Goal: Task Accomplishment & Management: Manage account settings

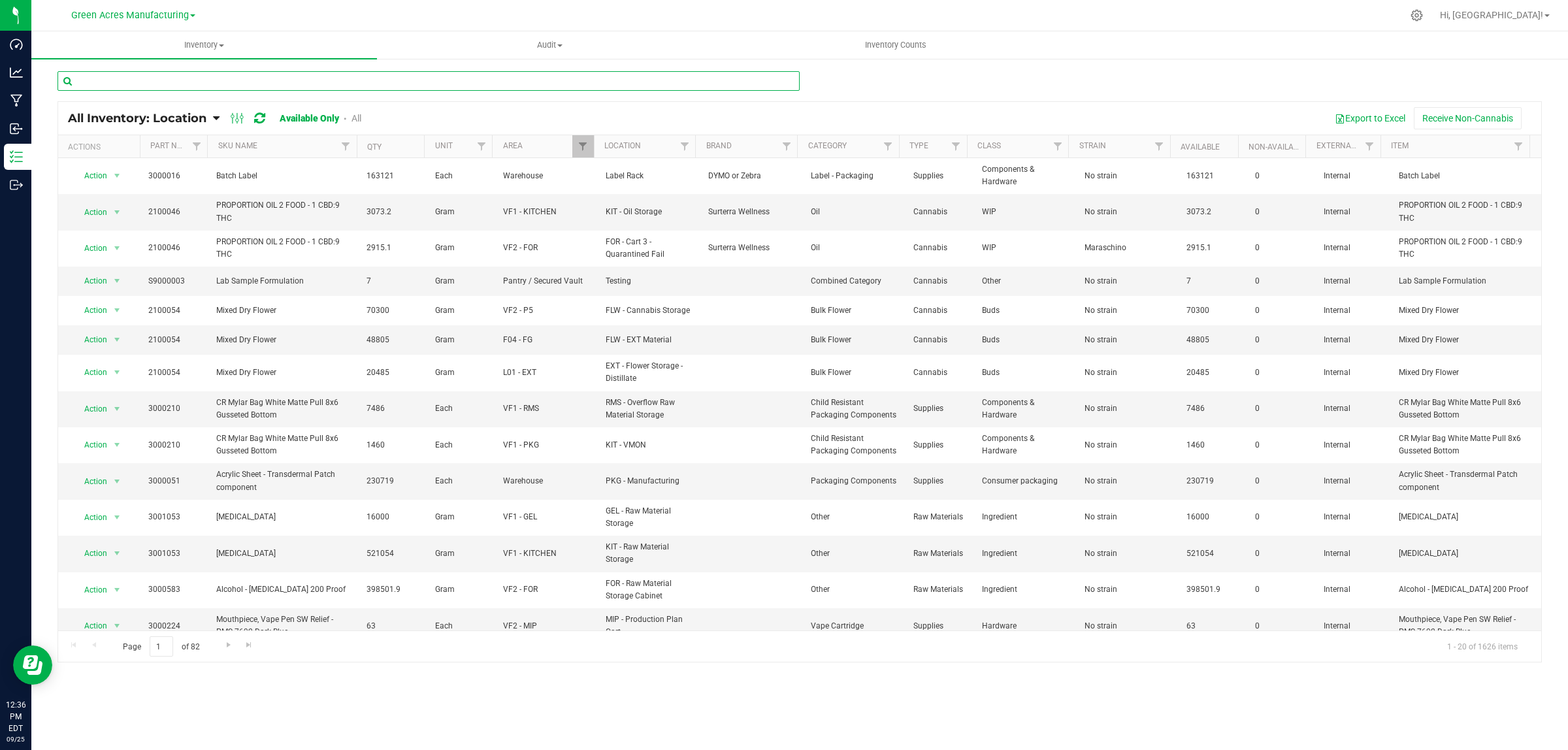
click at [357, 84] on input "text" at bounding box center [428, 80] width 742 height 20
click at [469, 82] on input "text" at bounding box center [428, 80] width 742 height 20
click at [713, 85] on input "text" at bounding box center [428, 80] width 742 height 20
click at [712, 85] on input "text" at bounding box center [428, 80] width 742 height 20
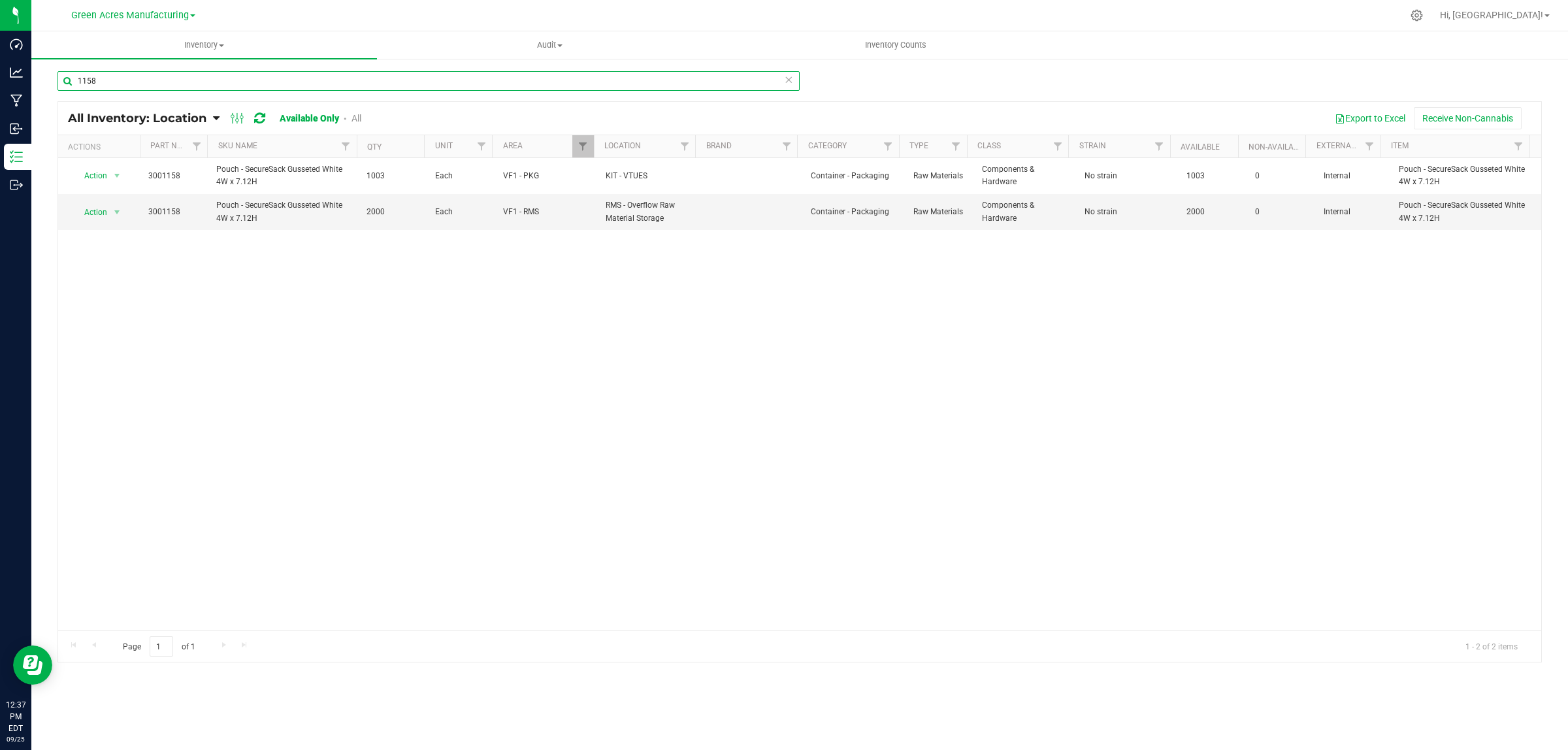
click at [107, 79] on input "1158" at bounding box center [428, 80] width 742 height 20
click at [107, 77] on input "1158" at bounding box center [428, 80] width 742 height 20
click at [374, 83] on input "1159" at bounding box center [428, 80] width 742 height 20
click at [374, 82] on input "1159" at bounding box center [428, 80] width 742 height 20
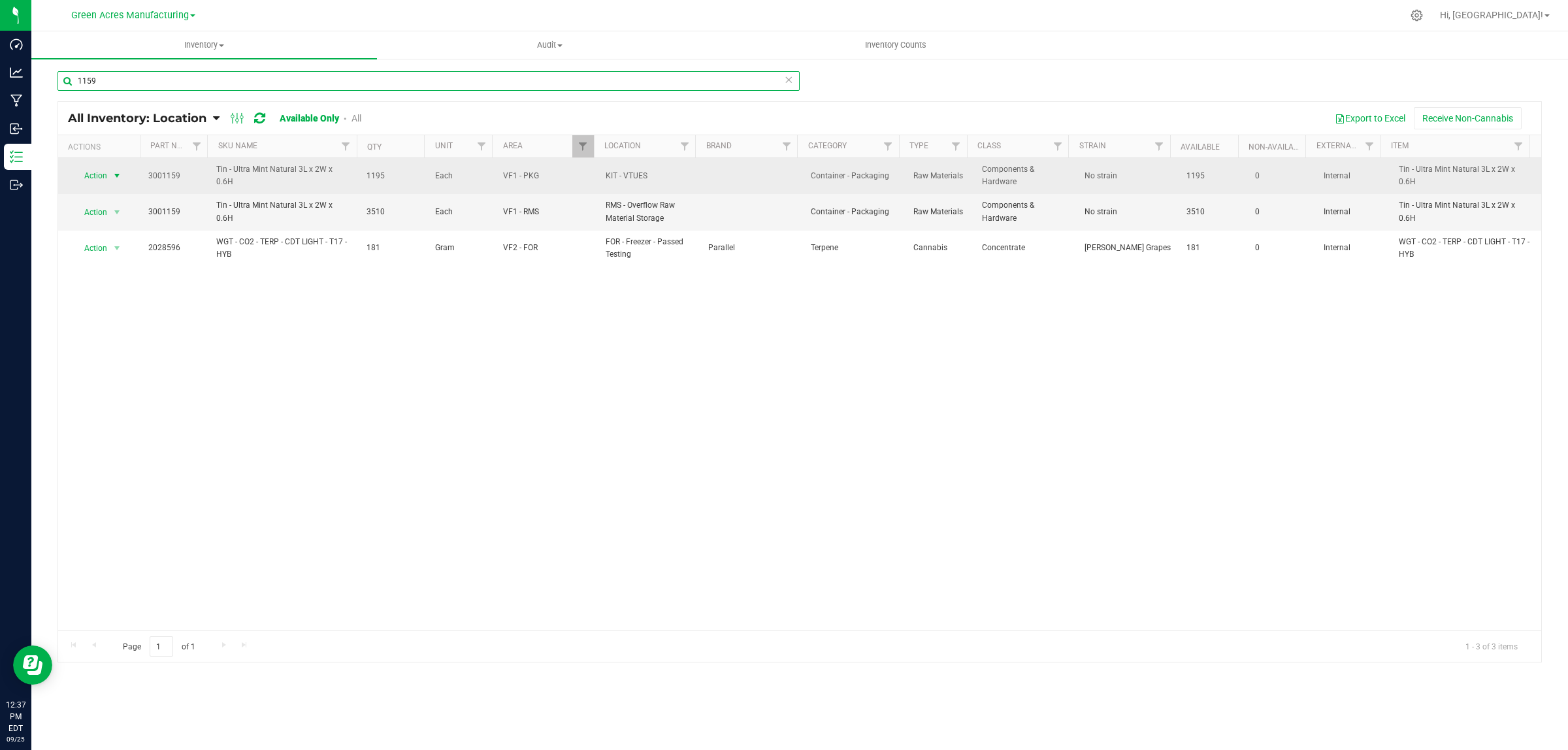
type input "1159"
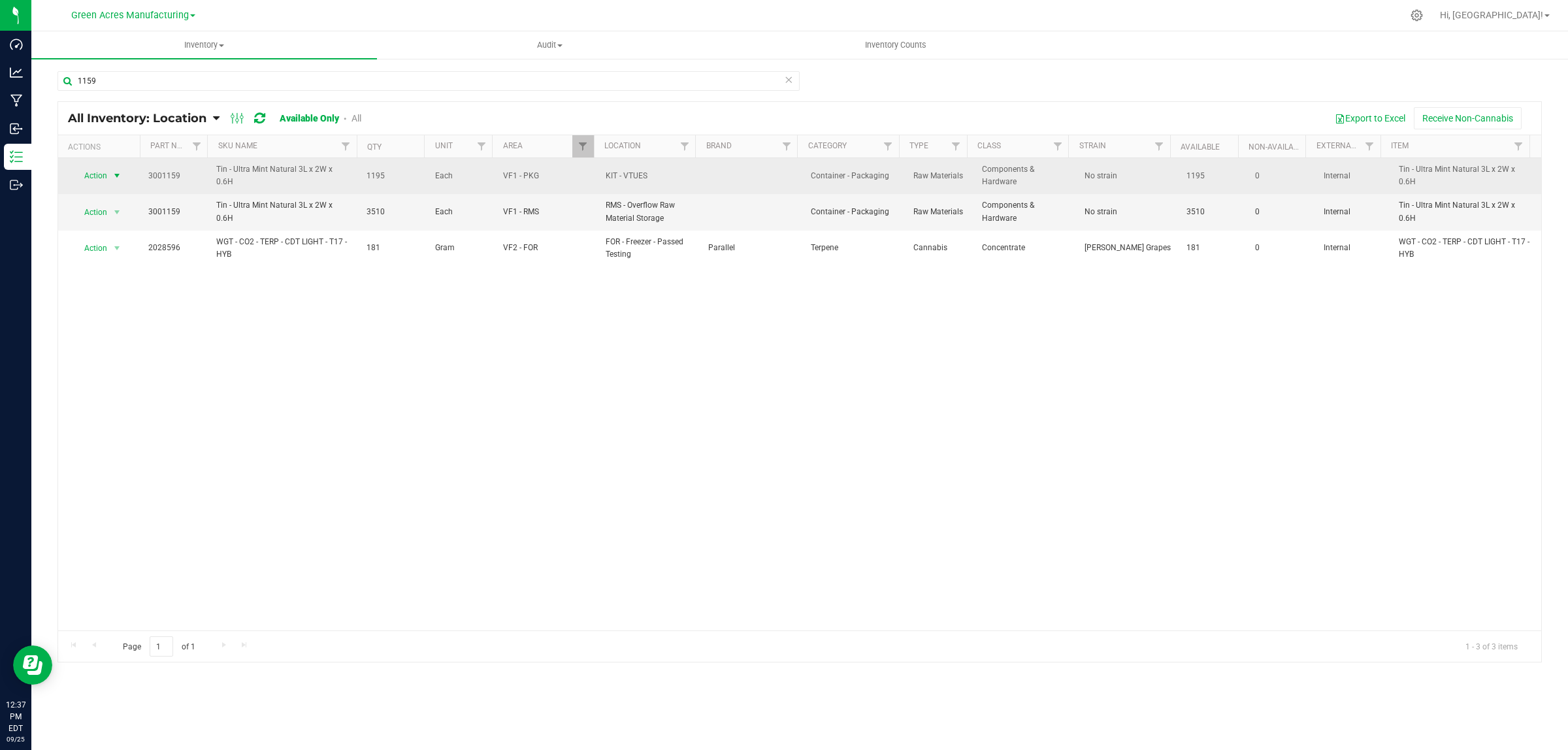
click at [118, 172] on span "select" at bounding box center [117, 175] width 10 height 10
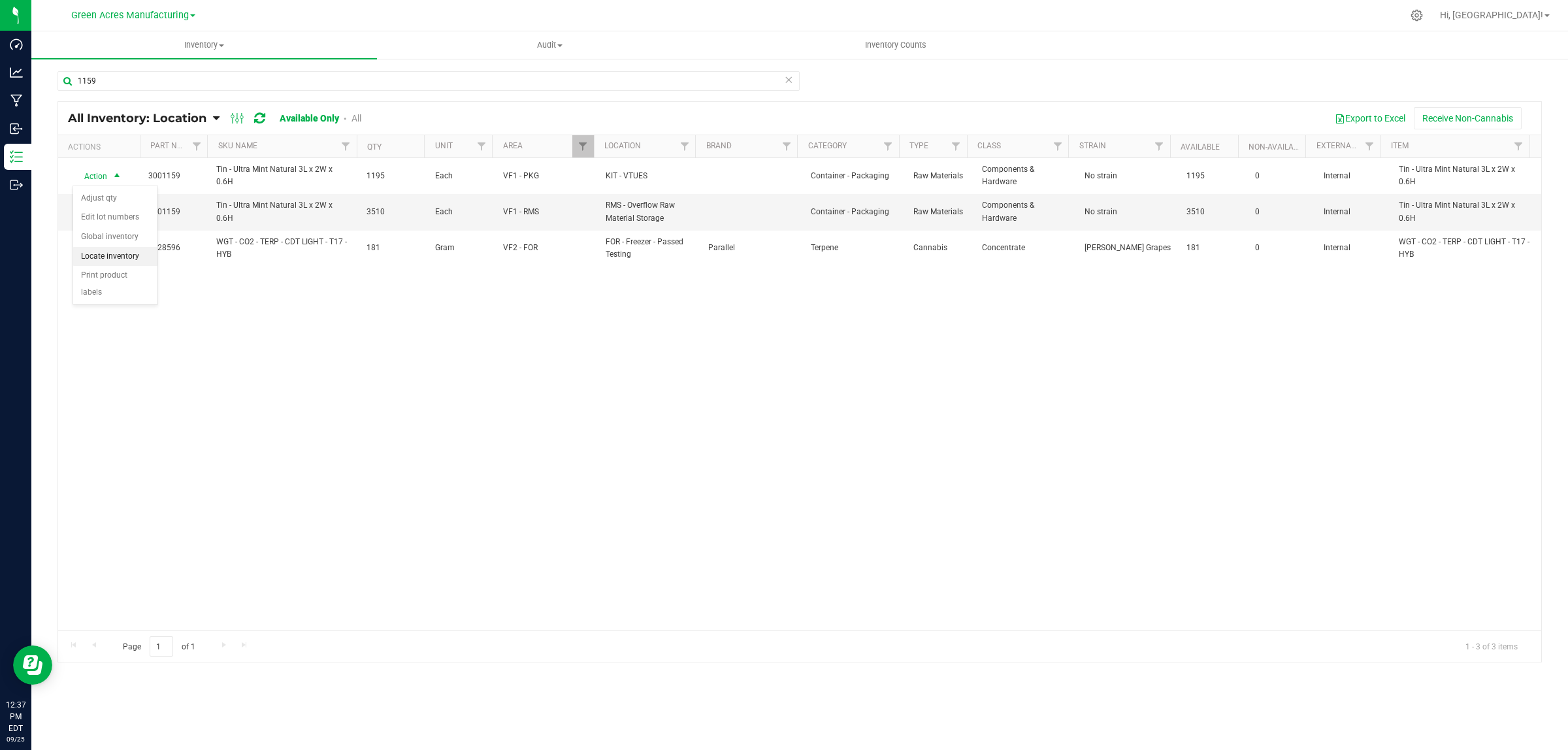
click at [120, 255] on li "Locate inventory" at bounding box center [115, 257] width 85 height 20
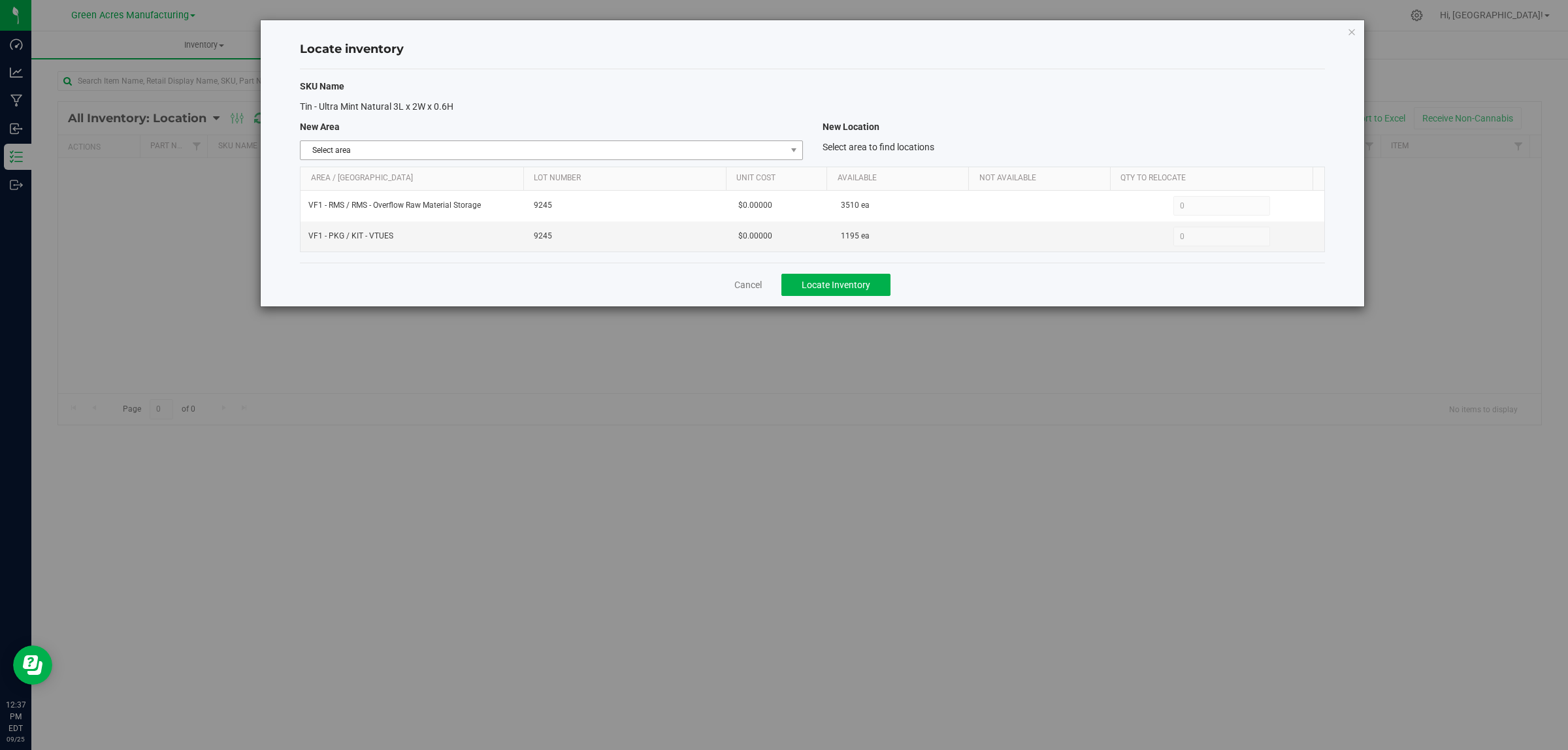
click at [704, 154] on span "Select area" at bounding box center [542, 150] width 485 height 18
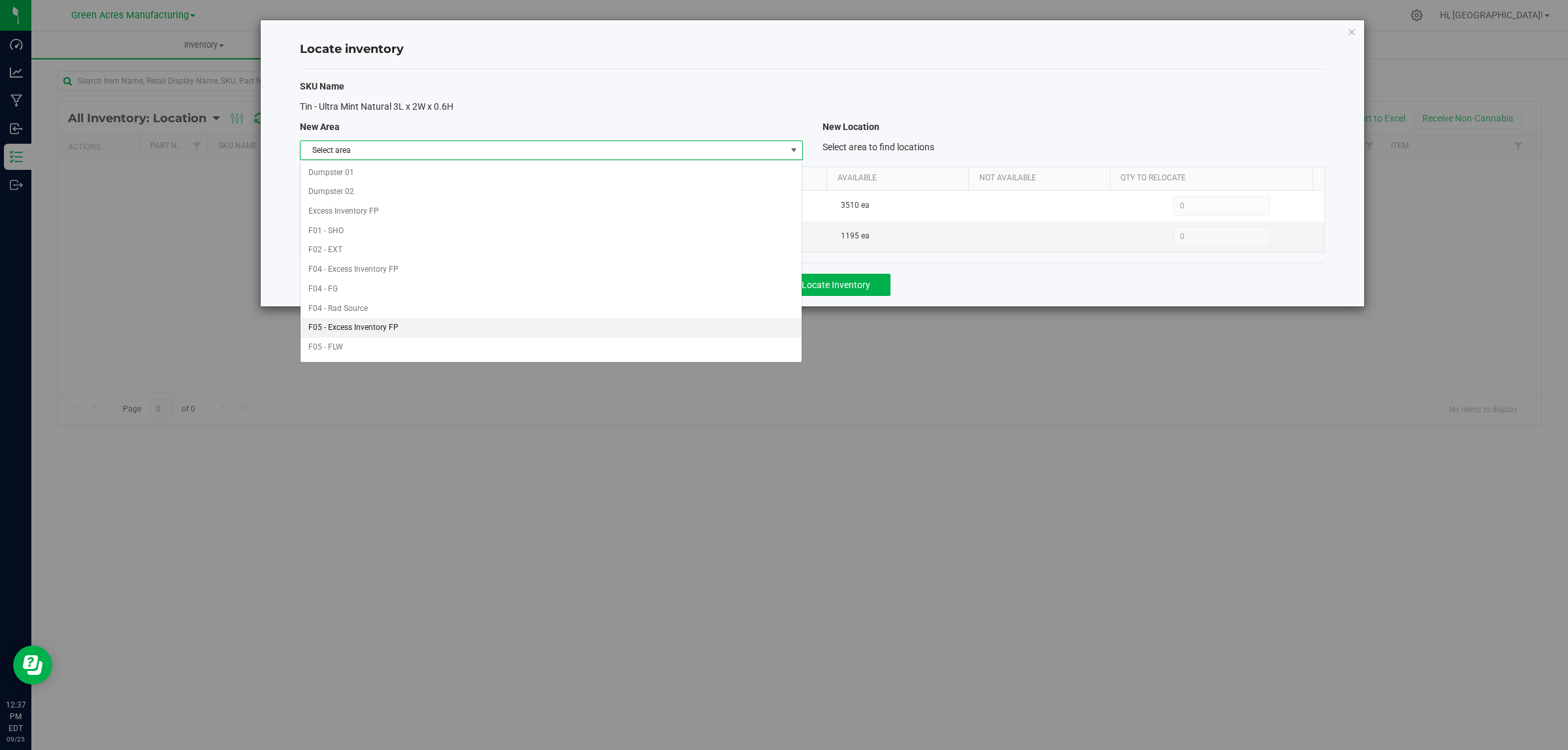
drag, startPoint x: 691, startPoint y: 181, endPoint x: 655, endPoint y: 216, distance: 50.2
click at [687, 199] on ul "Dumpster 01 Dumpster 02 Excess Inventory FP F01 - SHO F02 - EXT F04 - Excess In…" at bounding box center [551, 581] width 501 height 835
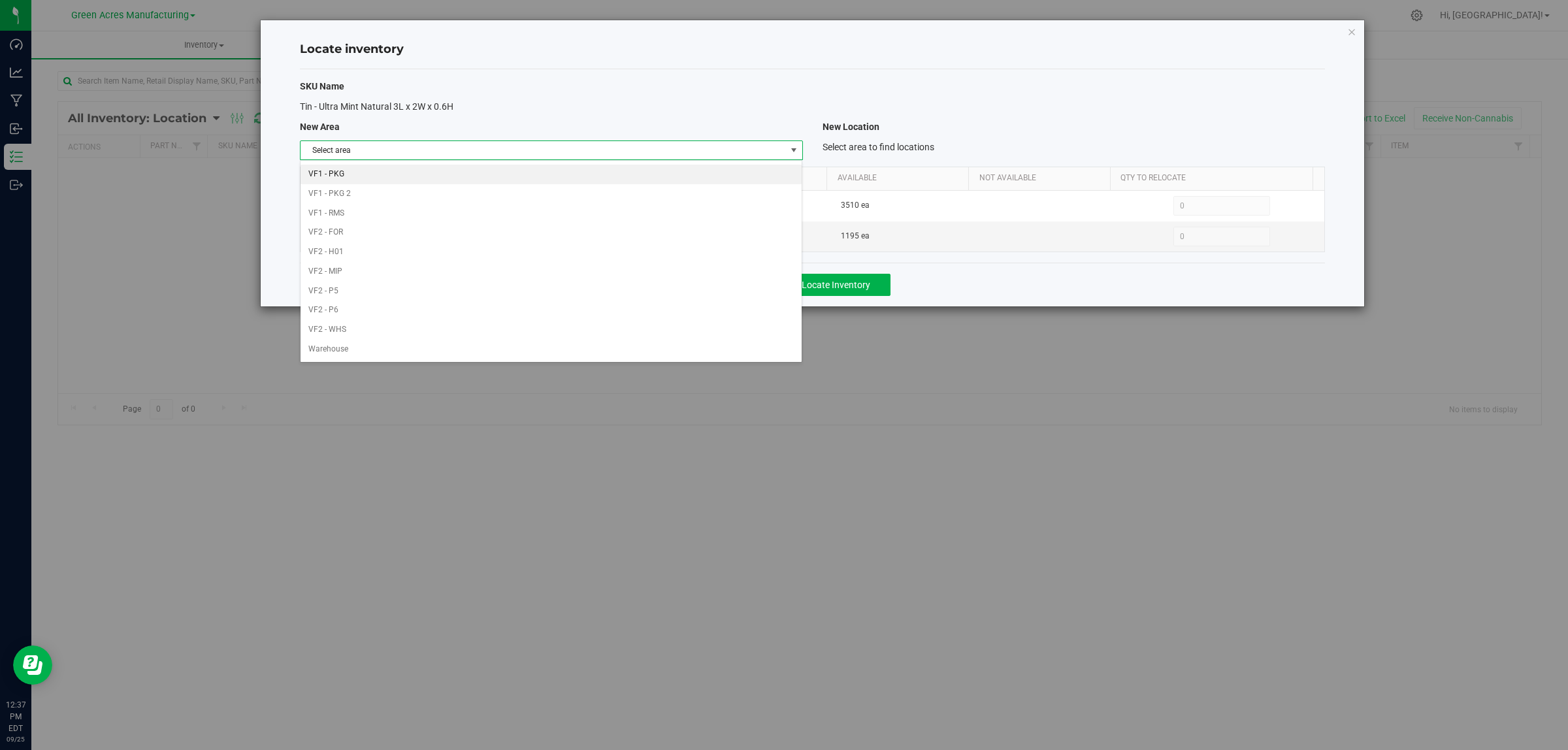
click at [635, 168] on li "VF1 - PKG" at bounding box center [551, 174] width 501 height 20
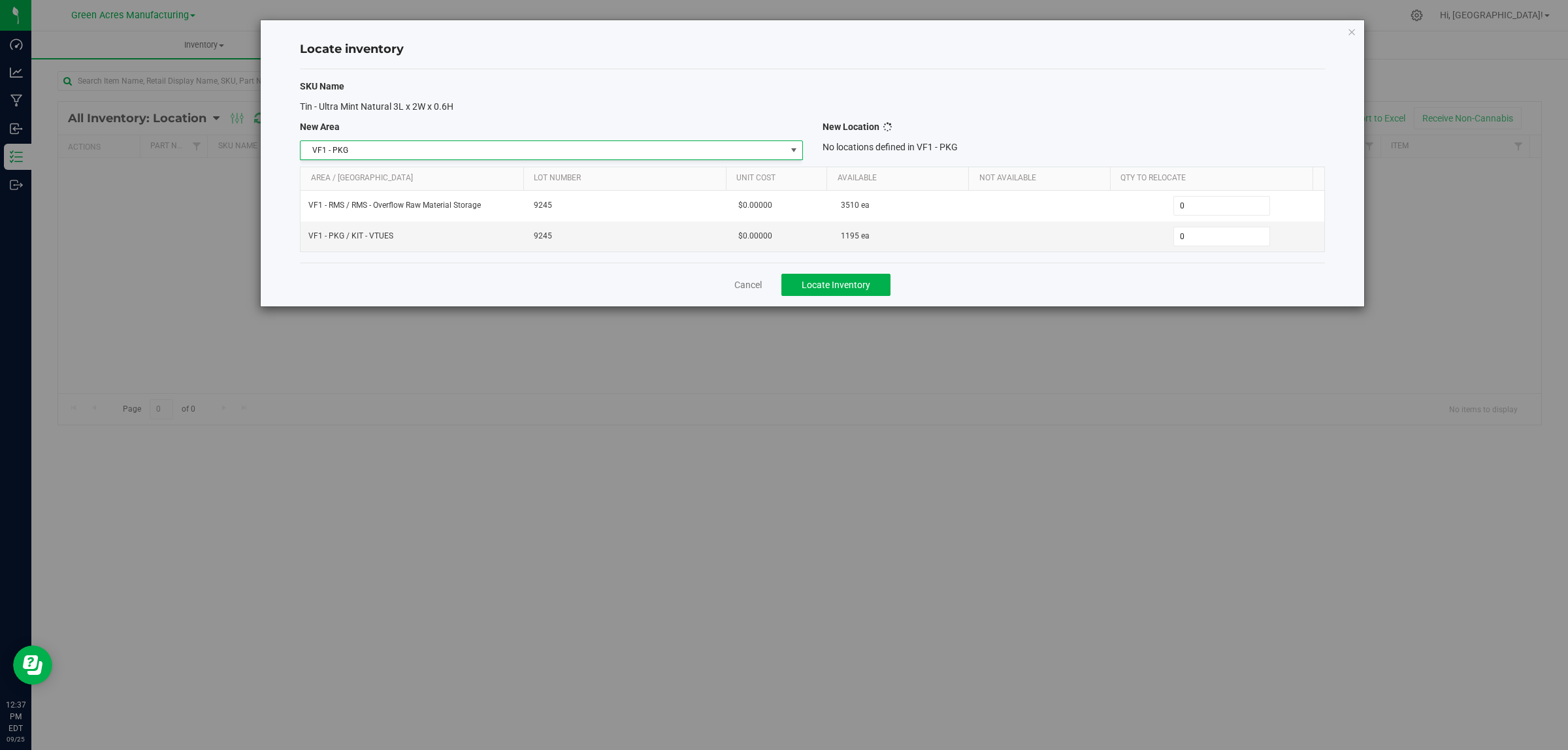
scroll to position [0, 0]
click at [923, 158] on span "Select location" at bounding box center [1065, 150] width 485 height 18
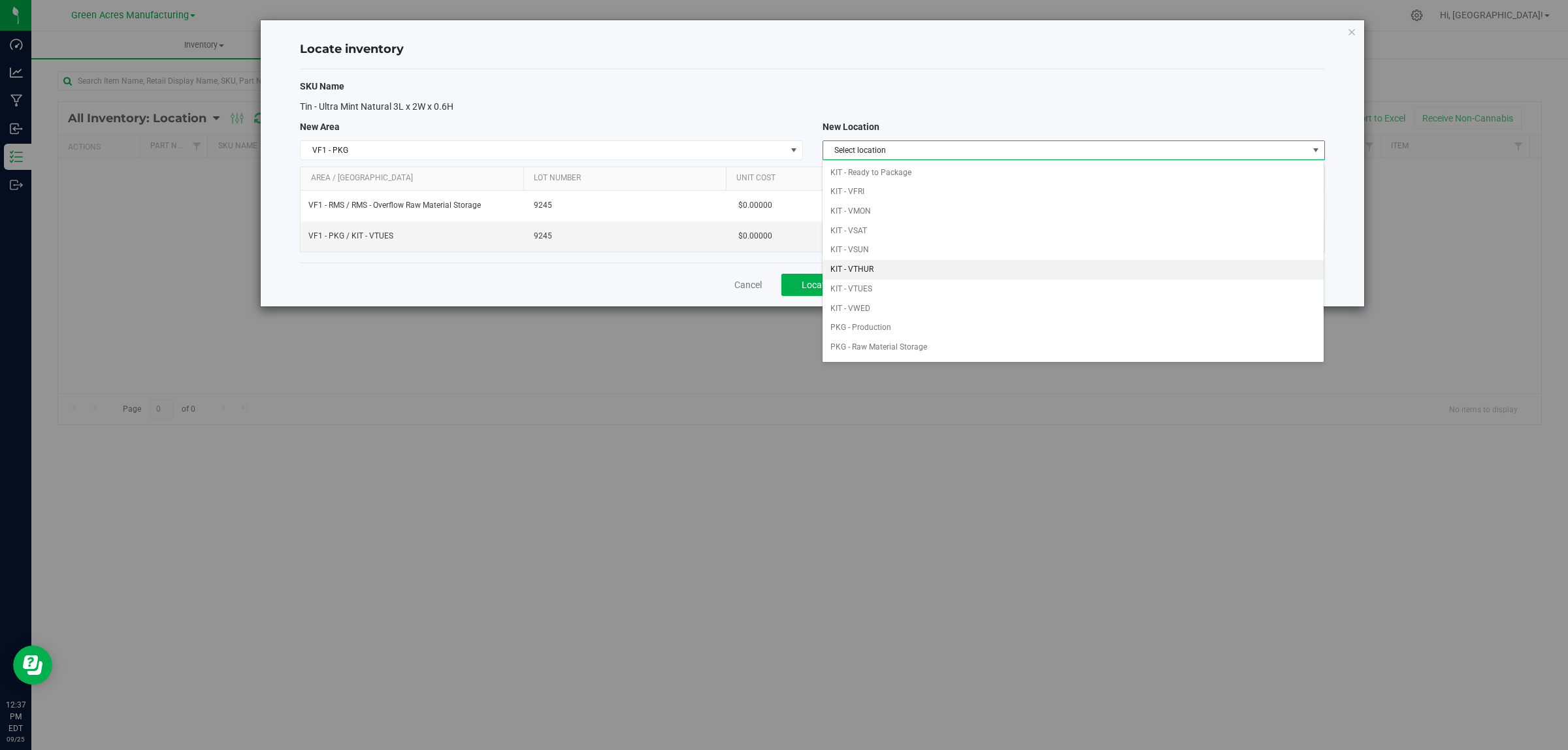
click at [908, 279] on li "KIT - VTHUR" at bounding box center [1073, 269] width 501 height 20
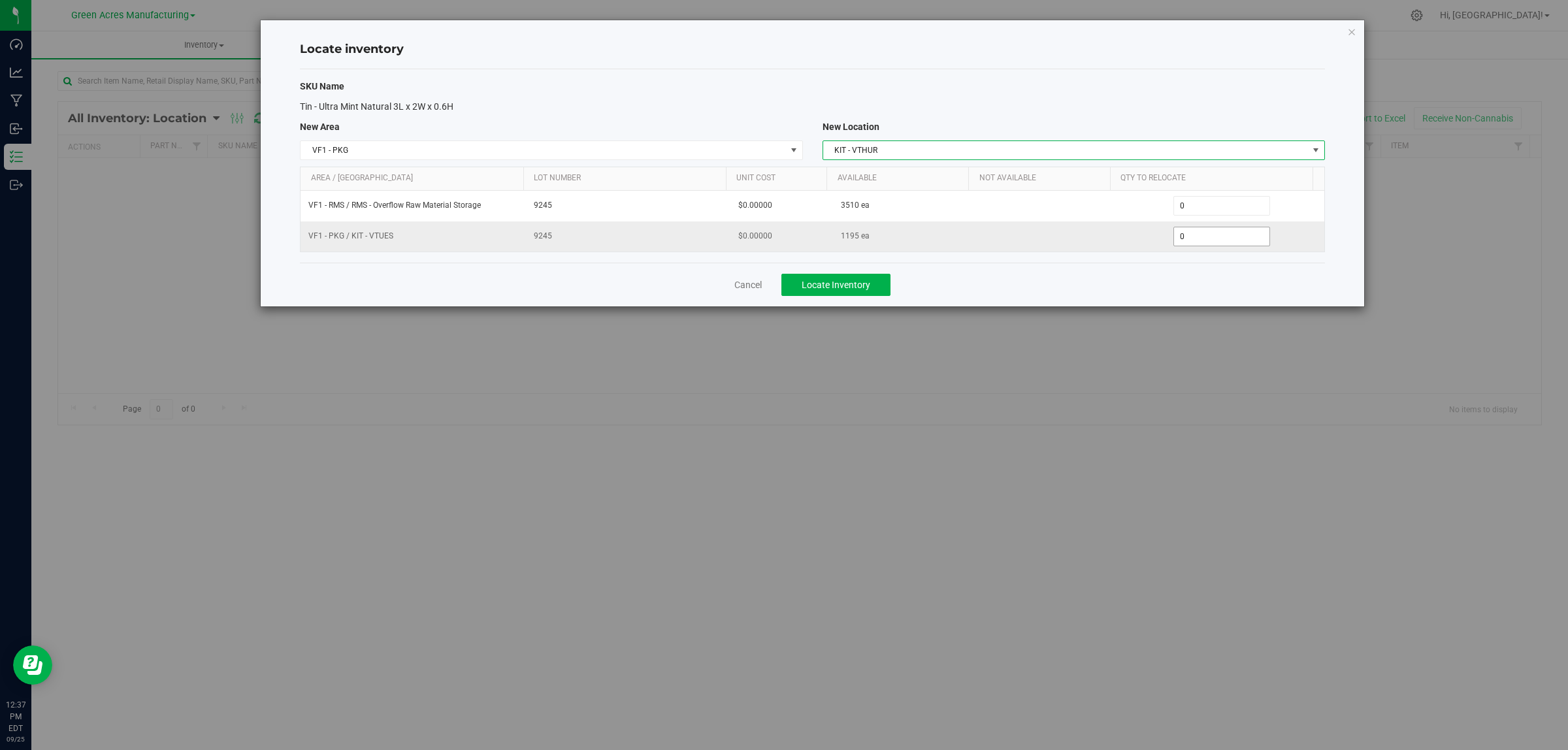
click at [1227, 242] on span "0 0" at bounding box center [1222, 236] width 97 height 20
click at [1227, 242] on input "0" at bounding box center [1222, 236] width 96 height 18
type input "1195"
type input "1,195"
click at [1093, 304] on div "Cancel Locate Inventory" at bounding box center [812, 284] width 1025 height 44
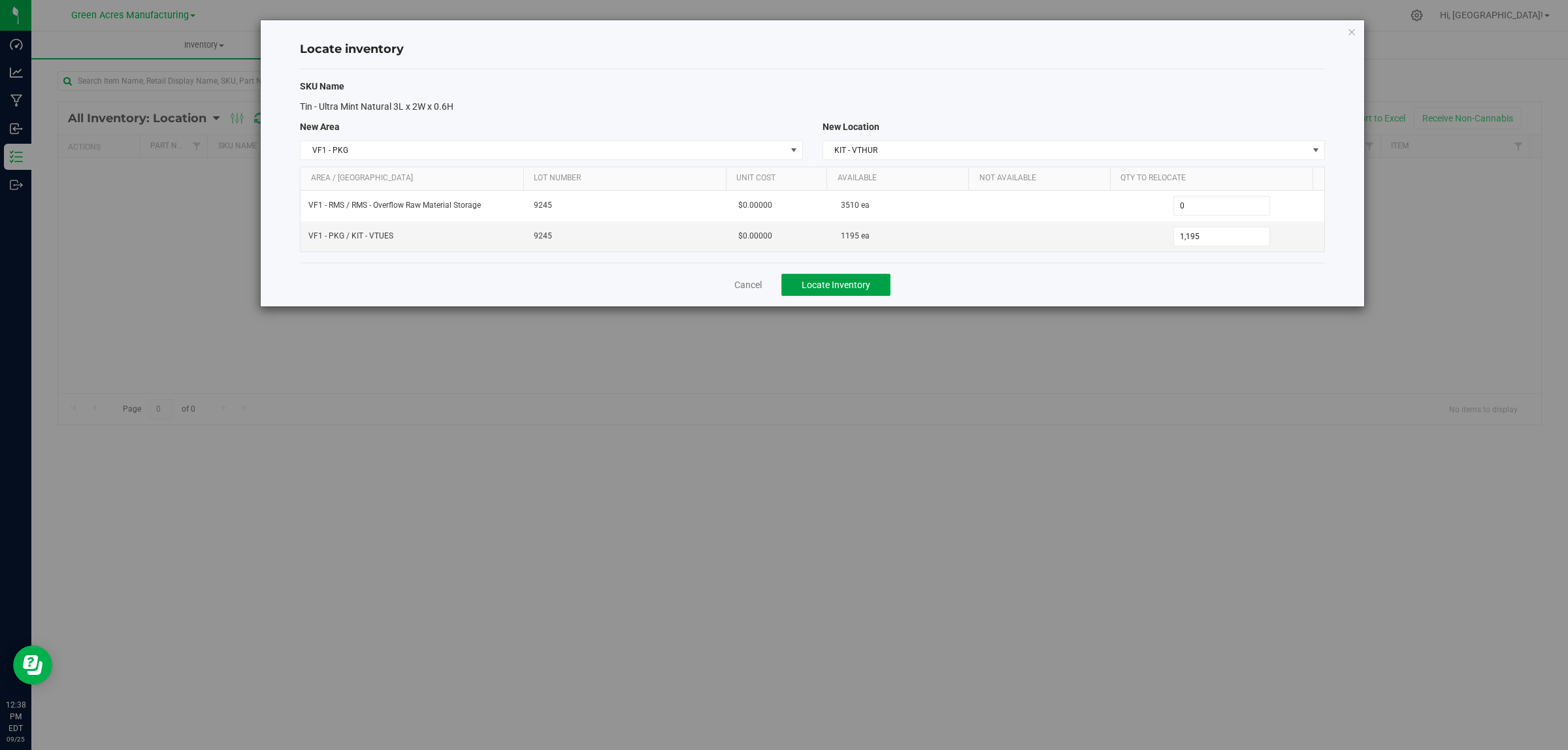
click at [889, 280] on button "Locate Inventory" at bounding box center [836, 285] width 109 height 22
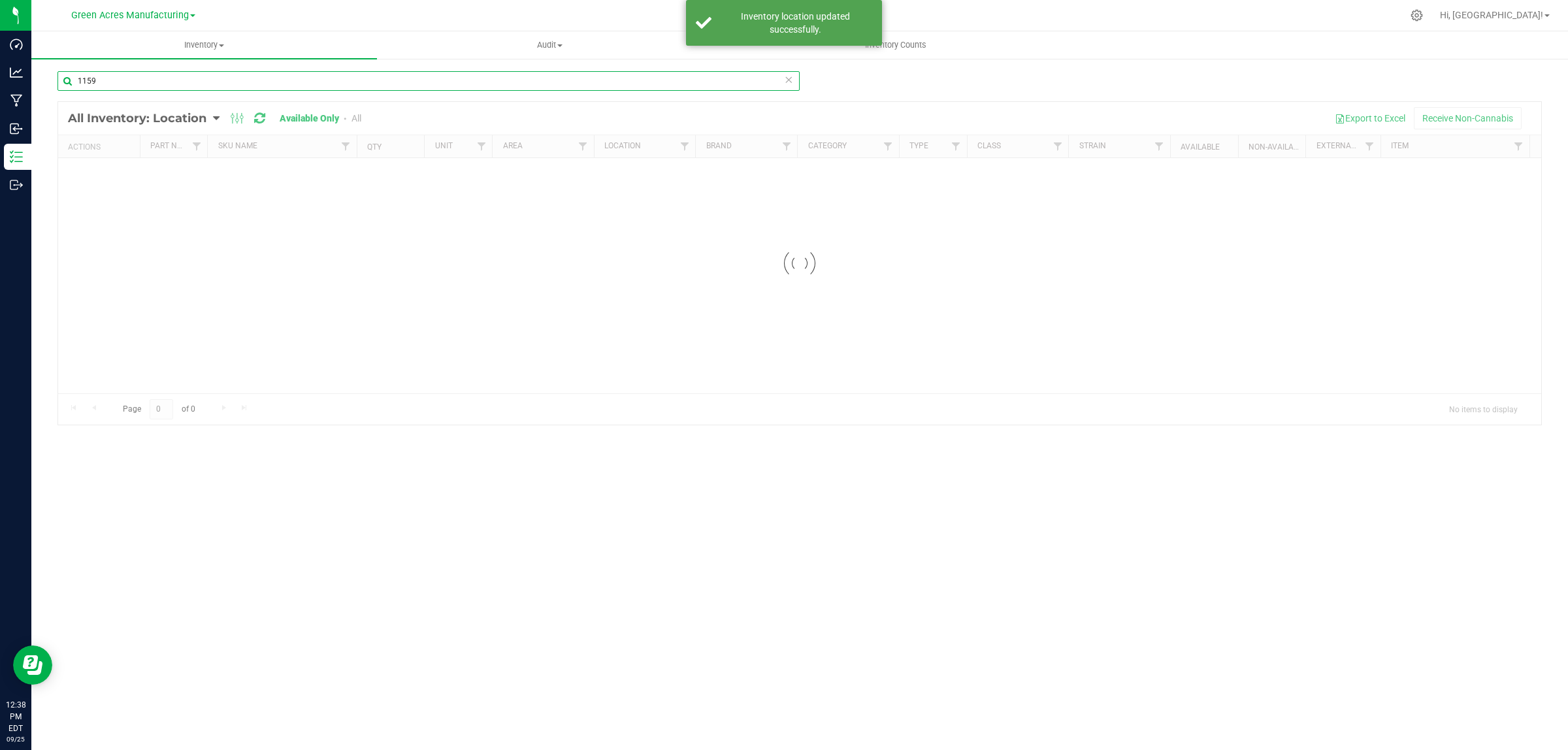
click at [190, 79] on input "1159" at bounding box center [428, 80] width 742 height 20
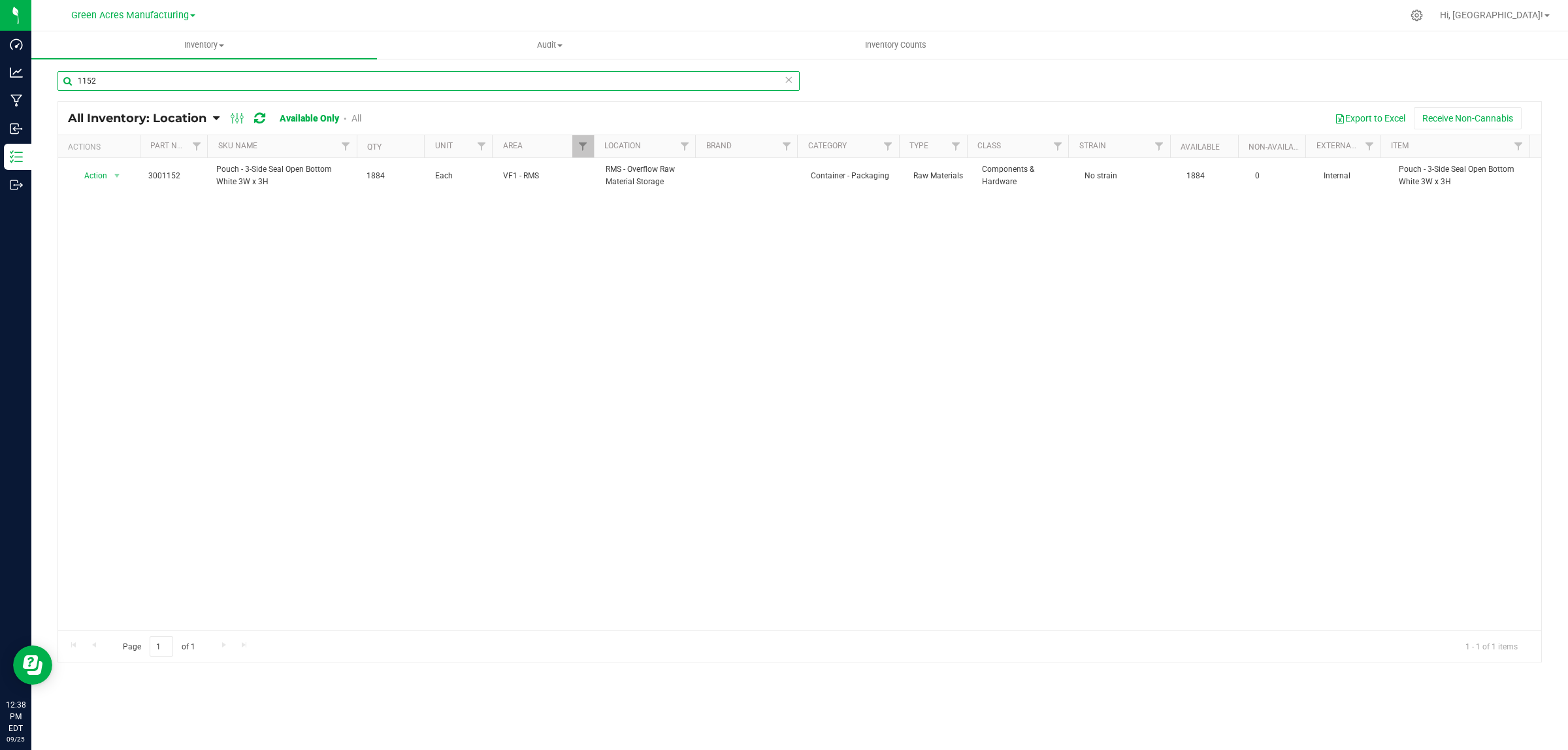
click at [268, 84] on input "1152" at bounding box center [428, 80] width 742 height 20
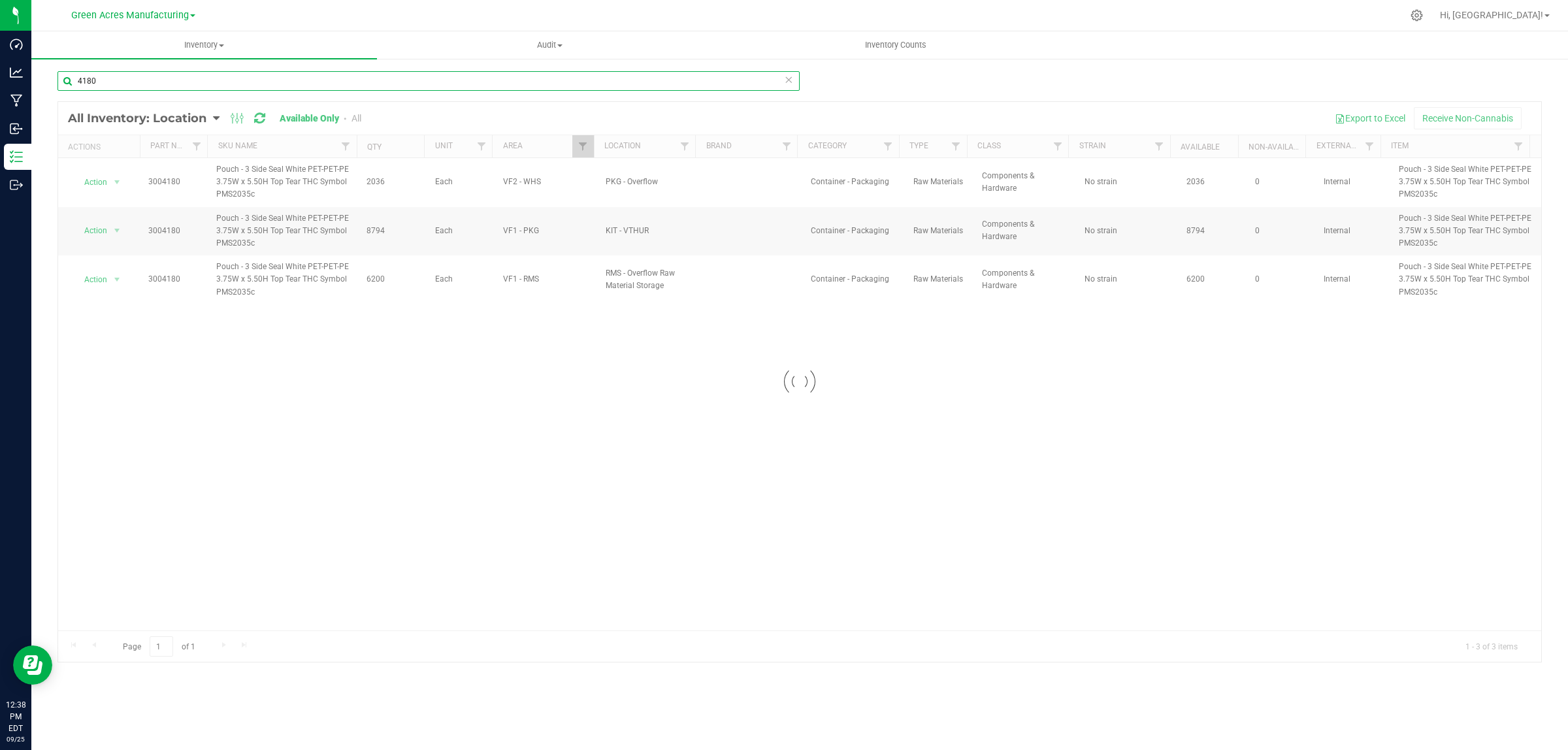
click at [253, 80] on input "4180" at bounding box center [428, 80] width 742 height 20
click at [253, 84] on input "1828" at bounding box center [428, 80] width 742 height 20
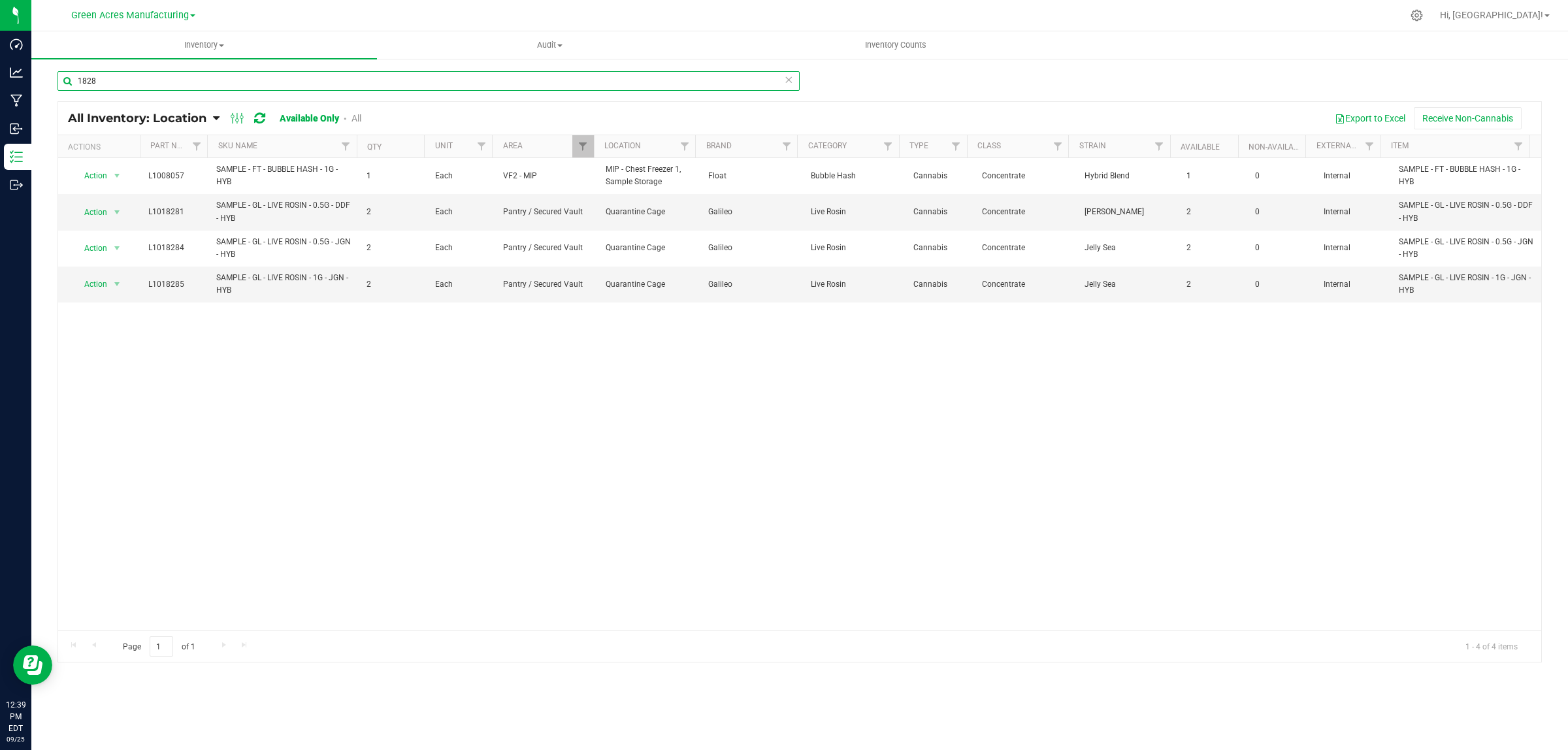
click at [103, 74] on input "1828" at bounding box center [428, 80] width 742 height 20
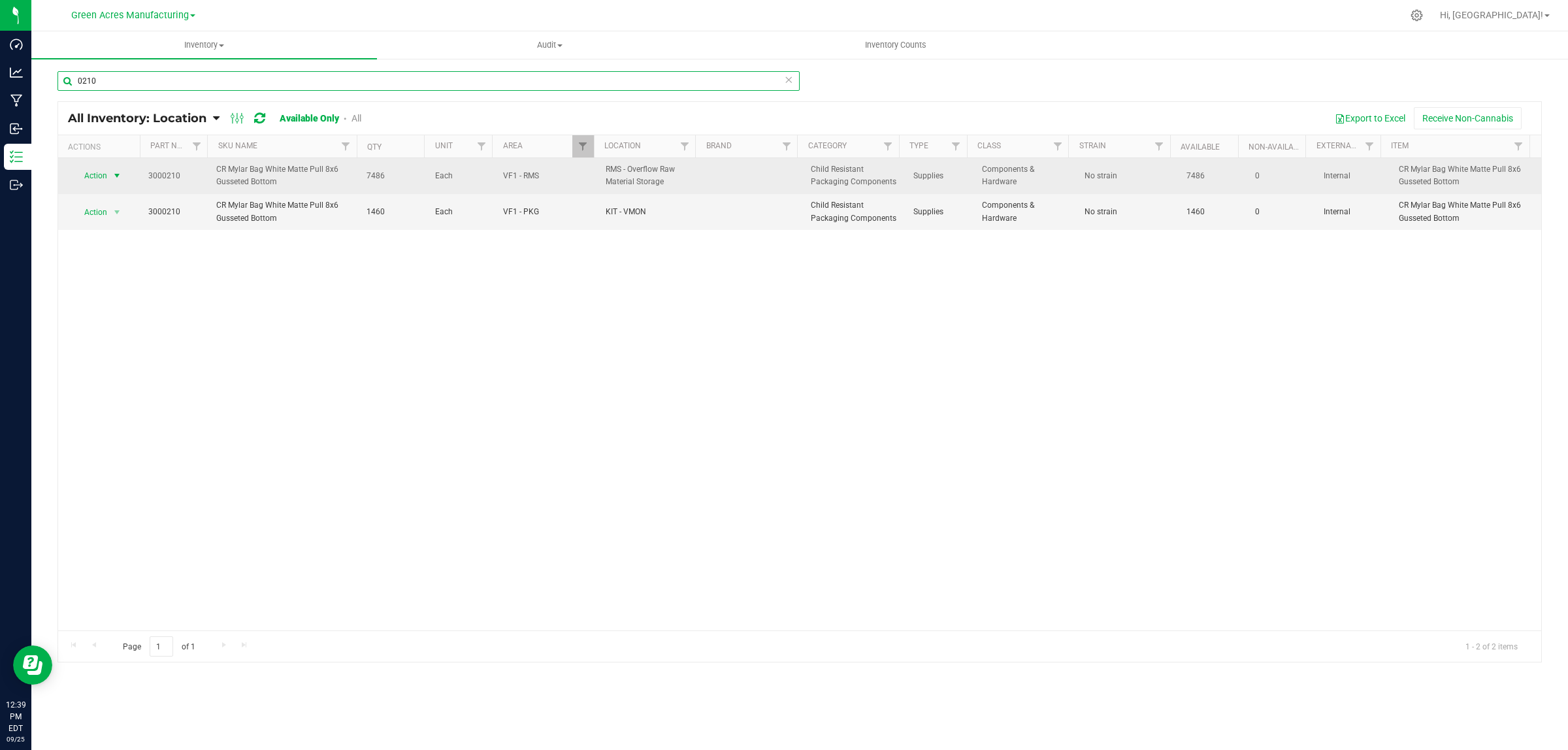
type input "0210"
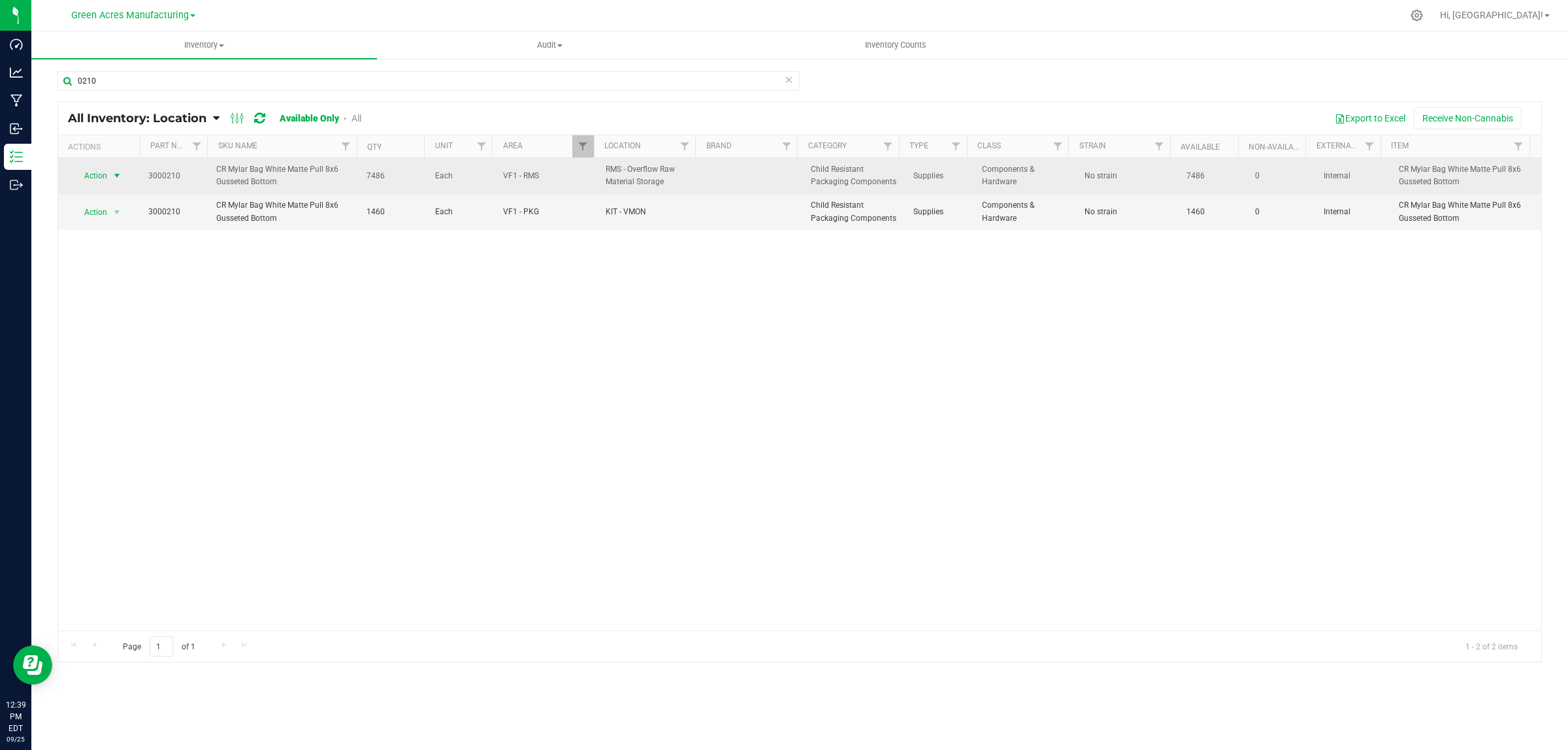
click at [111, 178] on span "select" at bounding box center [117, 175] width 16 height 18
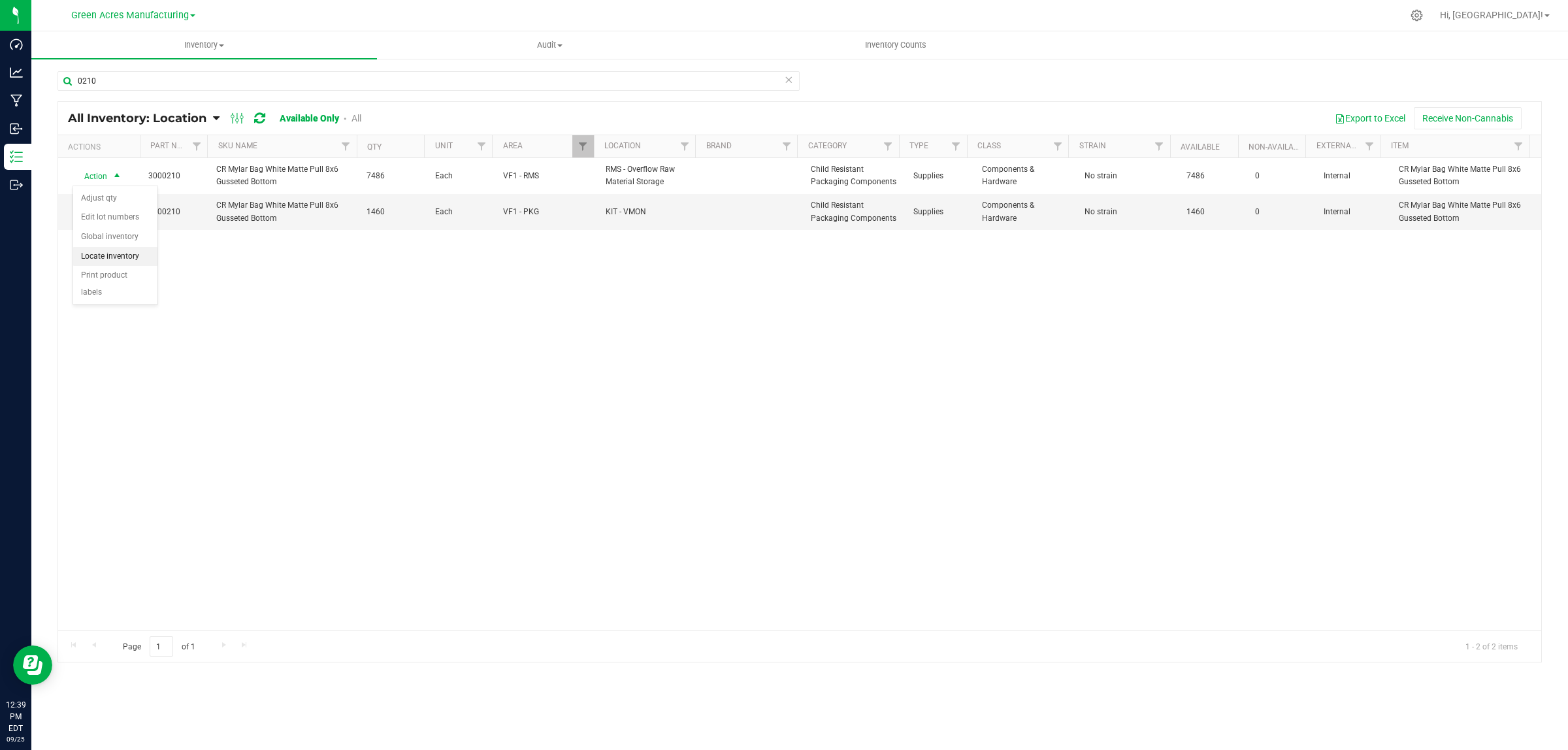
click at [143, 260] on li "Locate inventory" at bounding box center [115, 257] width 85 height 20
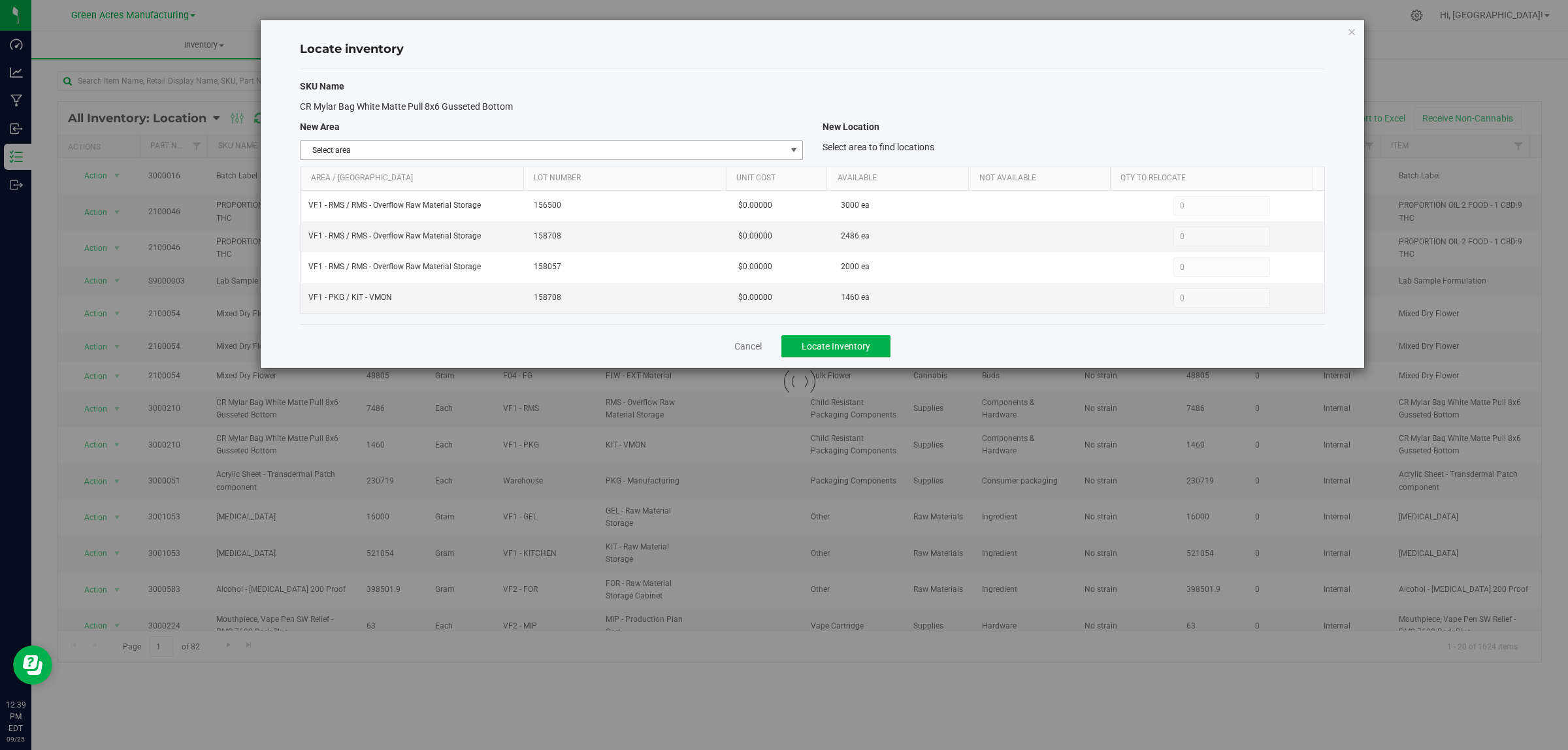
click at [788, 140] on span "Select area" at bounding box center [551, 150] width 503 height 20
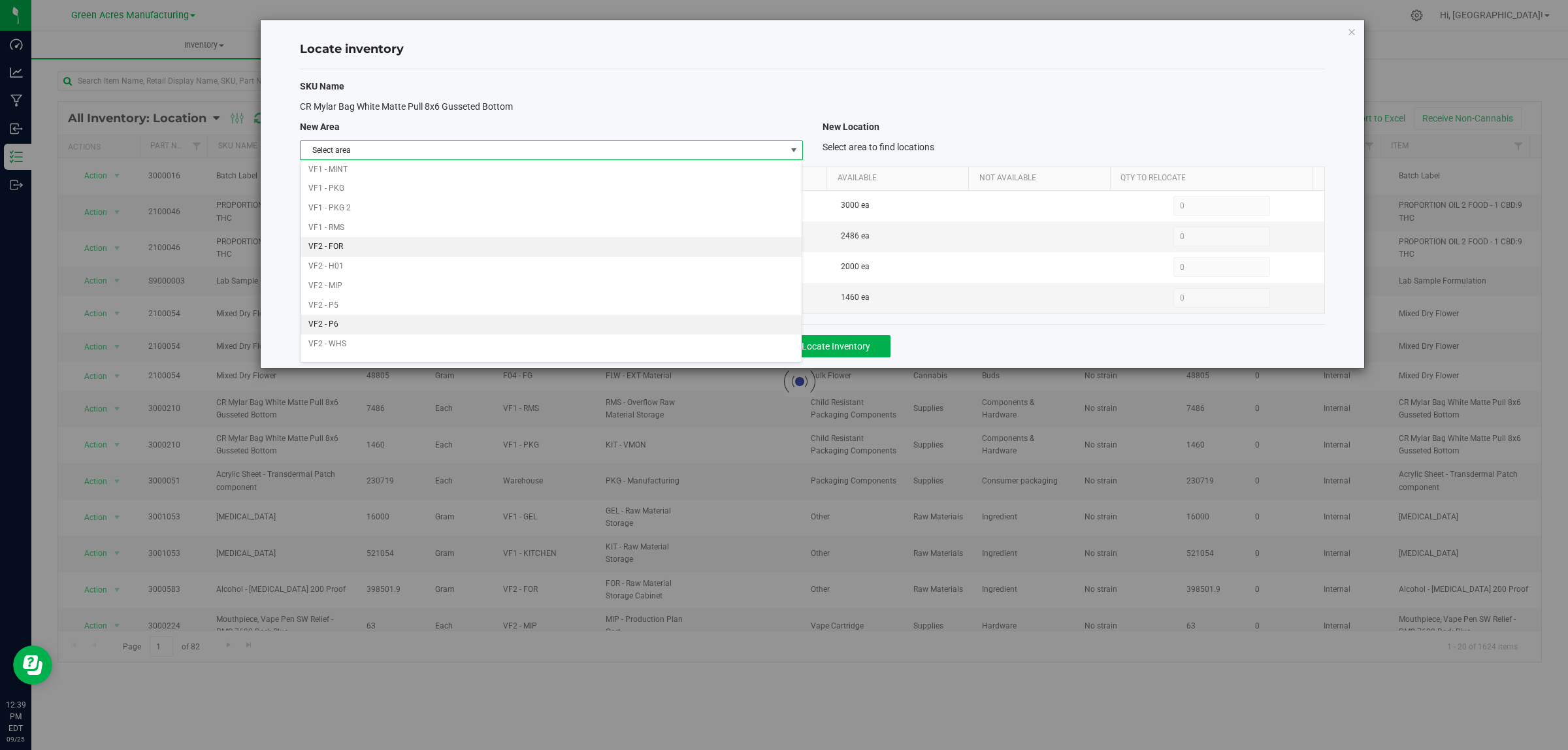
scroll to position [653, 0]
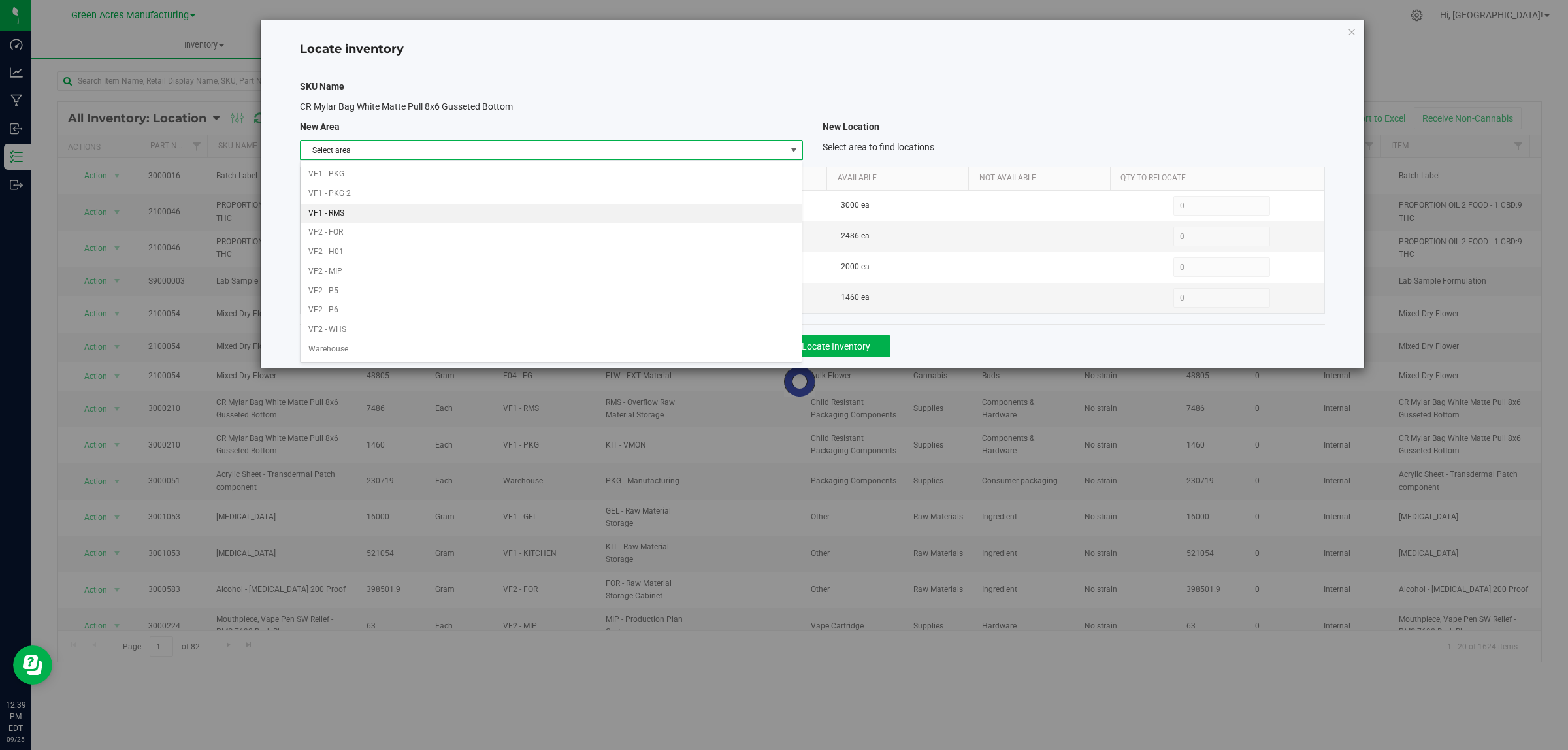
click at [563, 204] on li "VF1 - RMS" at bounding box center [551, 213] width 501 height 20
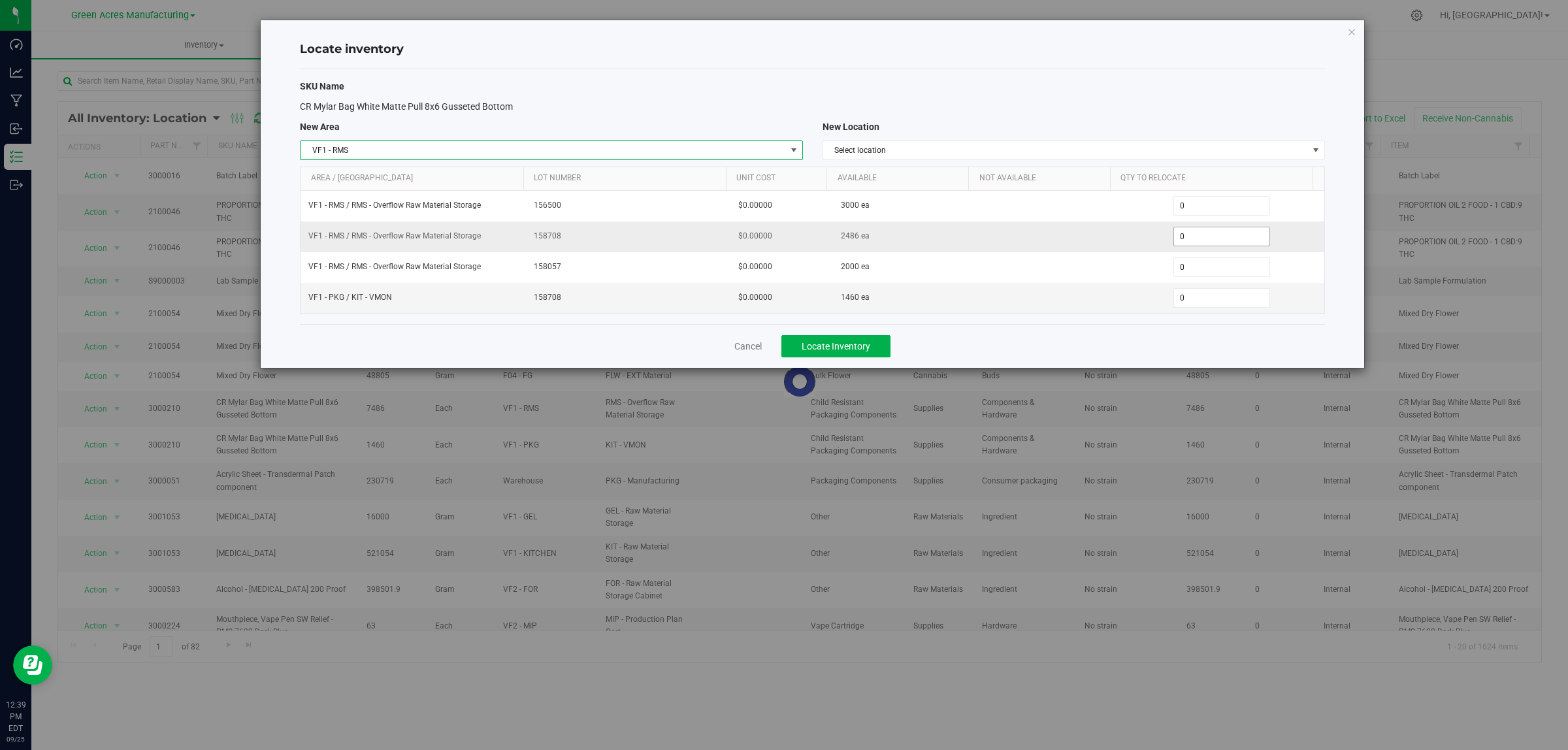
click at [1187, 237] on span "0 0" at bounding box center [1222, 236] width 97 height 20
click at [1188, 237] on input "0" at bounding box center [1222, 236] width 96 height 18
type input "486"
click at [870, 346] on button "Locate Inventory" at bounding box center [836, 346] width 109 height 22
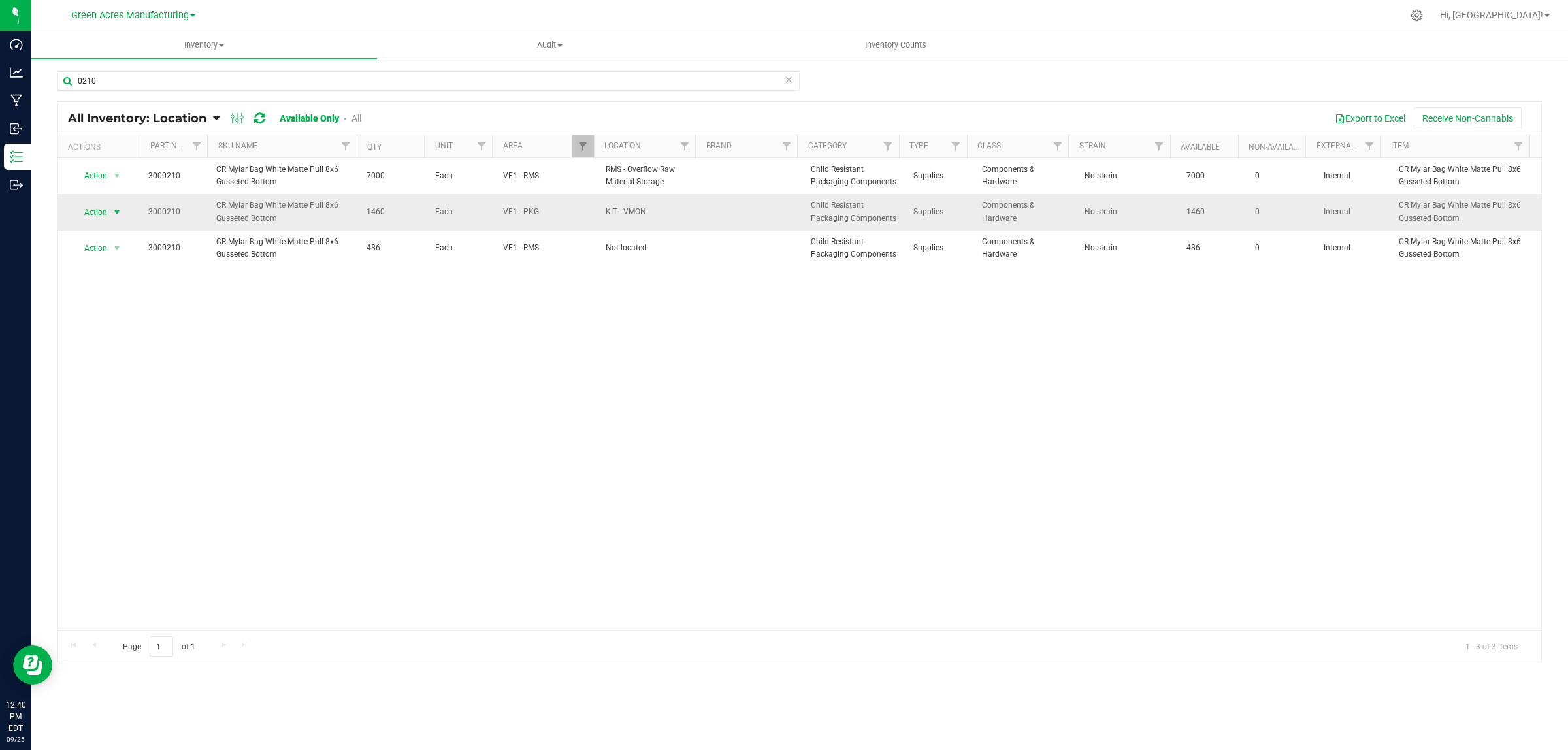
click at [118, 210] on span "select" at bounding box center [117, 212] width 10 height 10
click at [144, 260] on li "Edit lot numbers" at bounding box center [115, 254] width 85 height 20
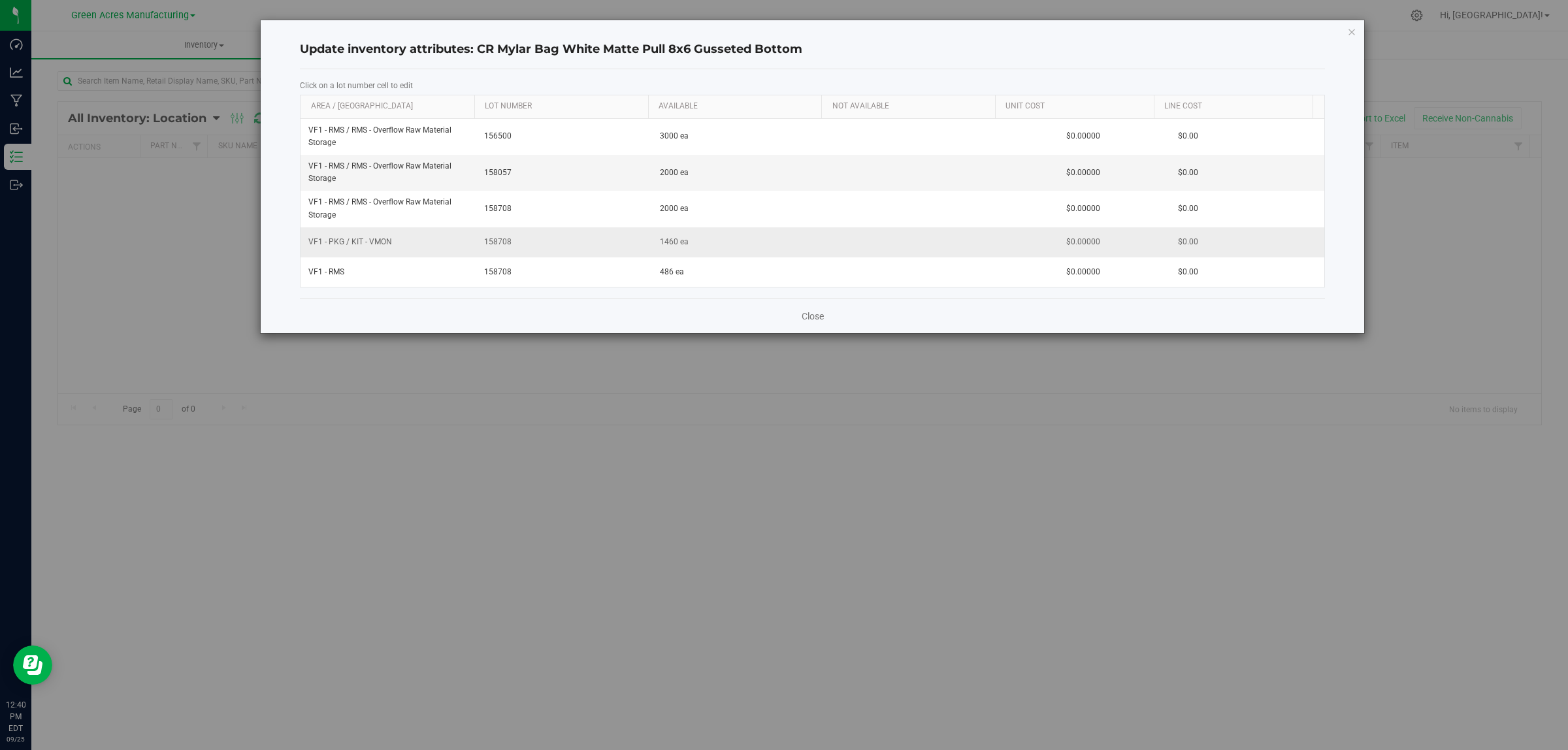
click at [493, 242] on span "158708" at bounding box center [563, 242] width 160 height 13
click at [493, 242] on input "158708" at bounding box center [562, 242] width 162 height 21
click at [497, 174] on span "158057" at bounding box center [563, 173] width 160 height 13
click at [497, 173] on input "158057" at bounding box center [562, 173] width 162 height 21
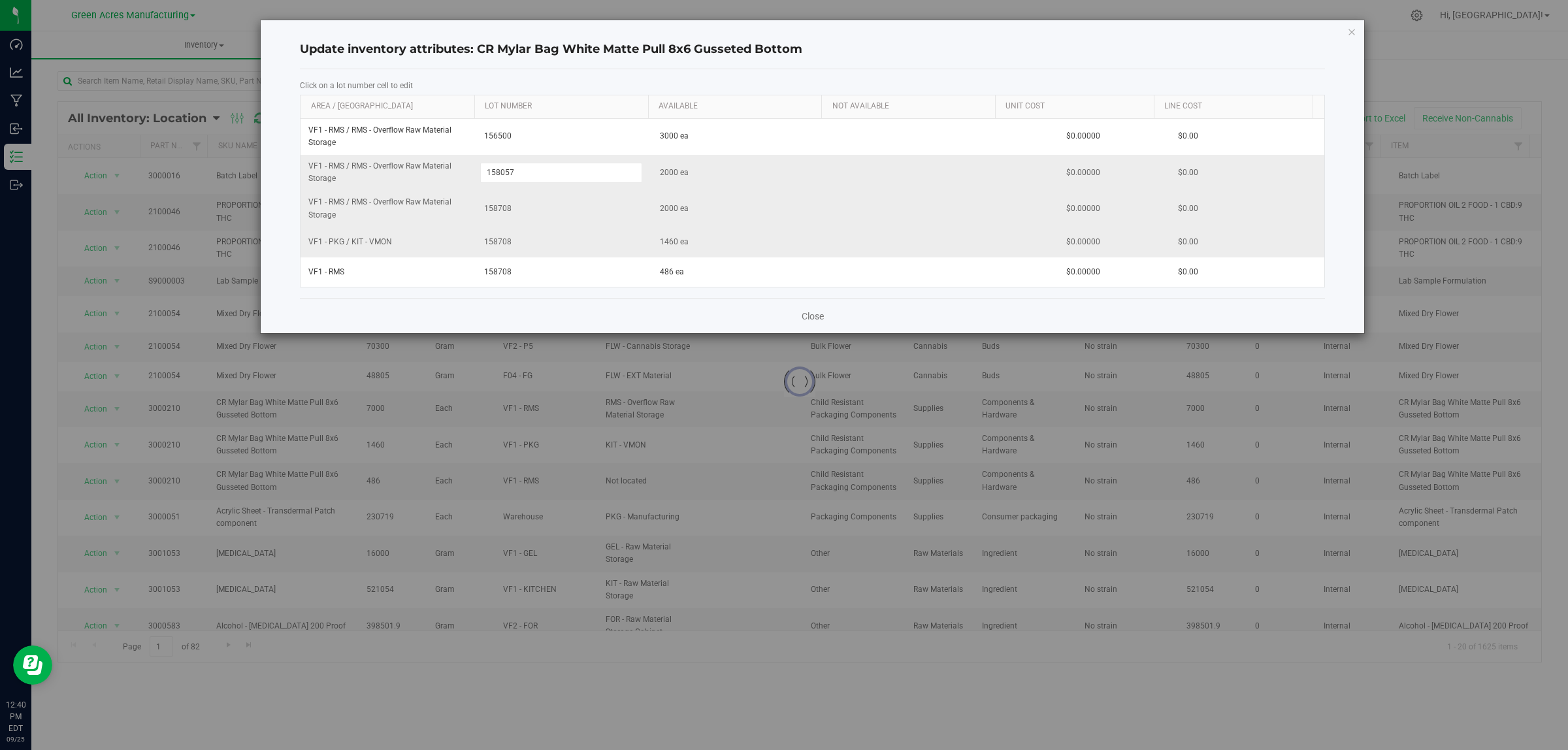
click at [500, 210] on span "158708" at bounding box center [563, 209] width 160 height 13
click at [500, 210] on input "158708" at bounding box center [562, 209] width 162 height 21
click at [807, 315] on link "Close" at bounding box center [813, 316] width 22 height 13
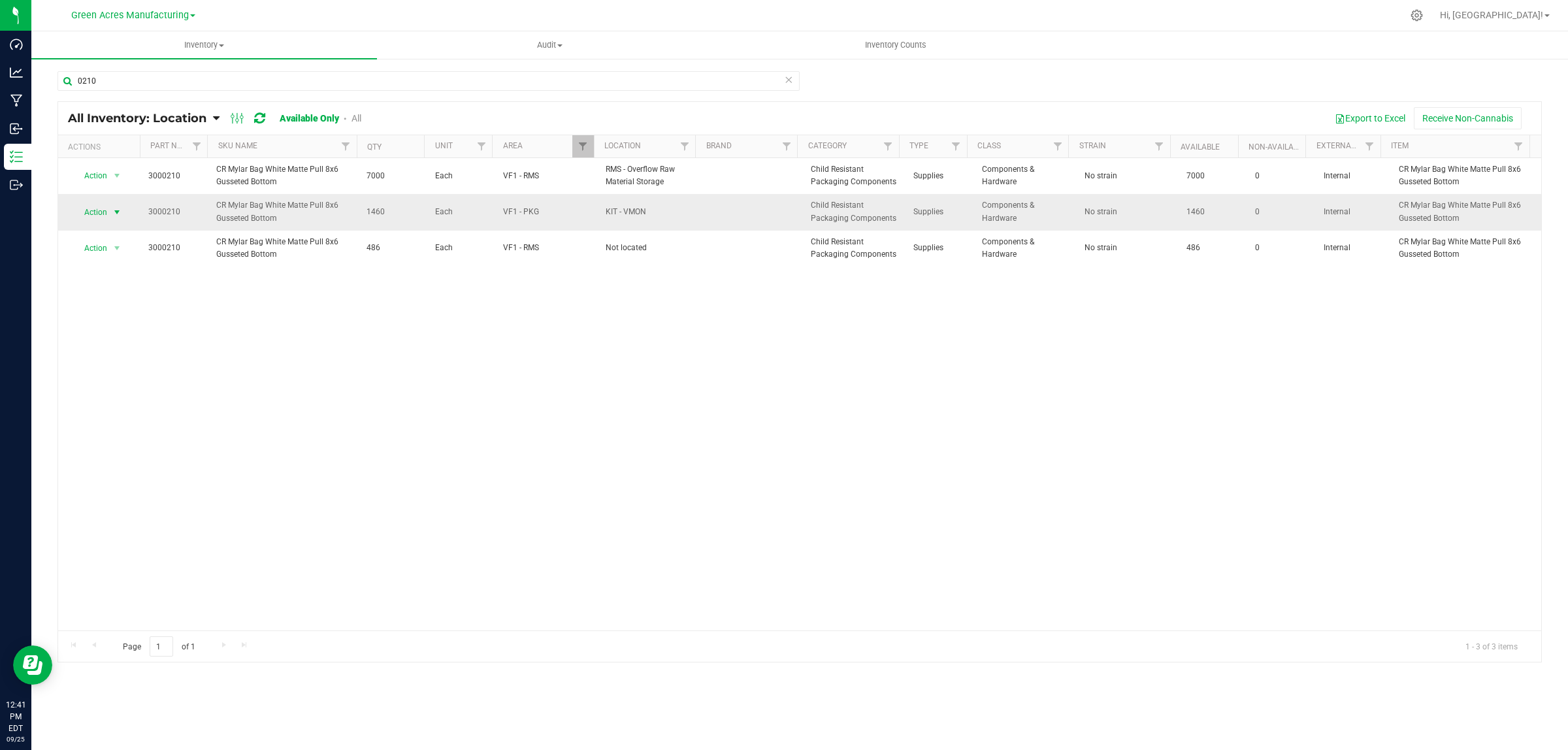
click at [121, 211] on span "select" at bounding box center [117, 212] width 10 height 10
click at [124, 286] on li "Locate inventory" at bounding box center [115, 292] width 85 height 20
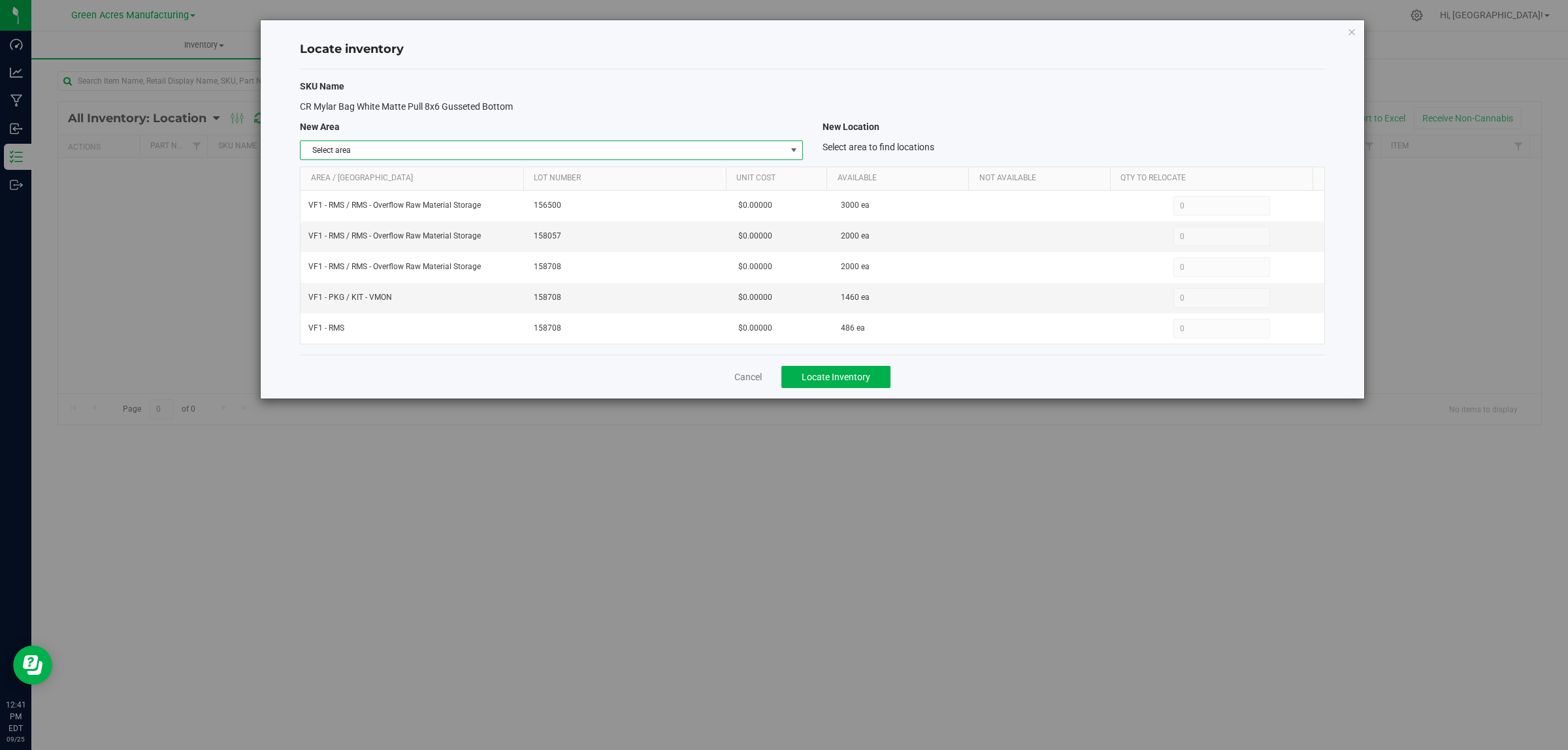
click at [791, 152] on span "select" at bounding box center [793, 151] width 10 height 10
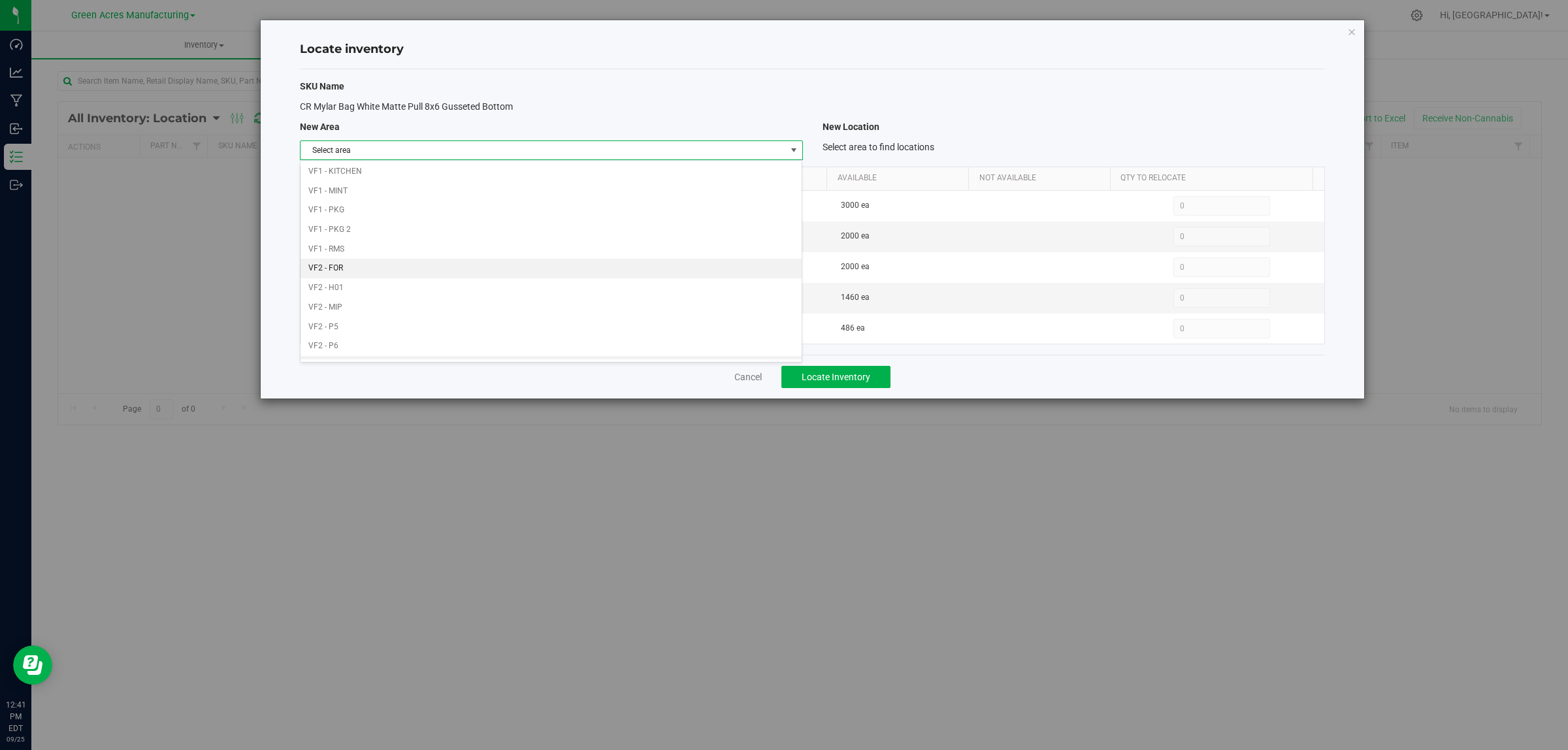
scroll to position [653, 0]
click at [386, 213] on li "VF1 - RMS" at bounding box center [551, 213] width 501 height 20
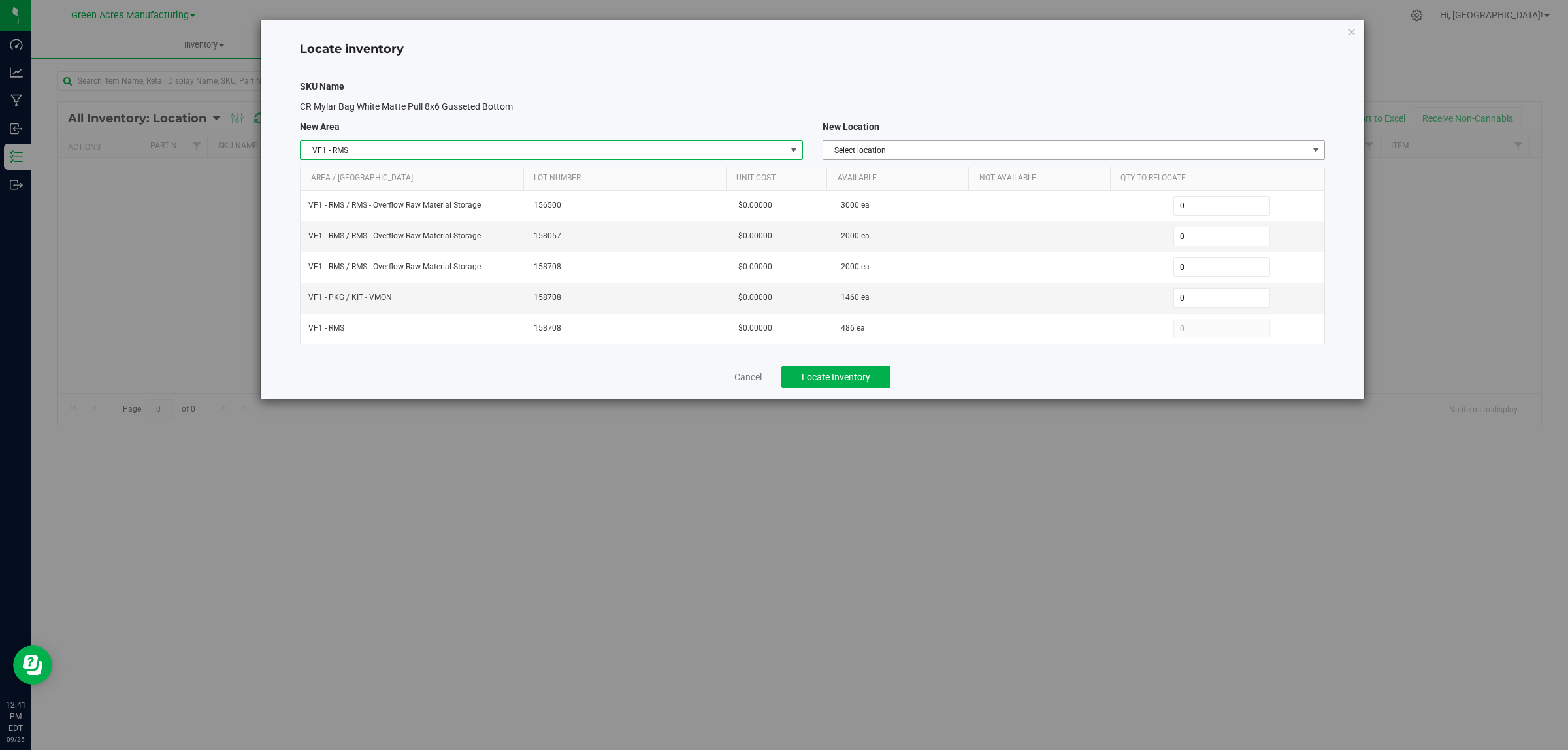
click at [1175, 147] on span "Select location" at bounding box center [1065, 150] width 485 height 18
click at [1089, 174] on li "RMS - Overflow Raw Material Storage" at bounding box center [1073, 173] width 501 height 20
click at [1222, 303] on span "0 0" at bounding box center [1222, 298] width 97 height 20
click at [1222, 303] on input "0" at bounding box center [1222, 298] width 96 height 18
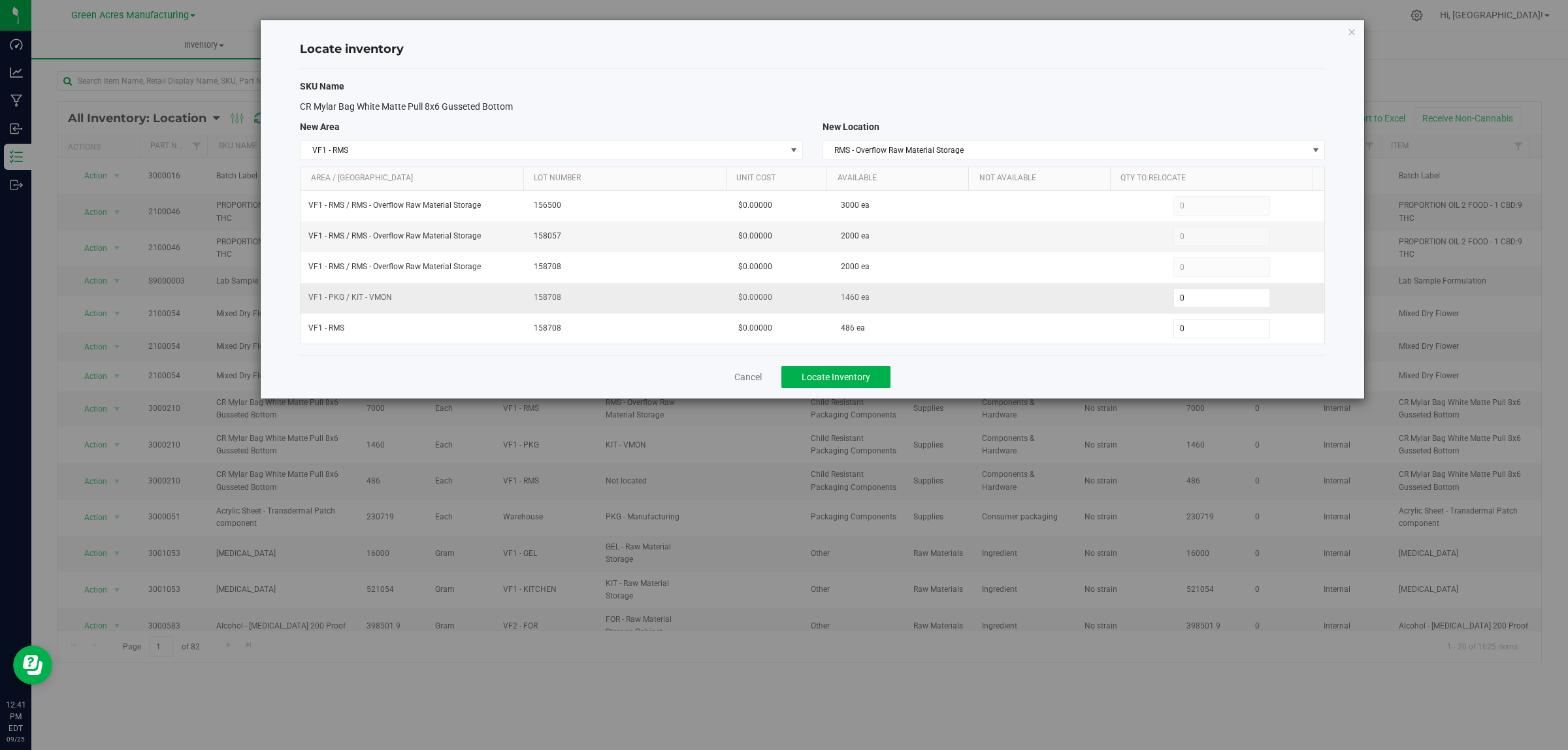
click at [1023, 308] on td at bounding box center [1047, 298] width 143 height 31
click at [1194, 301] on span "0 0" at bounding box center [1222, 298] width 97 height 20
click at [1194, 301] on input "0" at bounding box center [1222, 298] width 96 height 18
type input "1460"
type input "1,460"
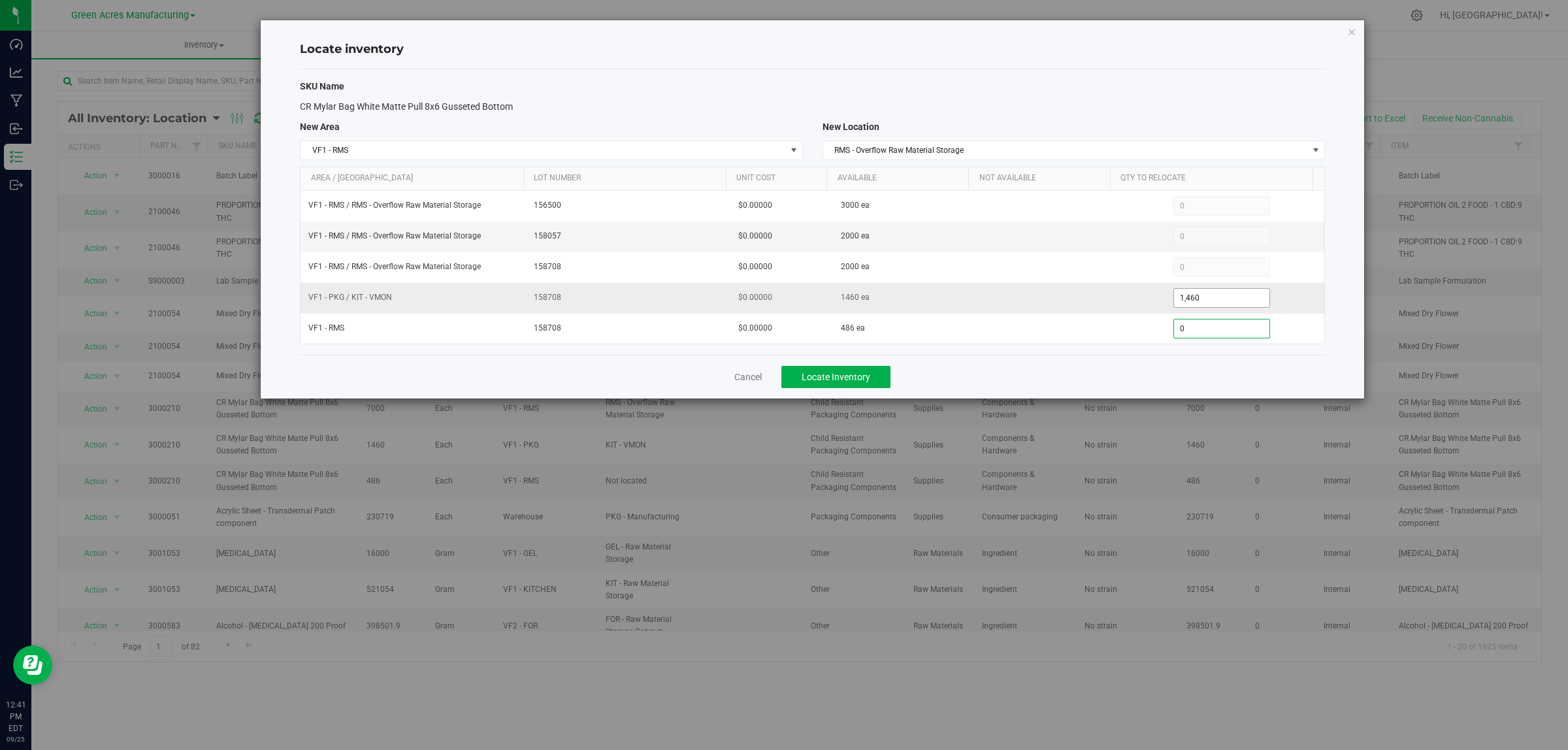
type input "40"
click at [1098, 371] on div "Cancel Locate Inventory" at bounding box center [812, 376] width 1025 height 44
click at [828, 375] on span "Locate Inventory" at bounding box center [836, 377] width 68 height 10
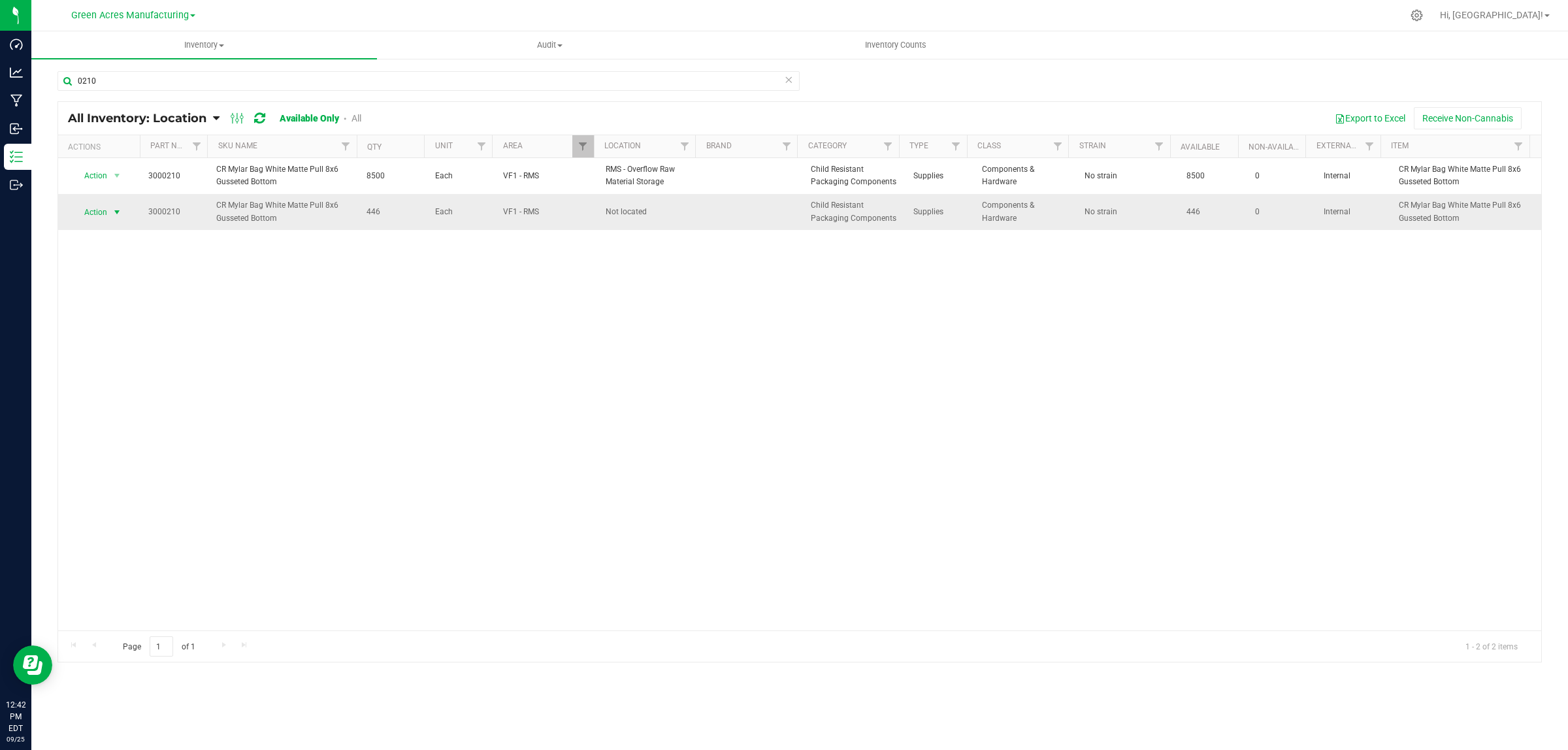
click at [118, 210] on span "select" at bounding box center [117, 212] width 10 height 10
click at [135, 291] on li "Locate inventory" at bounding box center [115, 292] width 85 height 20
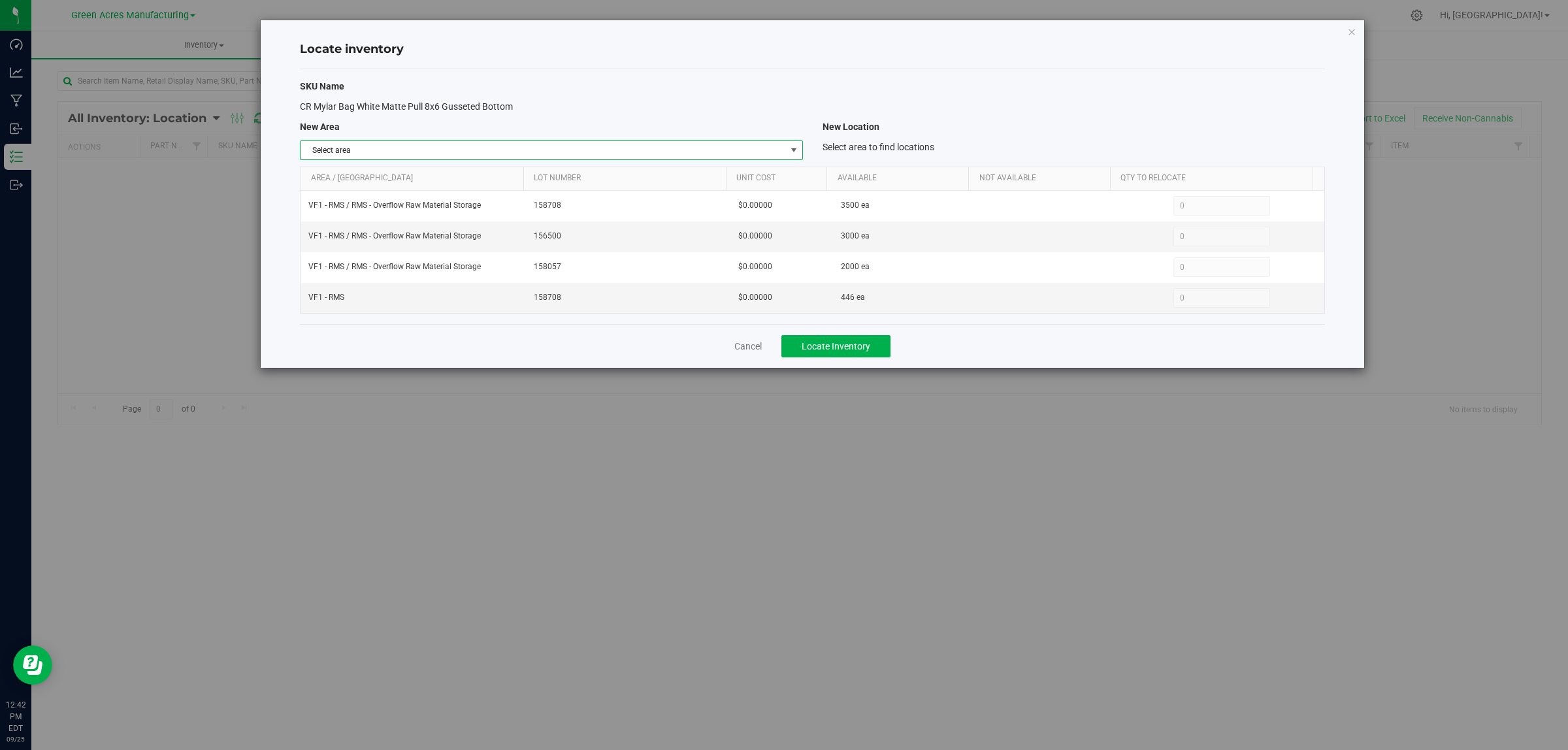
click at [793, 145] on span "select" at bounding box center [793, 151] width 10 height 10
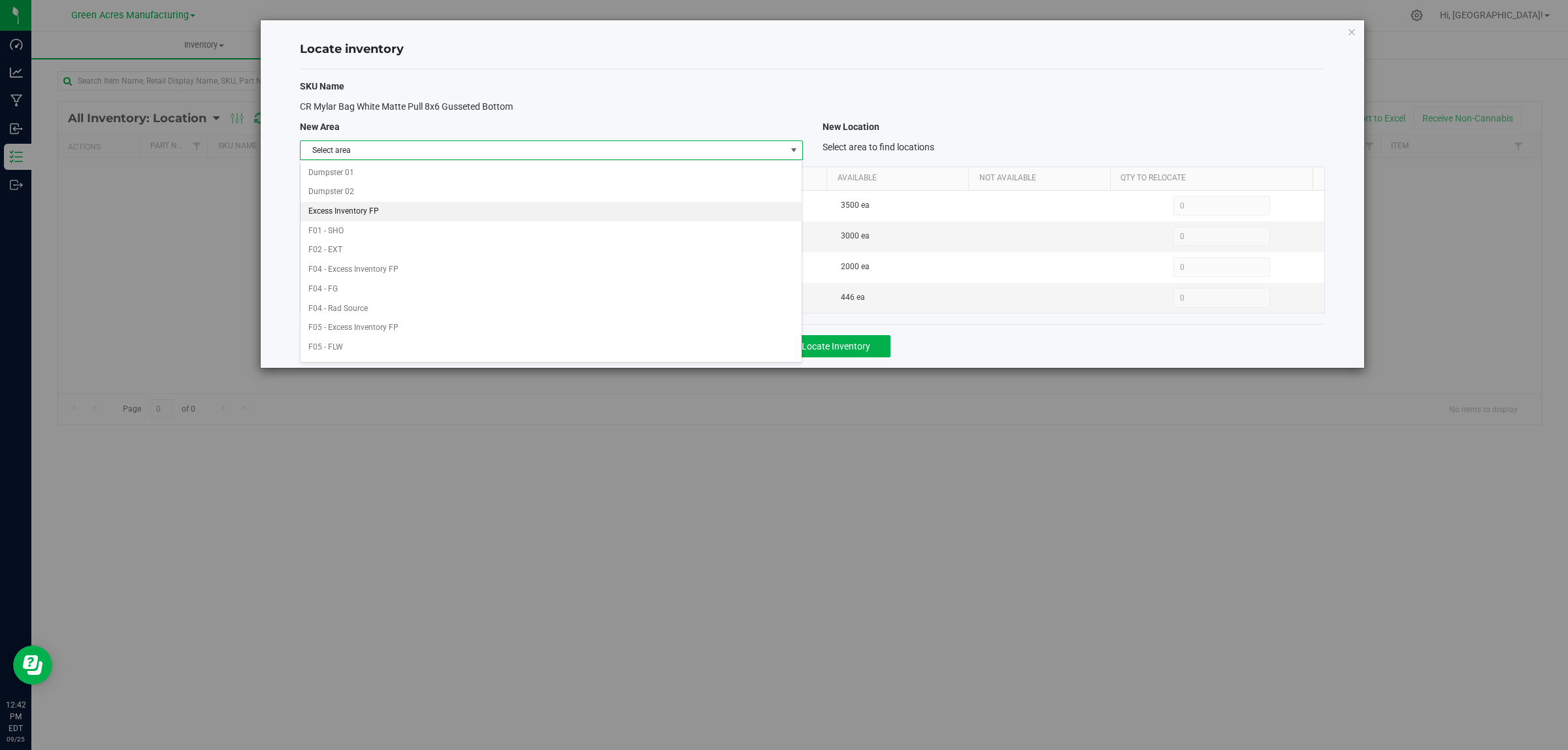
scroll to position [653, 0]
drag, startPoint x: 641, startPoint y: 171, endPoint x: 1112, endPoint y: 138, distance: 472.2
click at [642, 171] on li "VF1 - PKG" at bounding box center [551, 174] width 501 height 20
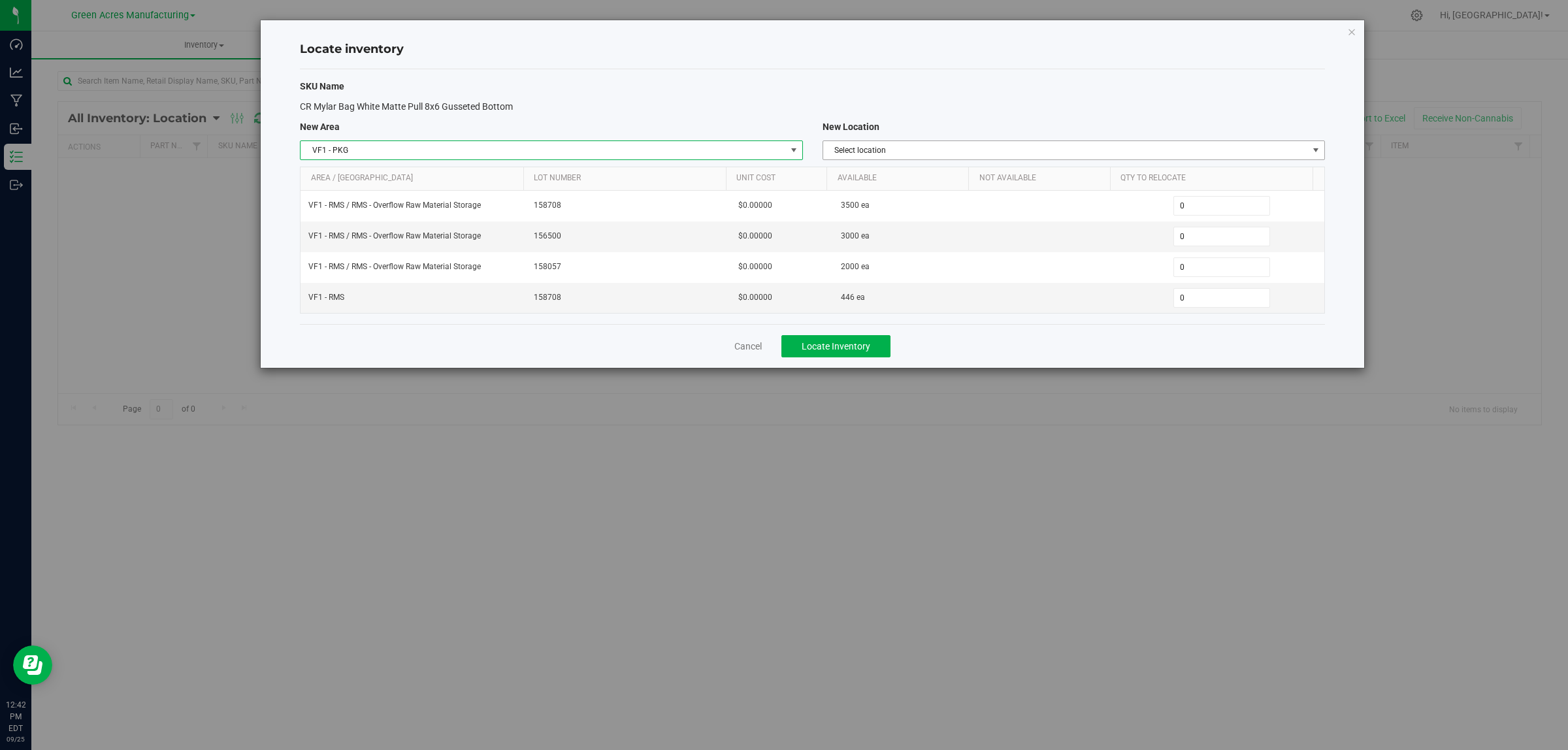
click at [1178, 148] on span "Select location" at bounding box center [1065, 150] width 485 height 18
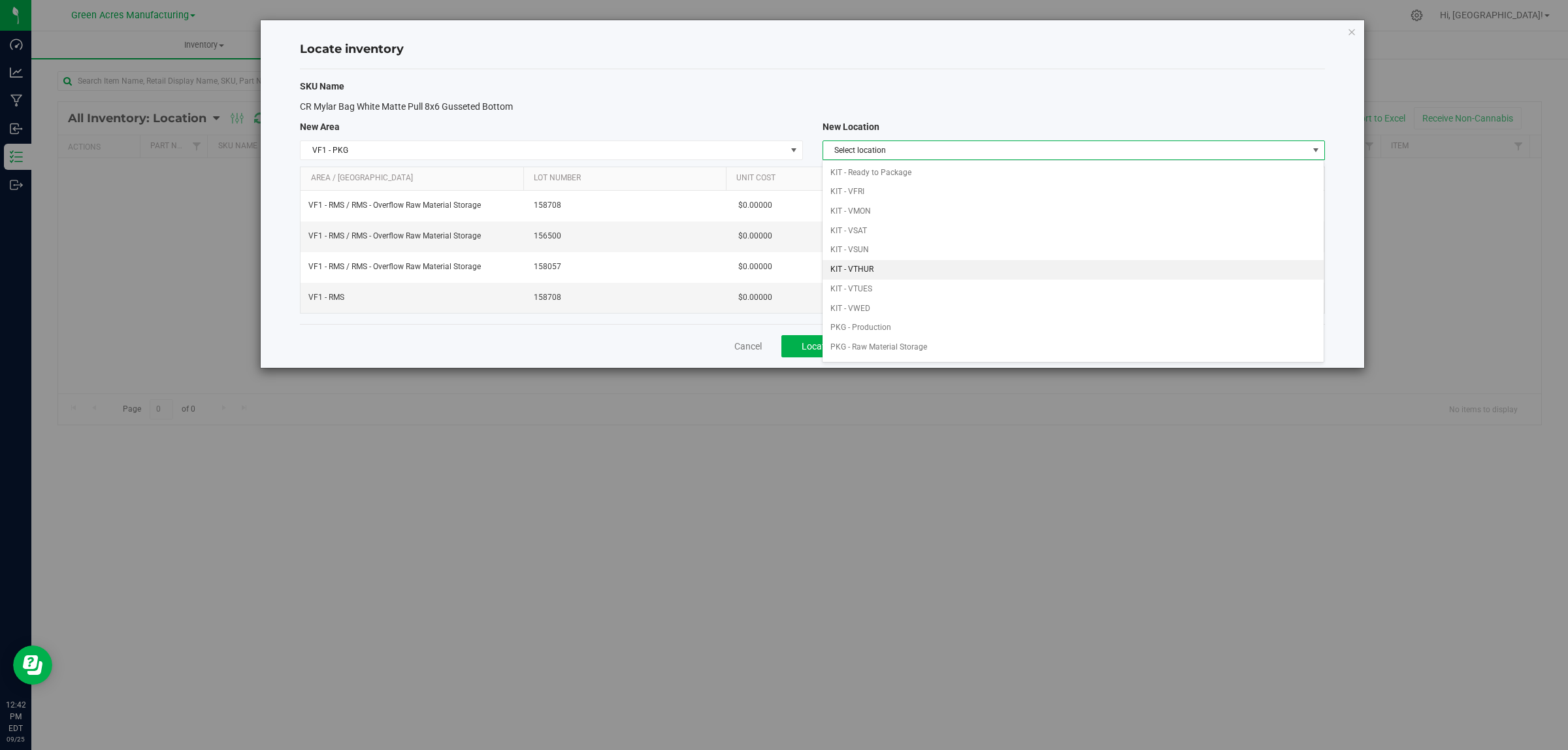
click at [967, 269] on li "KIT - VTHUR" at bounding box center [1073, 269] width 501 height 20
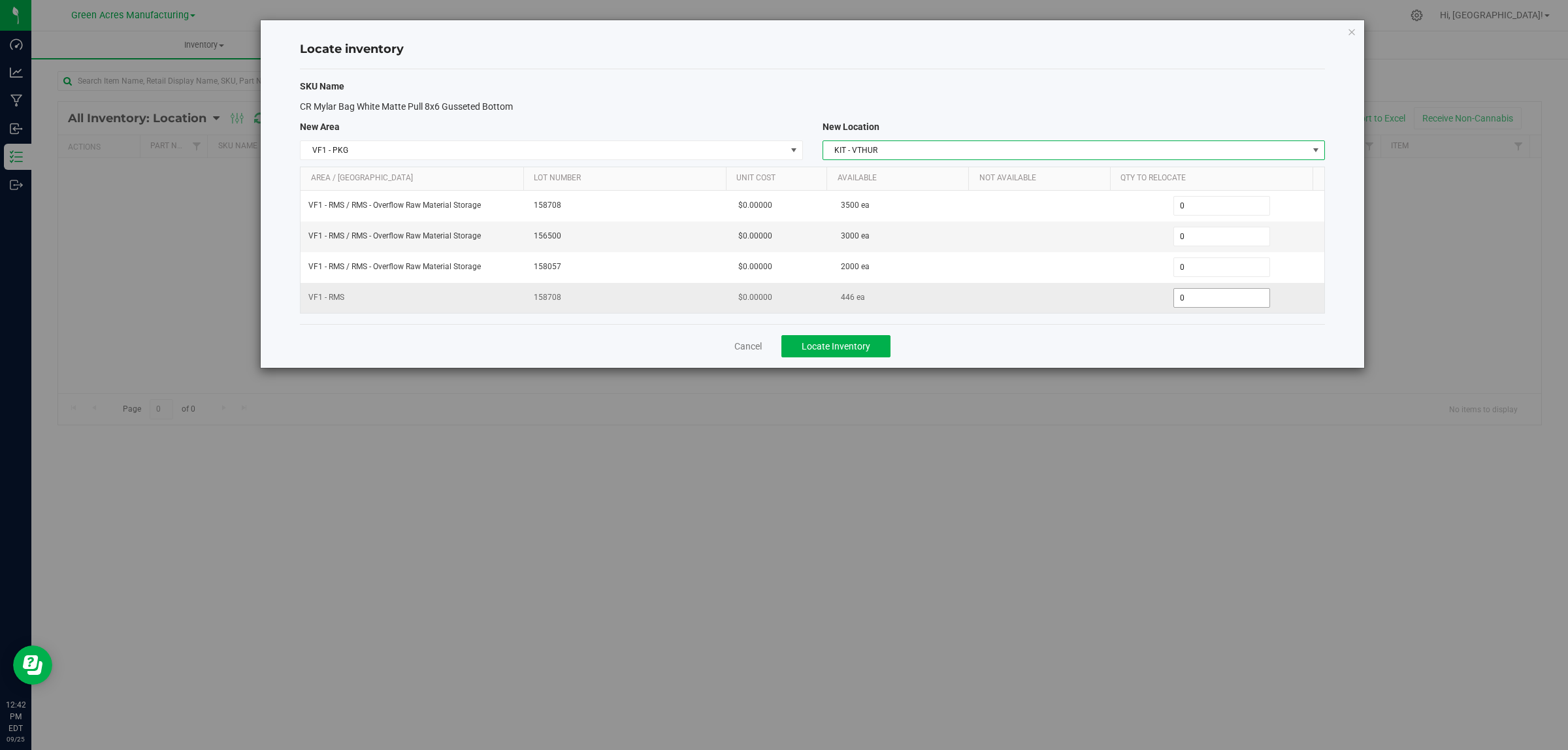
click at [1200, 304] on span "0 0" at bounding box center [1222, 298] width 97 height 20
click at [1200, 304] on input "0" at bounding box center [1222, 298] width 96 height 18
type input "4646"
type input "446"
drag, startPoint x: 1125, startPoint y: 347, endPoint x: 1103, endPoint y: 345, distance: 22.1
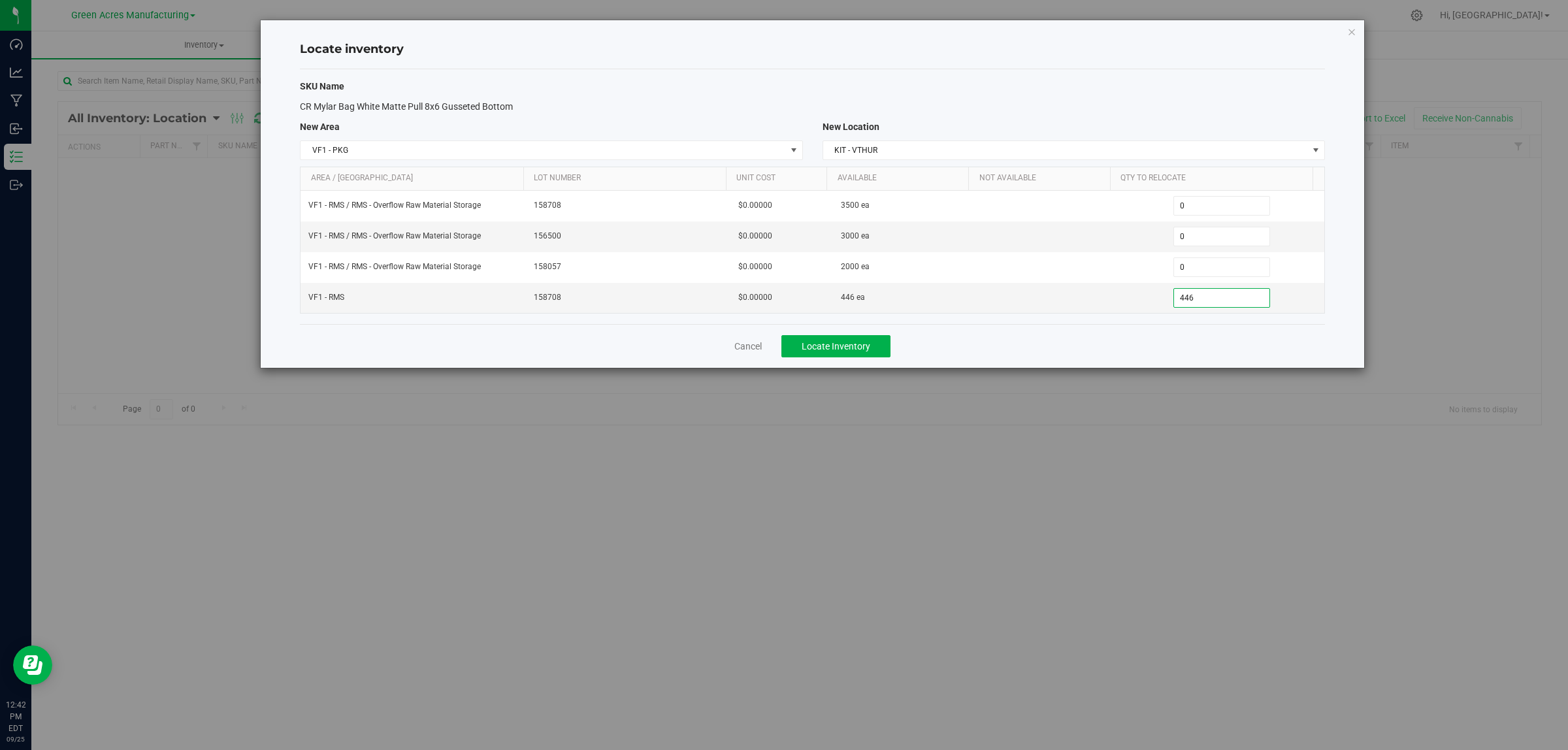
click at [1124, 347] on div "Cancel Locate Inventory" at bounding box center [812, 345] width 1025 height 44
drag, startPoint x: 902, startPoint y: 357, endPoint x: 890, endPoint y: 357, distance: 12.0
click at [899, 357] on div "Cancel Locate Inventory" at bounding box center [812, 345] width 1025 height 44
click at [883, 357] on button "Locate Inventory" at bounding box center [836, 346] width 109 height 22
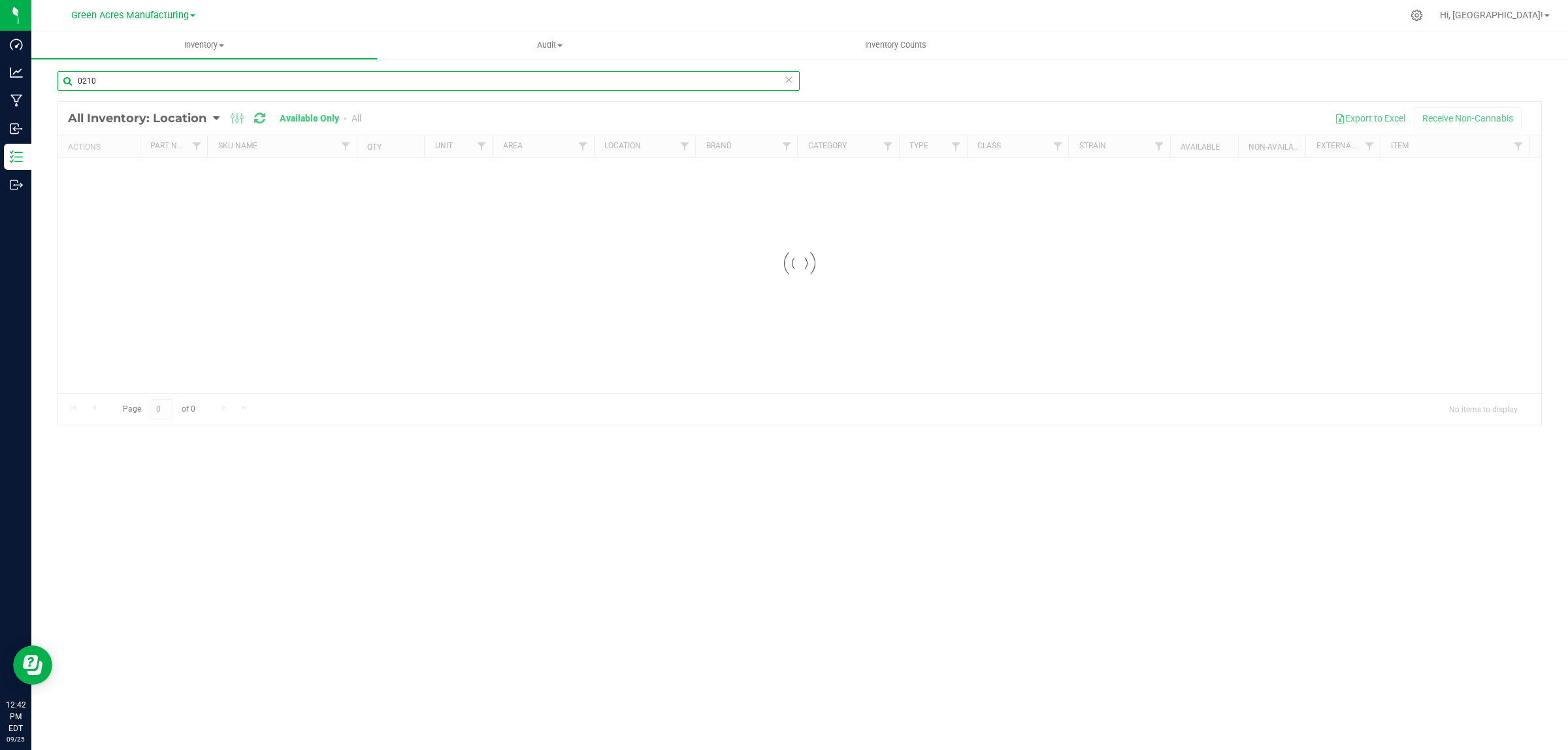
click at [320, 80] on input "0210" at bounding box center [428, 80] width 742 height 20
click at [319, 80] on input "0210" at bounding box center [428, 80] width 742 height 20
click at [318, 80] on input "0210" at bounding box center [428, 80] width 742 height 20
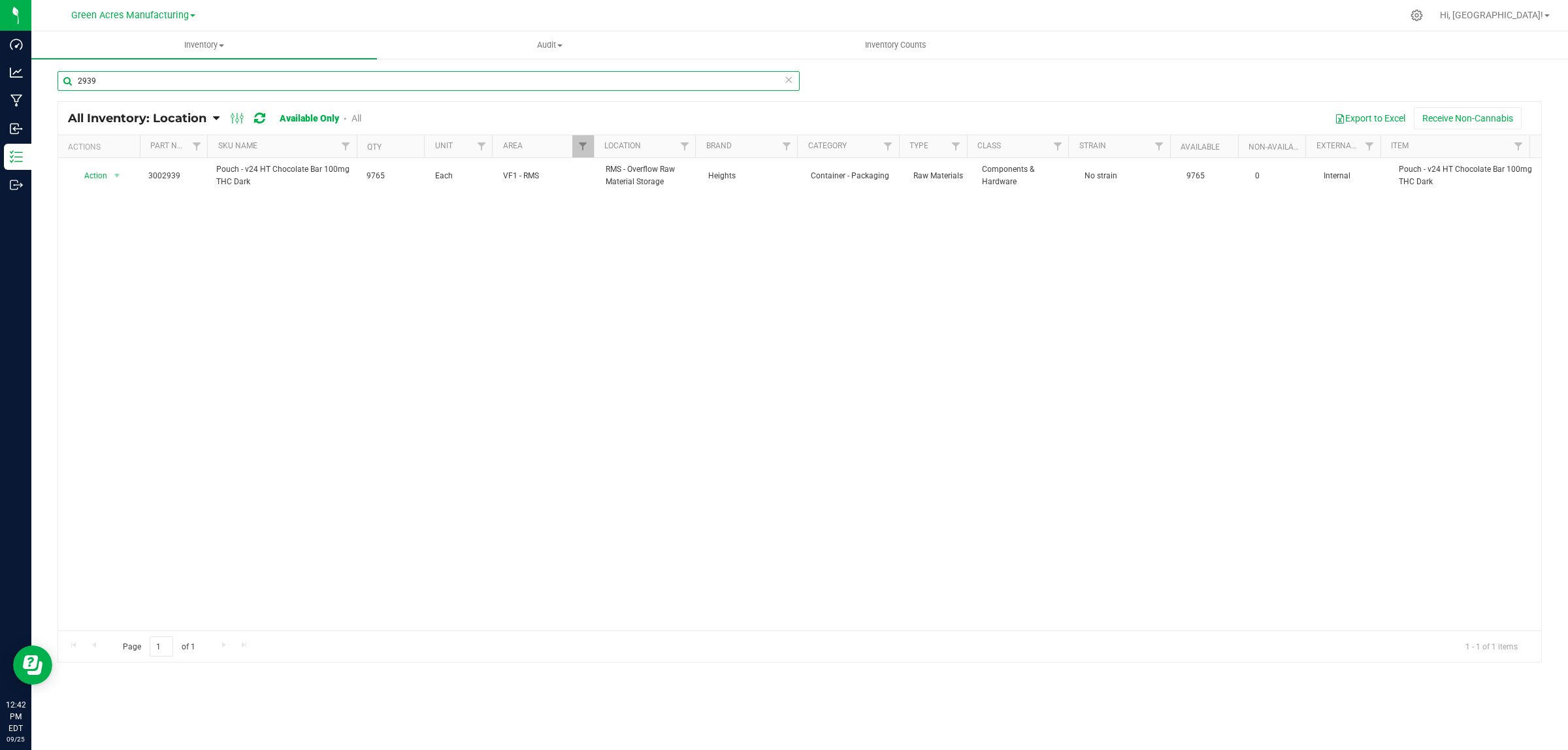
click at [231, 77] on input "2939" at bounding box center [428, 80] width 742 height 20
click at [231, 76] on input "2939" at bounding box center [428, 80] width 742 height 20
click at [170, 76] on input "2940" at bounding box center [428, 80] width 742 height 20
click at [171, 76] on input "2940" at bounding box center [428, 80] width 742 height 20
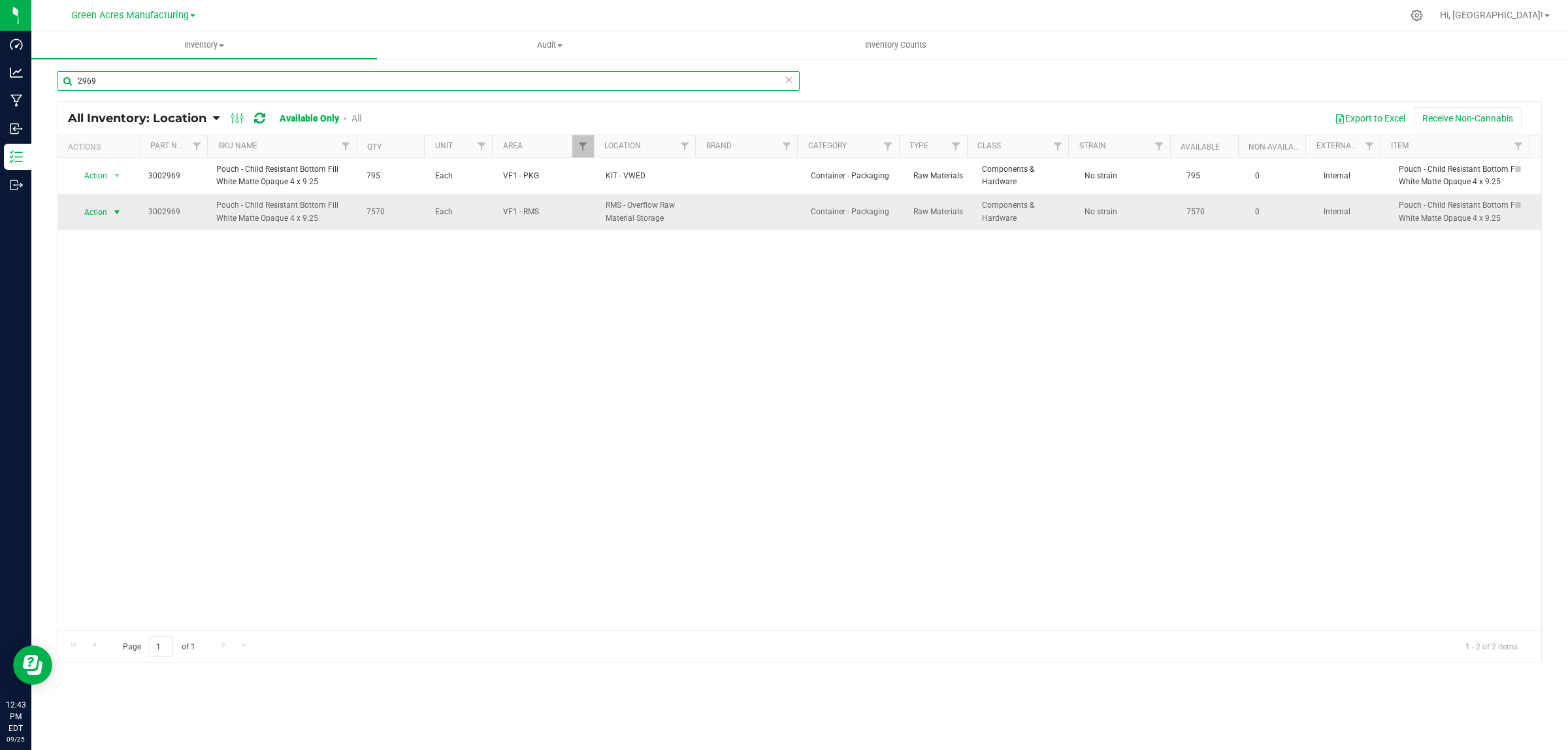
type input "2969"
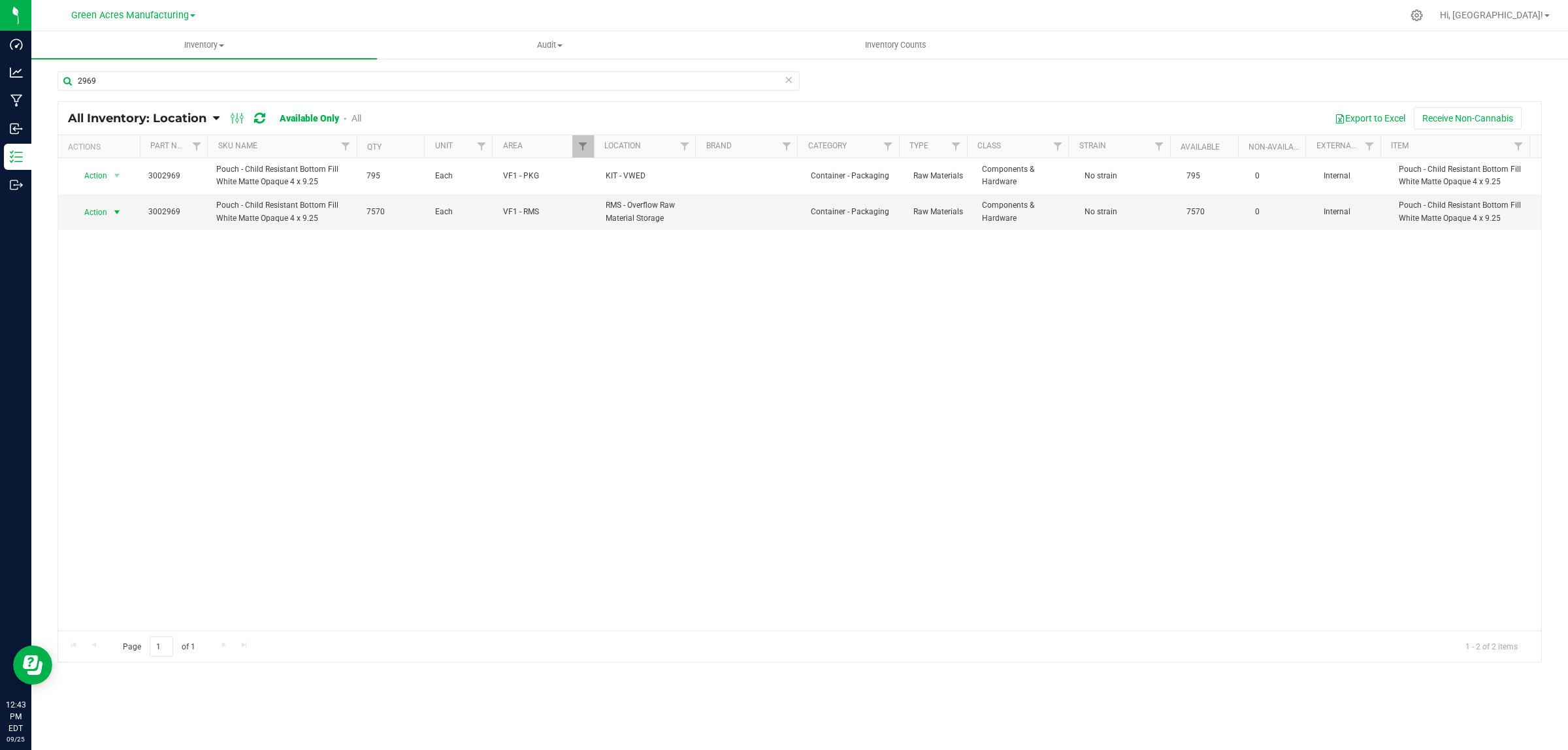
drag, startPoint x: 119, startPoint y: 216, endPoint x: 112, endPoint y: 255, distance: 39.6
click at [119, 216] on span "select" at bounding box center [117, 212] width 10 height 10
click at [124, 292] on li "Locate inventory" at bounding box center [115, 292] width 85 height 20
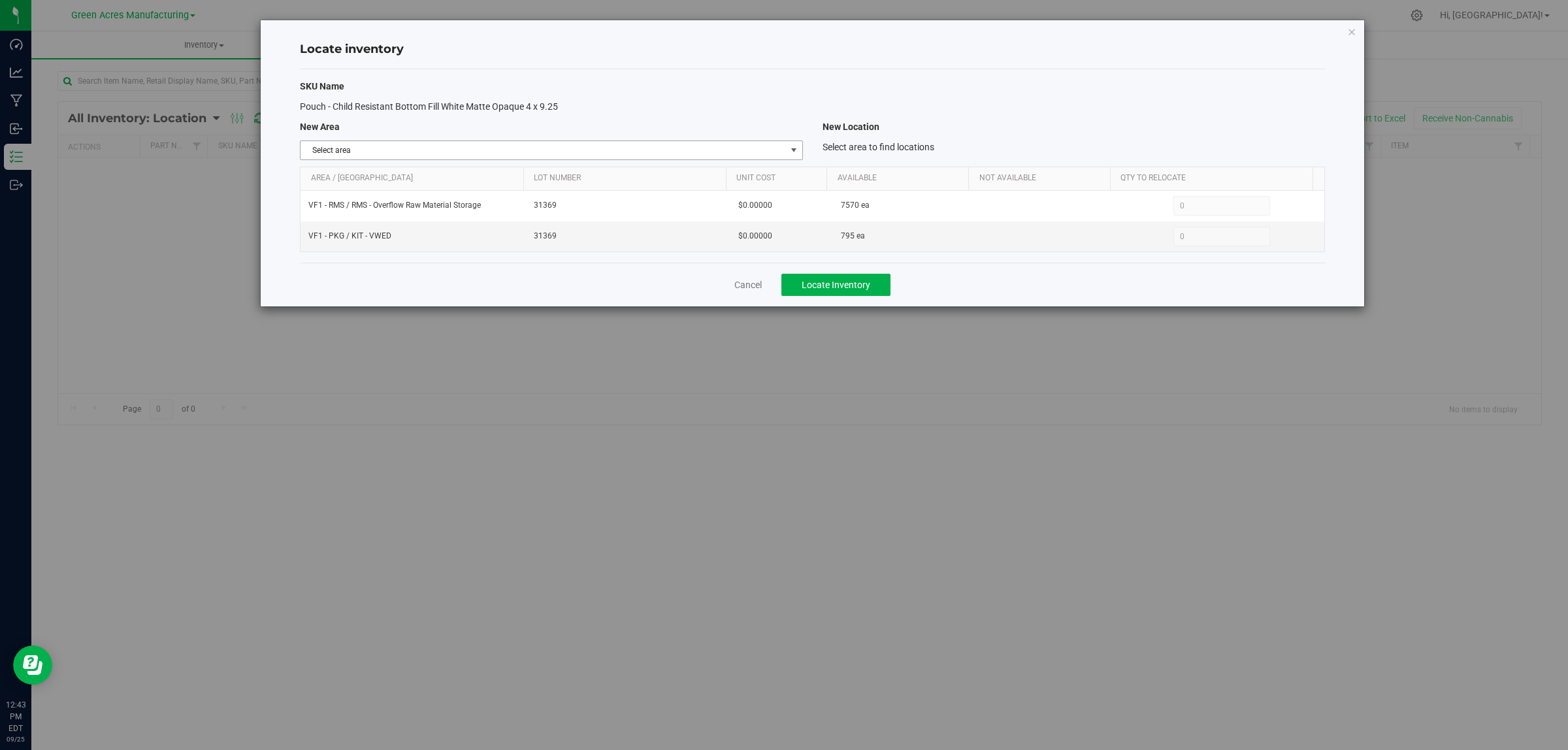
click at [787, 151] on span "select" at bounding box center [793, 150] width 16 height 18
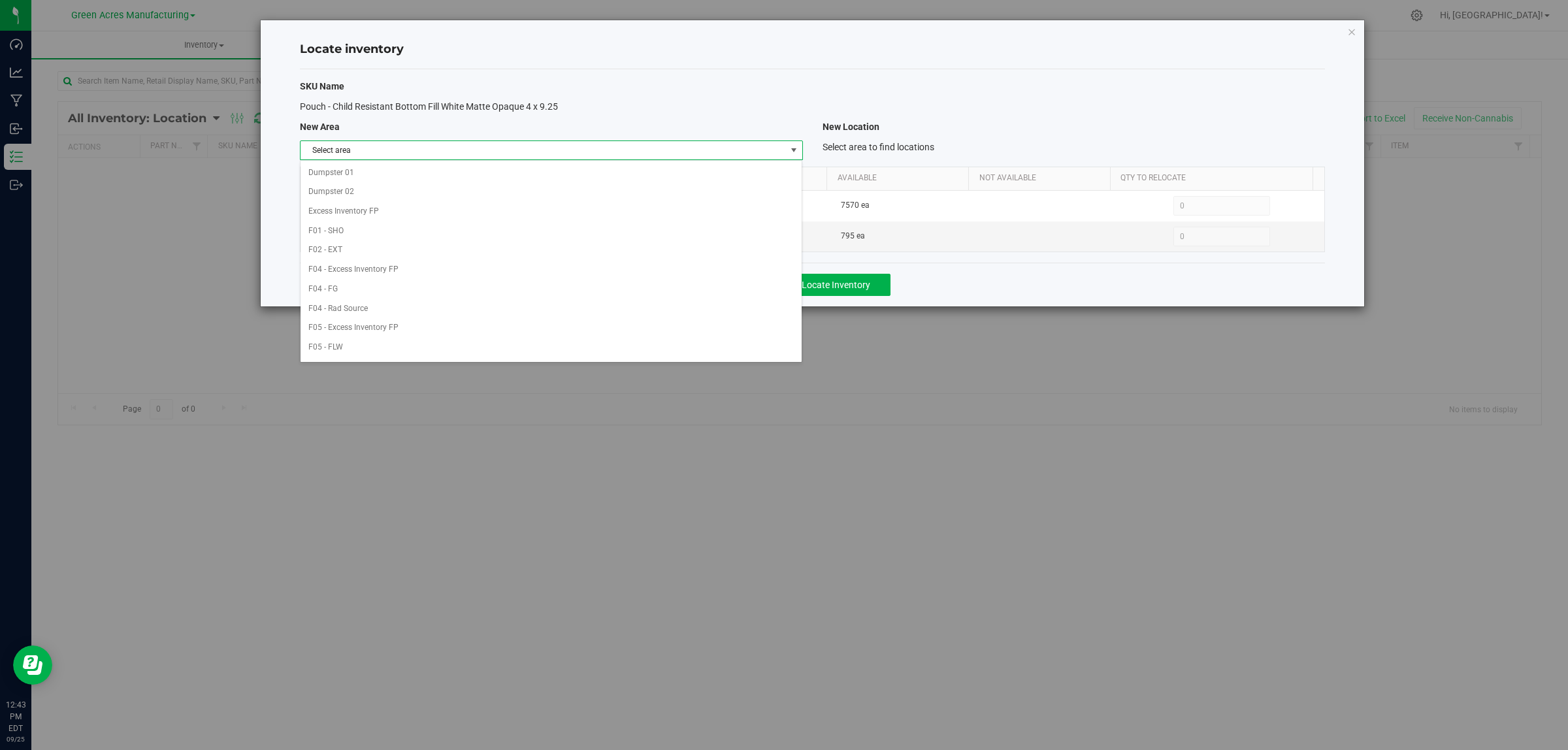
click at [911, 50] on h4 "Locate inventory" at bounding box center [812, 50] width 1025 height 17
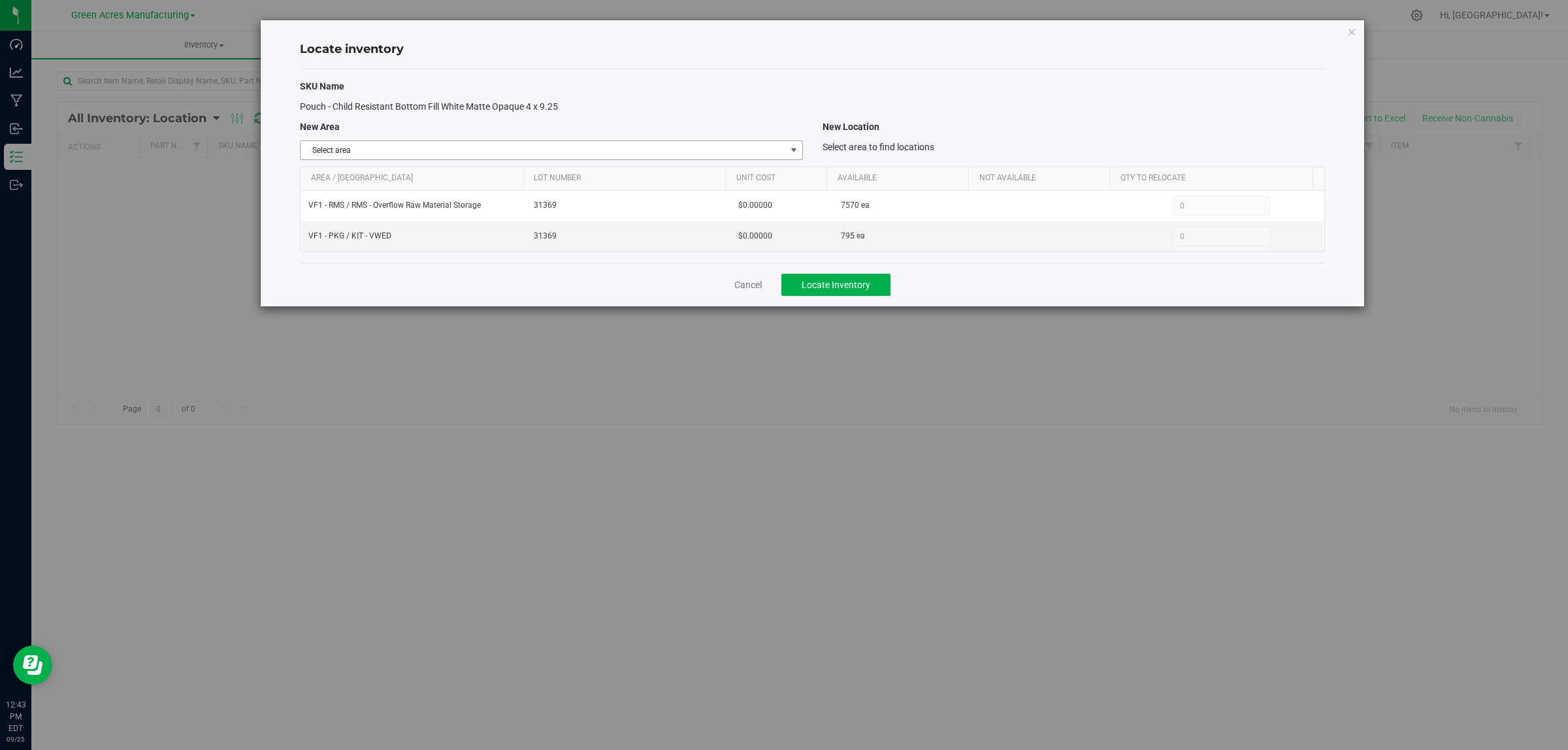
click at [787, 151] on span "select" at bounding box center [793, 150] width 16 height 18
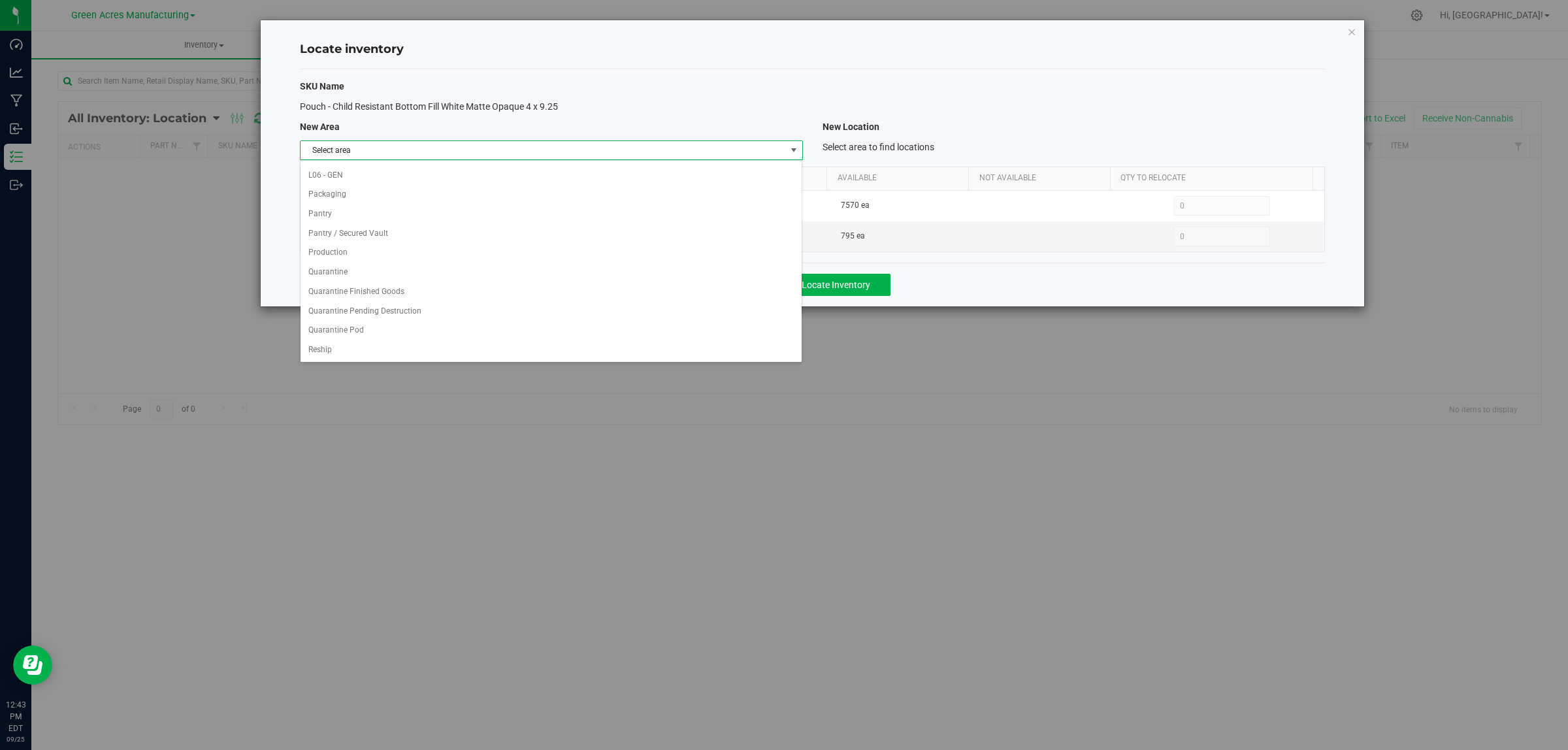
scroll to position [653, 0]
click at [662, 207] on li "VF1 - RMS" at bounding box center [551, 213] width 501 height 20
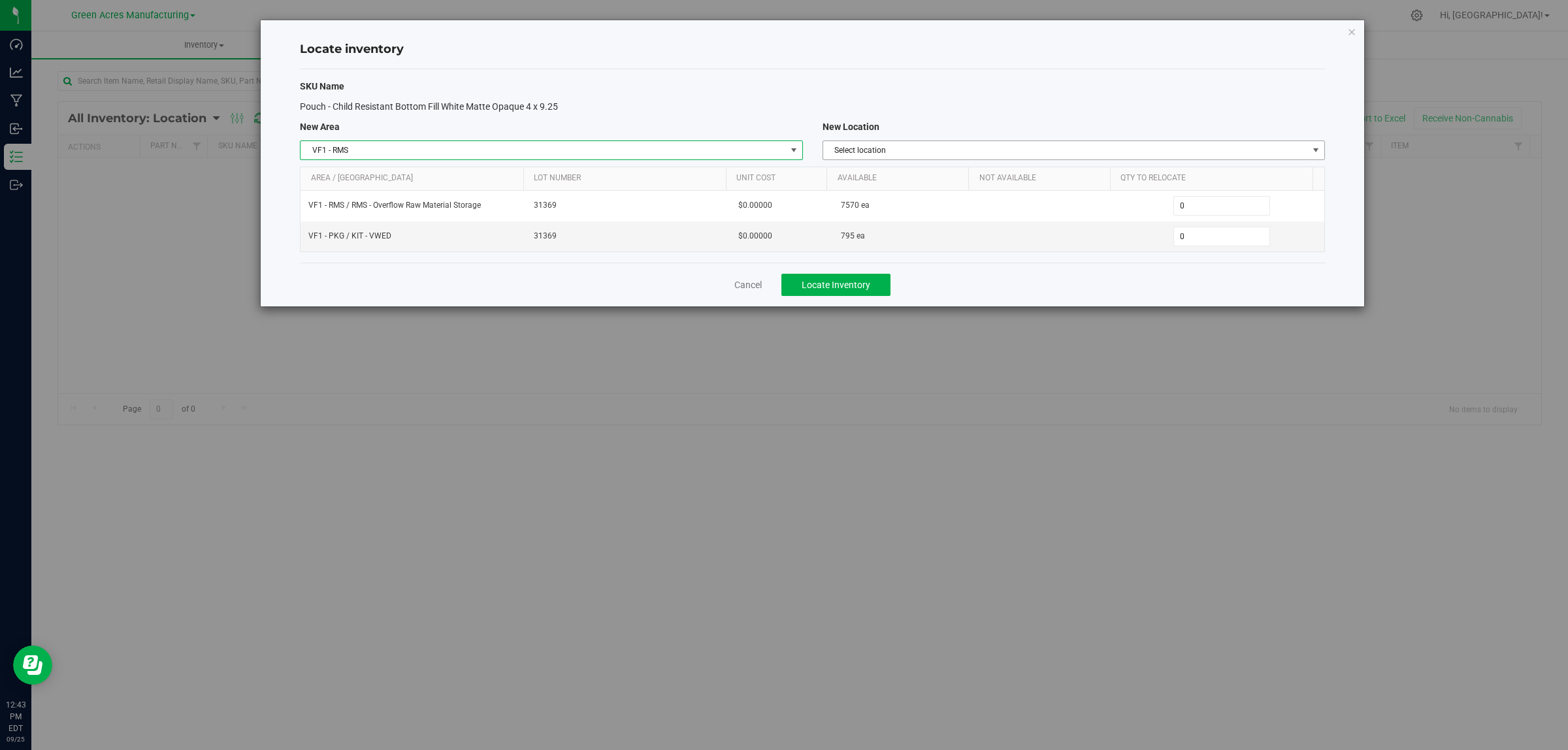
click at [1040, 144] on span "Select location" at bounding box center [1065, 150] width 485 height 18
click at [1017, 181] on li "RMS - Overflow Raw Material Storage" at bounding box center [1073, 173] width 501 height 20
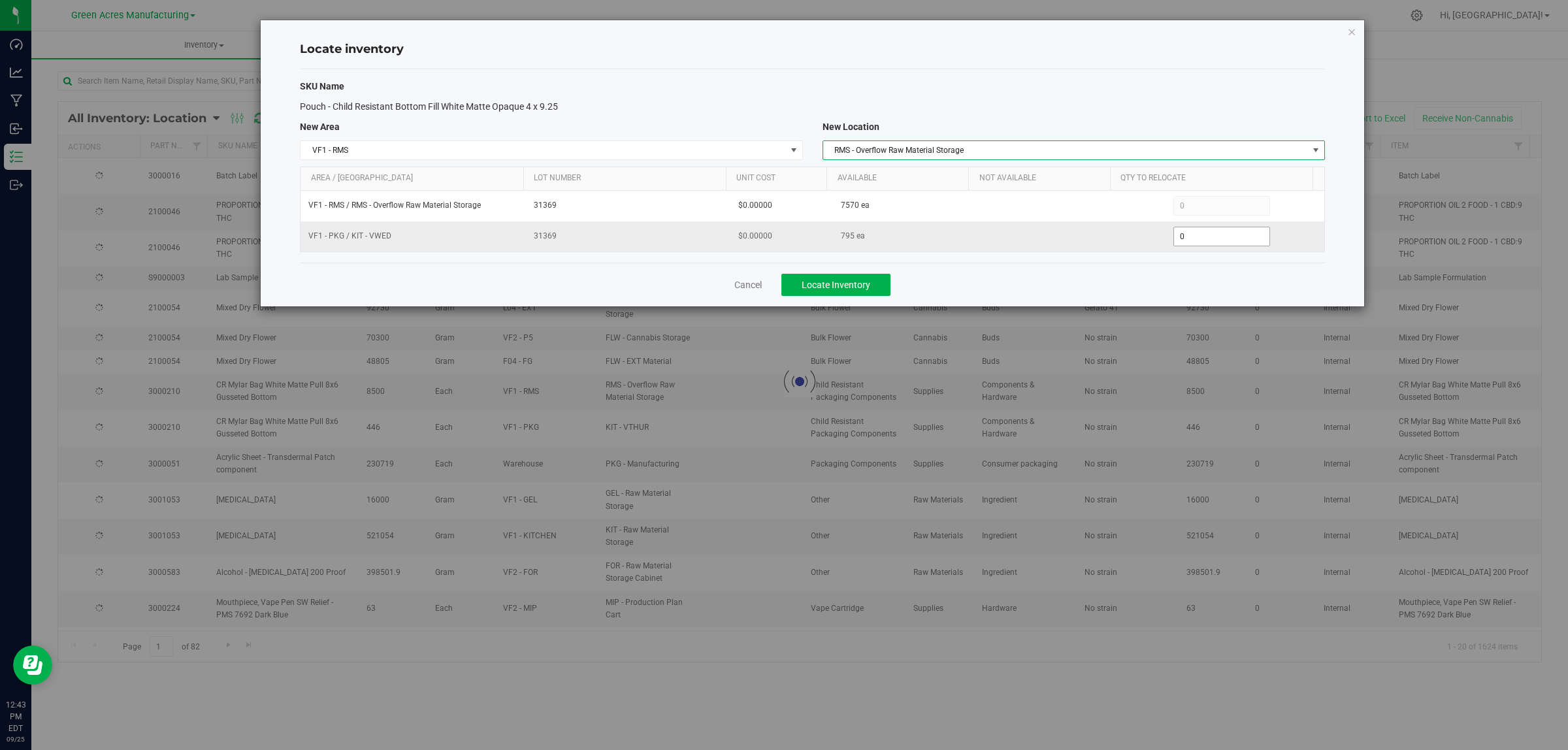
click at [1193, 237] on input "0" at bounding box center [1222, 236] width 96 height 18
click at [1194, 237] on input "0" at bounding box center [1222, 236] width 96 height 18
type input "610"
click at [1094, 285] on div "Cancel Locate Inventory" at bounding box center [812, 284] width 1025 height 44
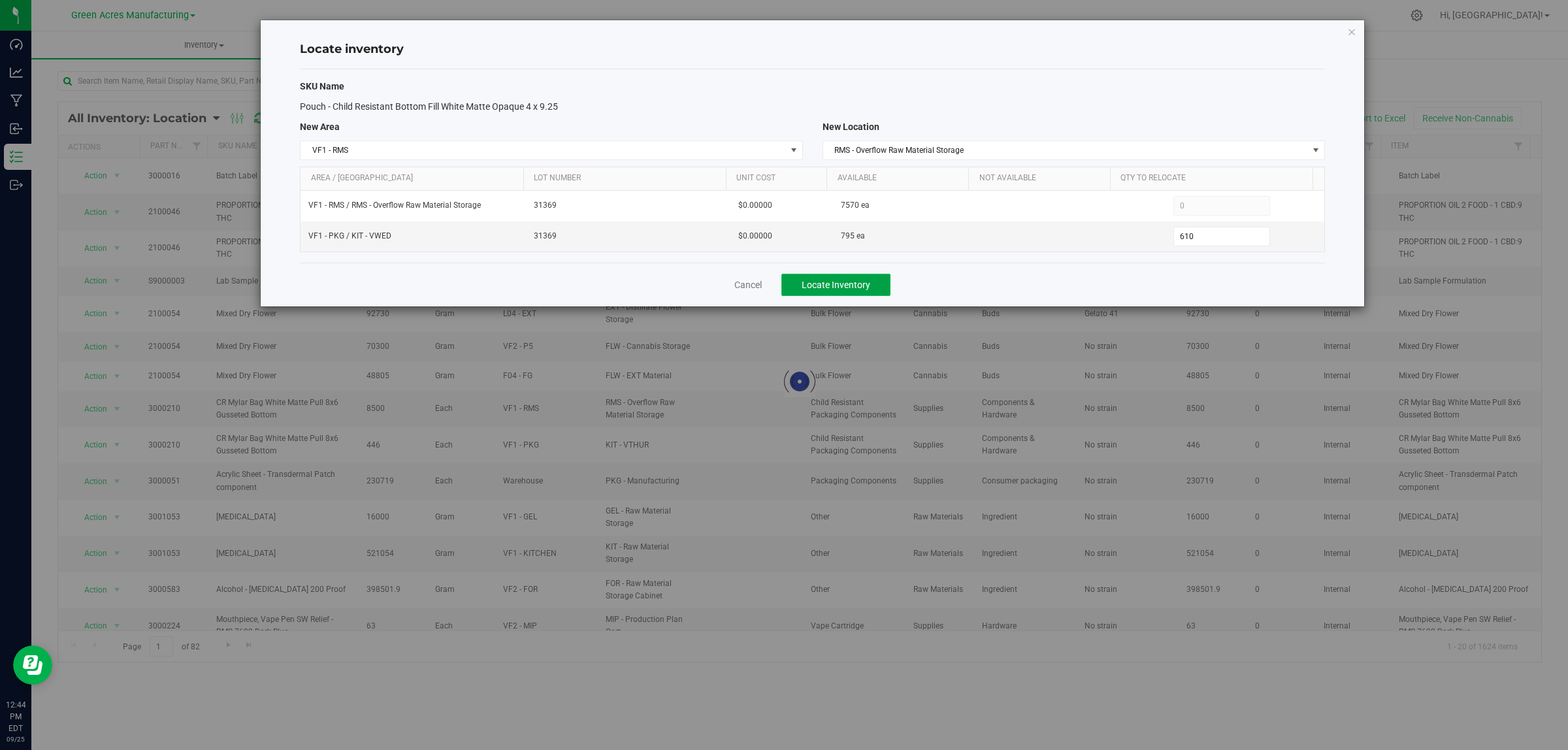
click at [848, 283] on span "Locate Inventory" at bounding box center [836, 285] width 68 height 10
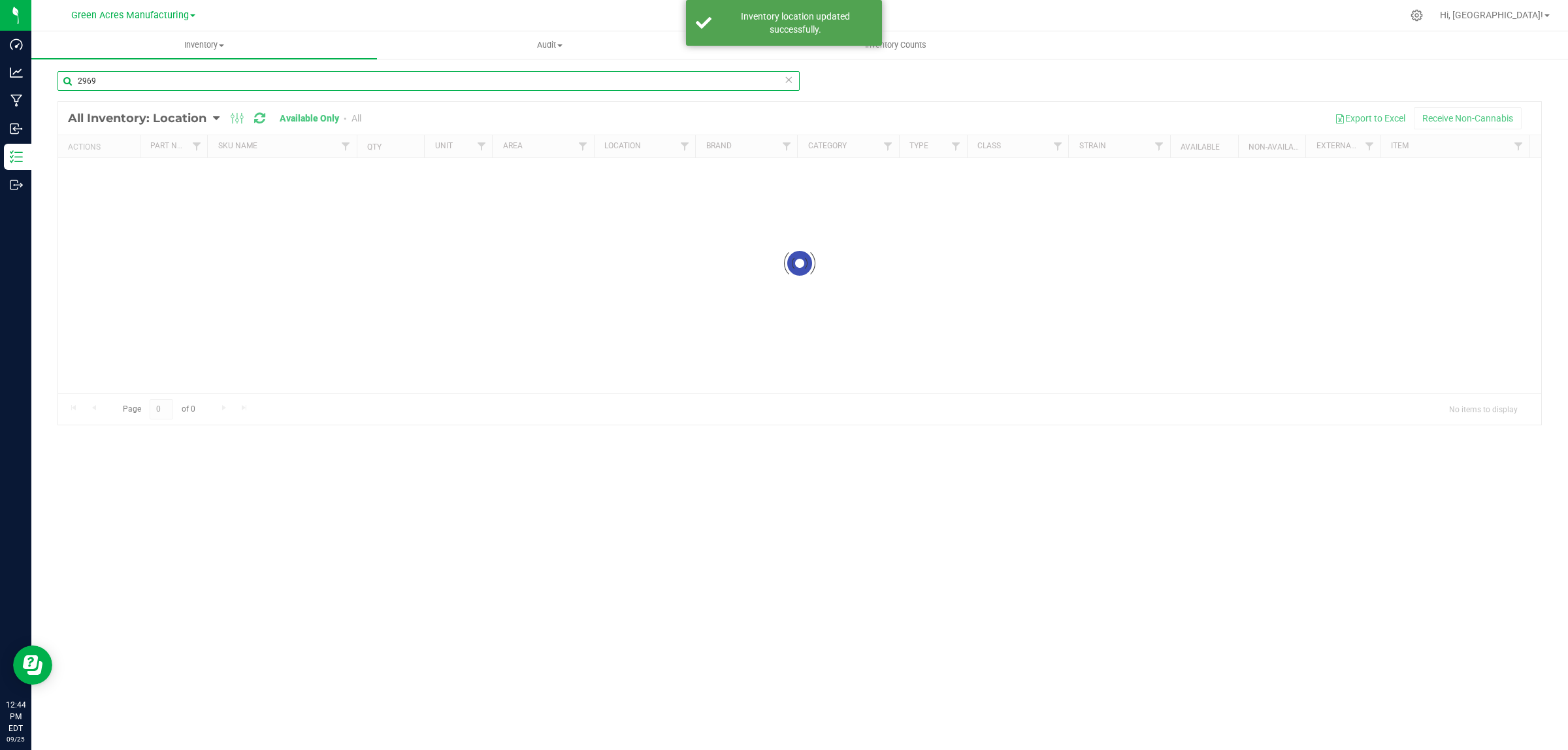
click at [452, 79] on input "2969" at bounding box center [428, 80] width 742 height 20
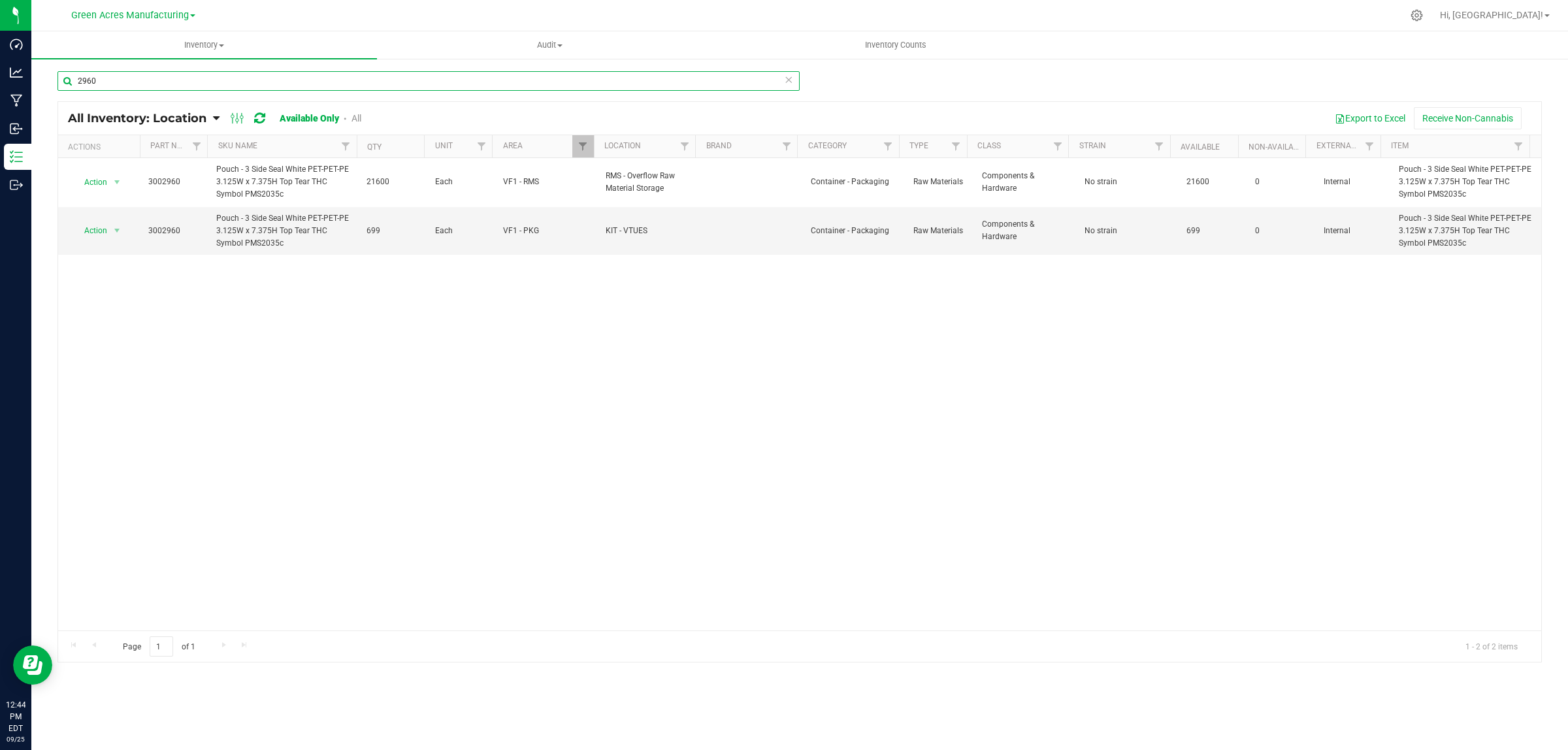
type input "2960"
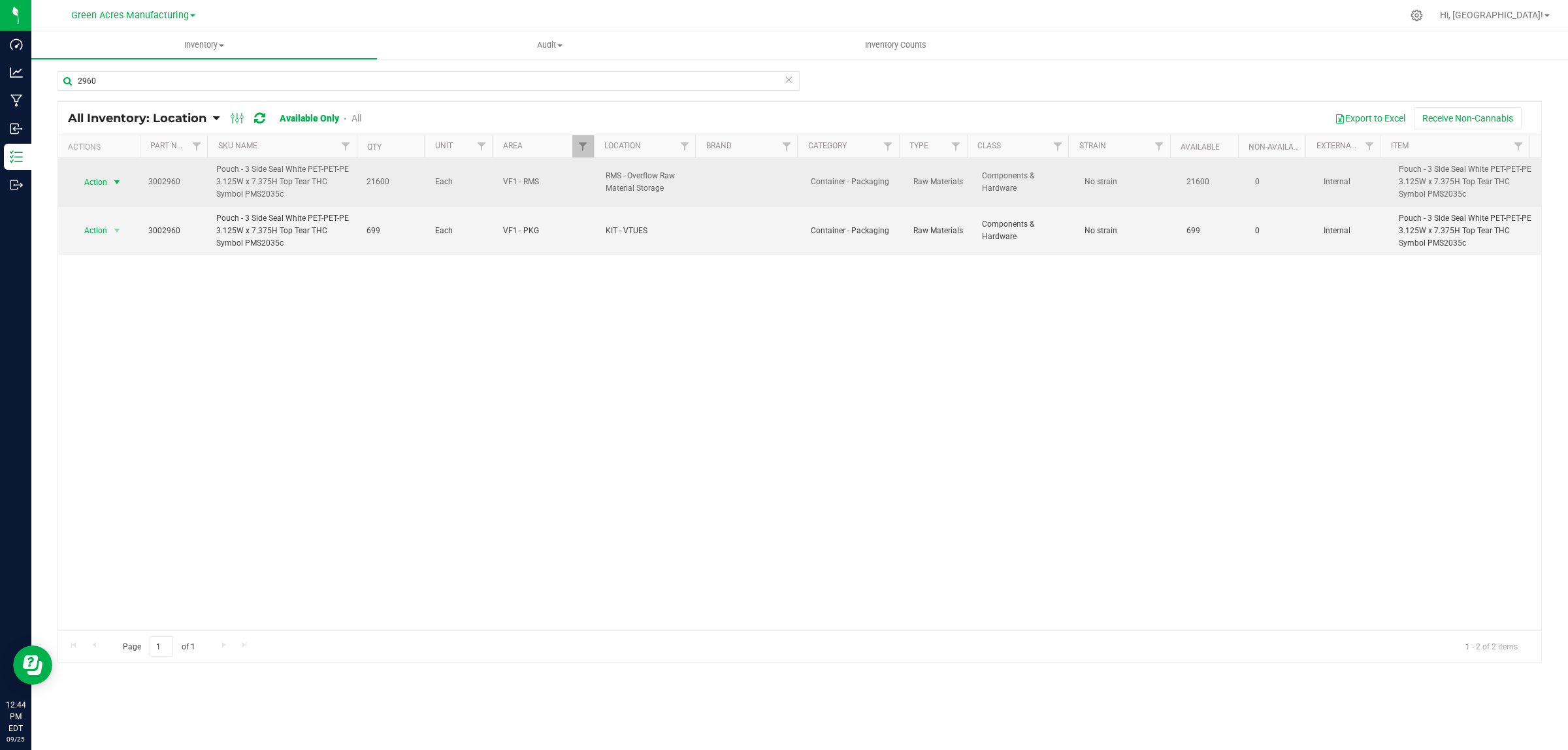
click at [115, 181] on span "select" at bounding box center [117, 182] width 10 height 10
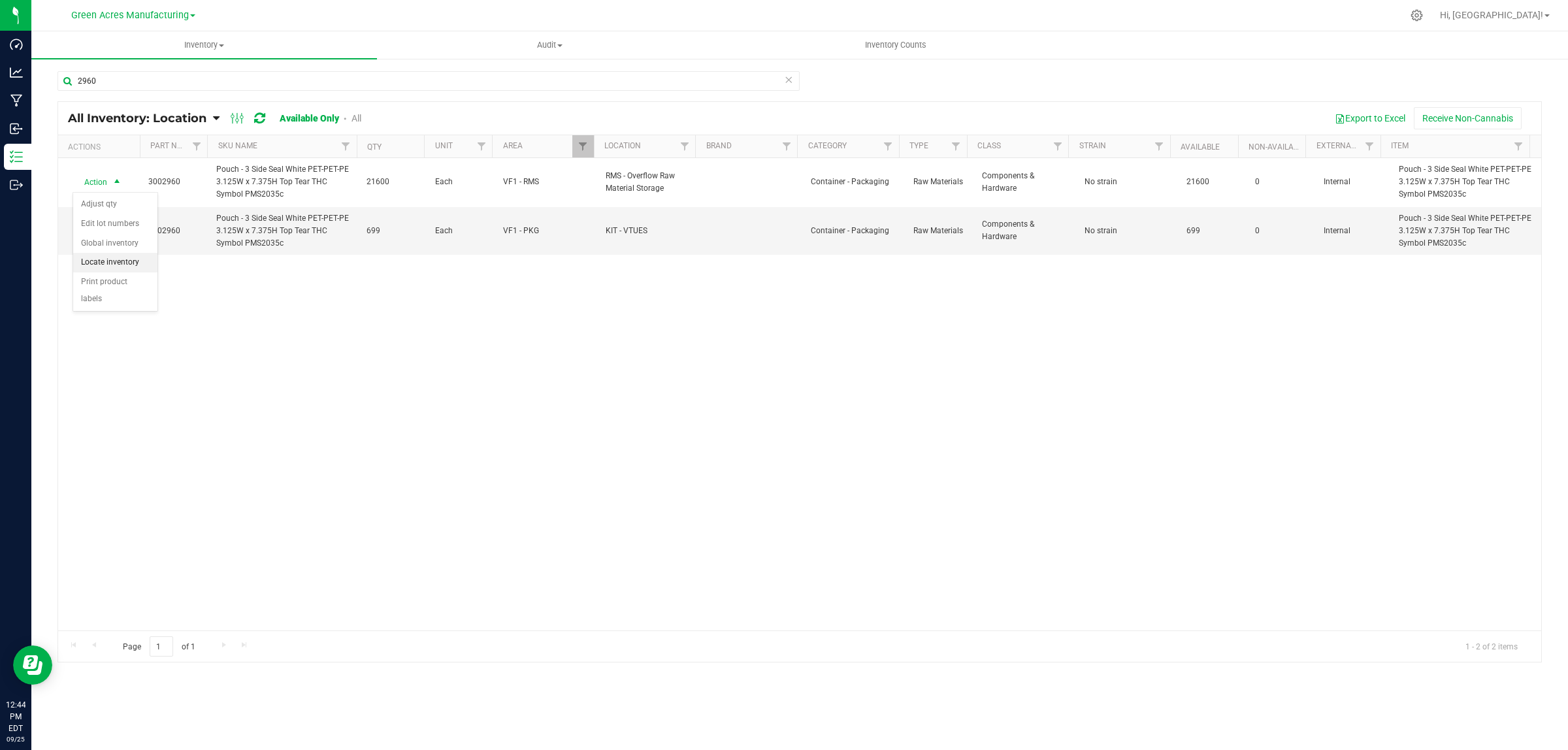
click at [129, 265] on li "Locate inventory" at bounding box center [115, 263] width 85 height 20
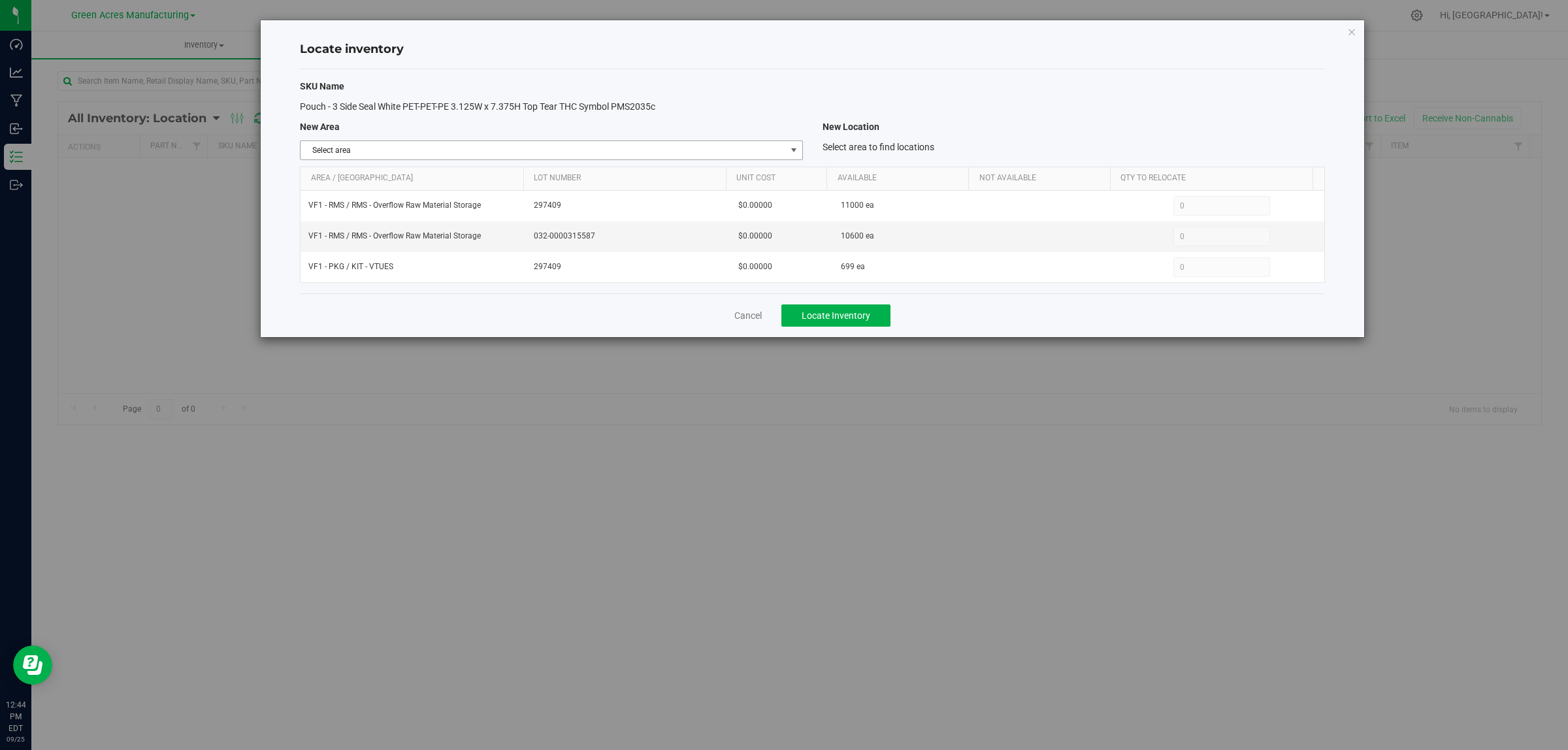
click at [791, 151] on span "select" at bounding box center [793, 151] width 10 height 10
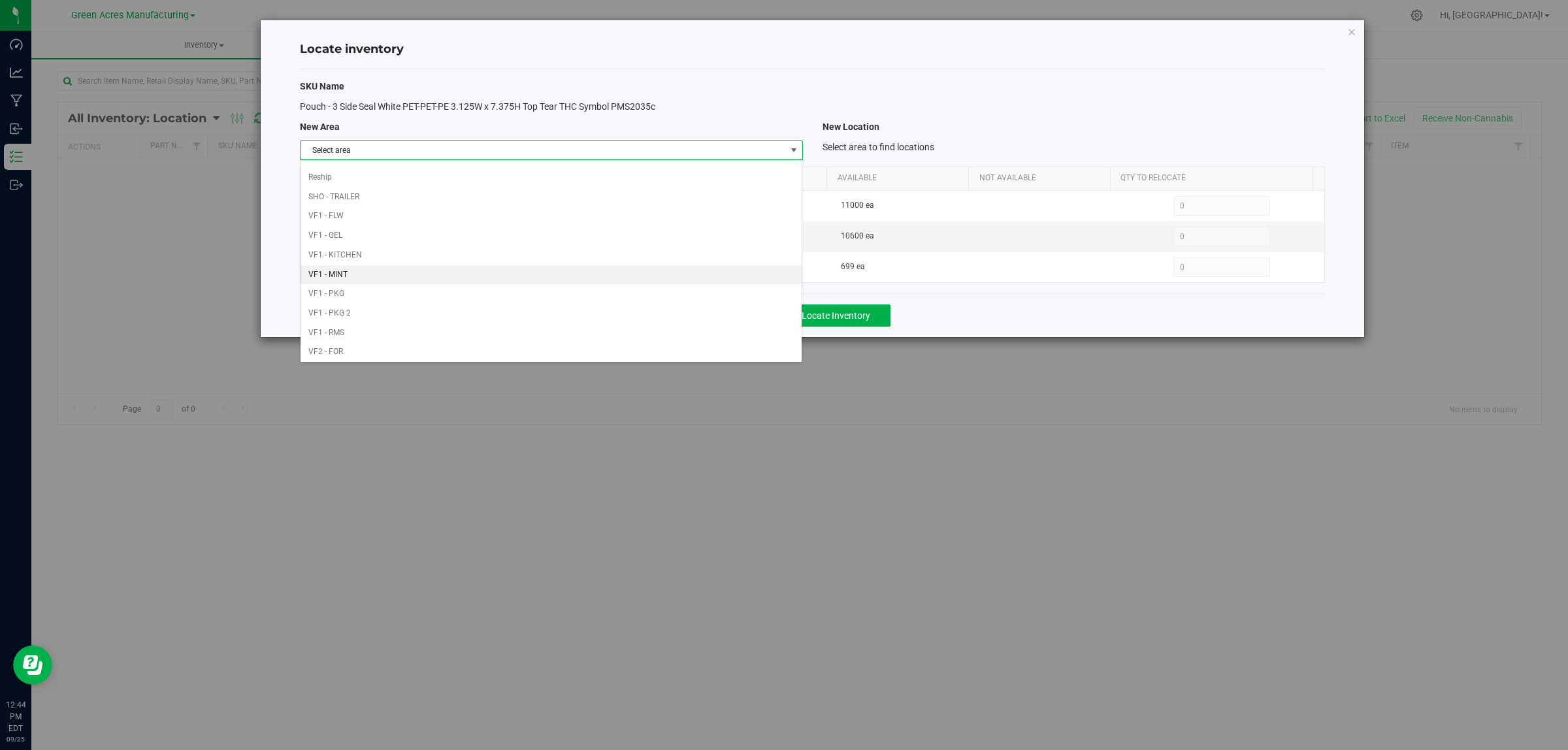
scroll to position [653, 0]
click at [667, 178] on li "VF1 - PKG" at bounding box center [551, 174] width 501 height 20
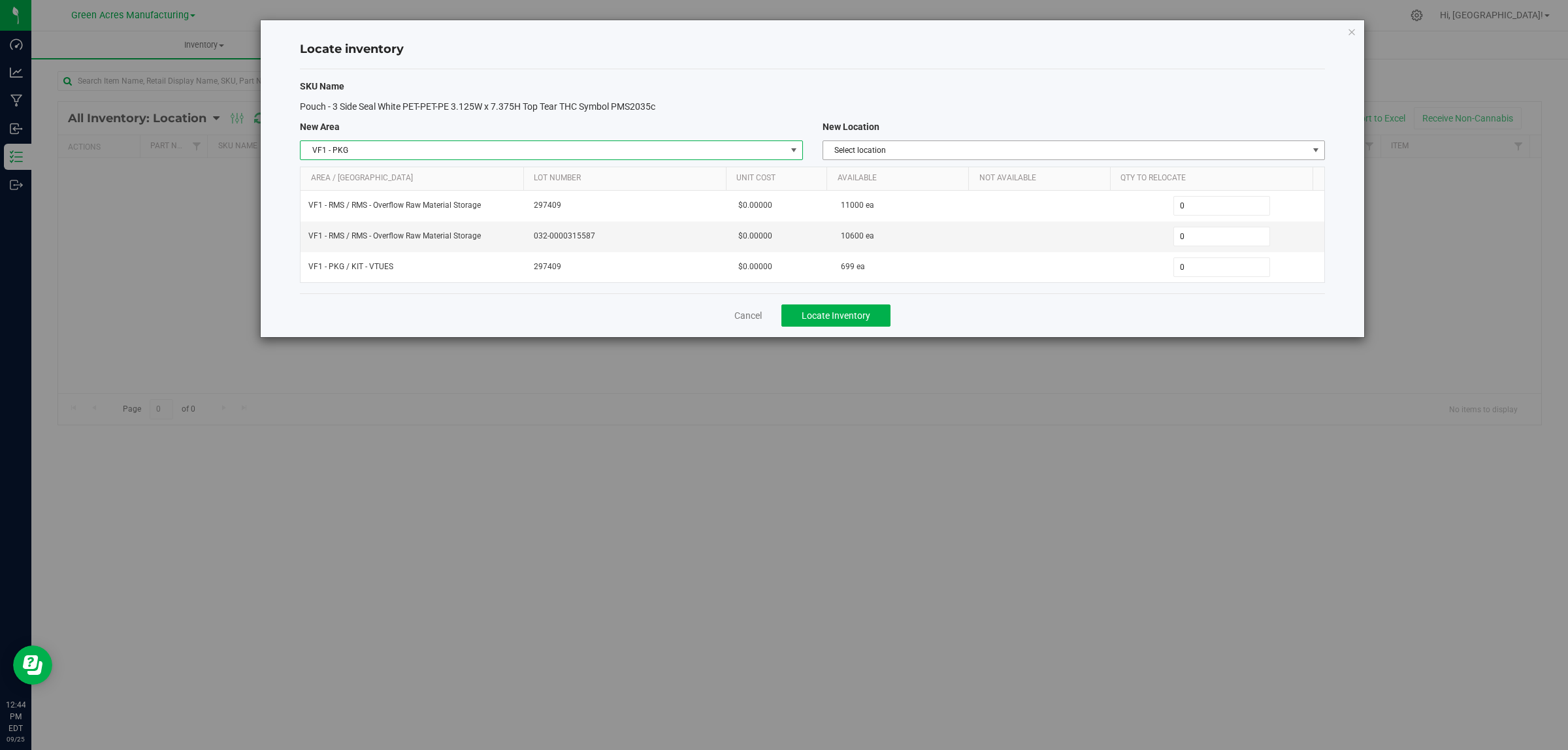
click at [1026, 151] on span "Select location" at bounding box center [1065, 150] width 485 height 18
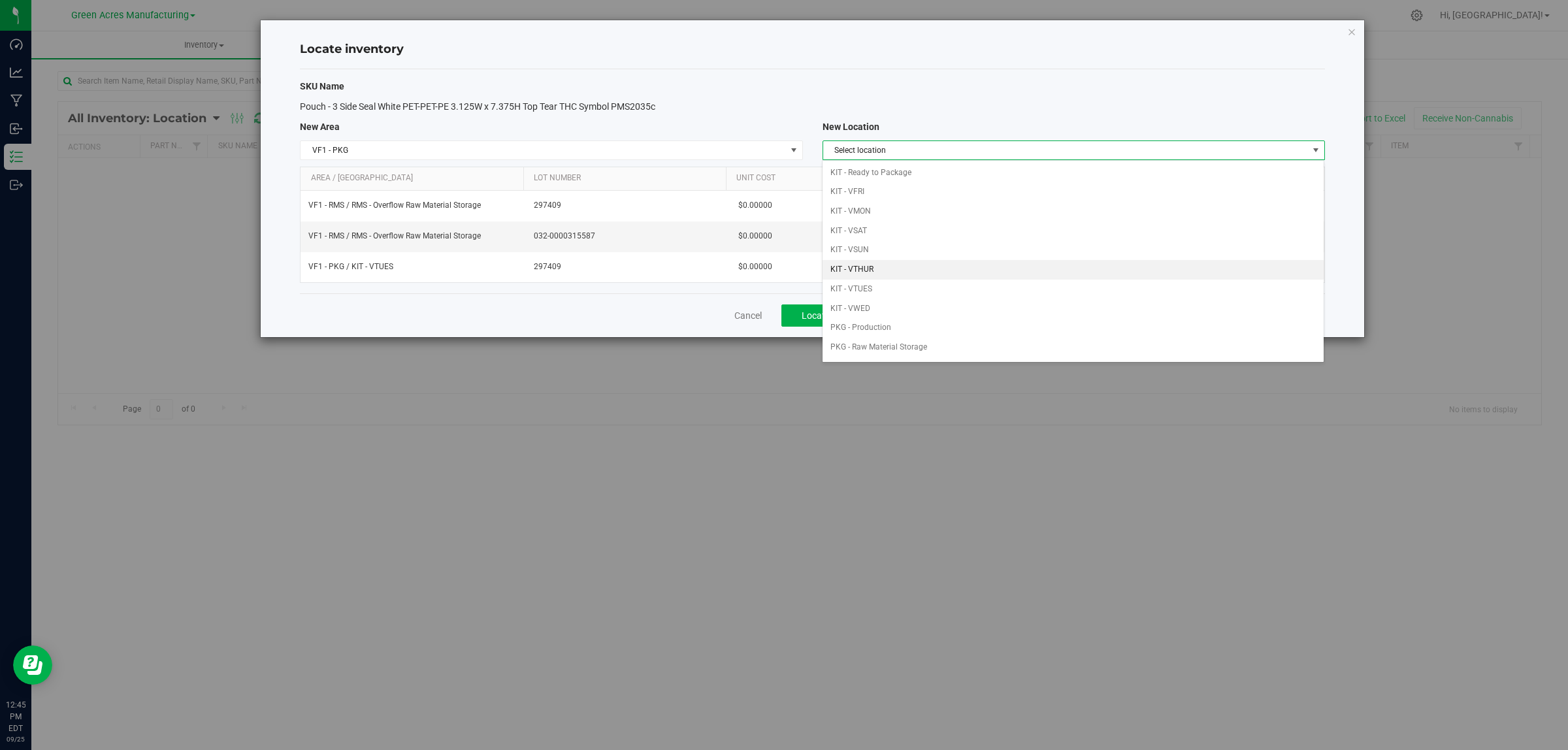
click at [935, 266] on li "KIT - VTHUR" at bounding box center [1073, 269] width 501 height 20
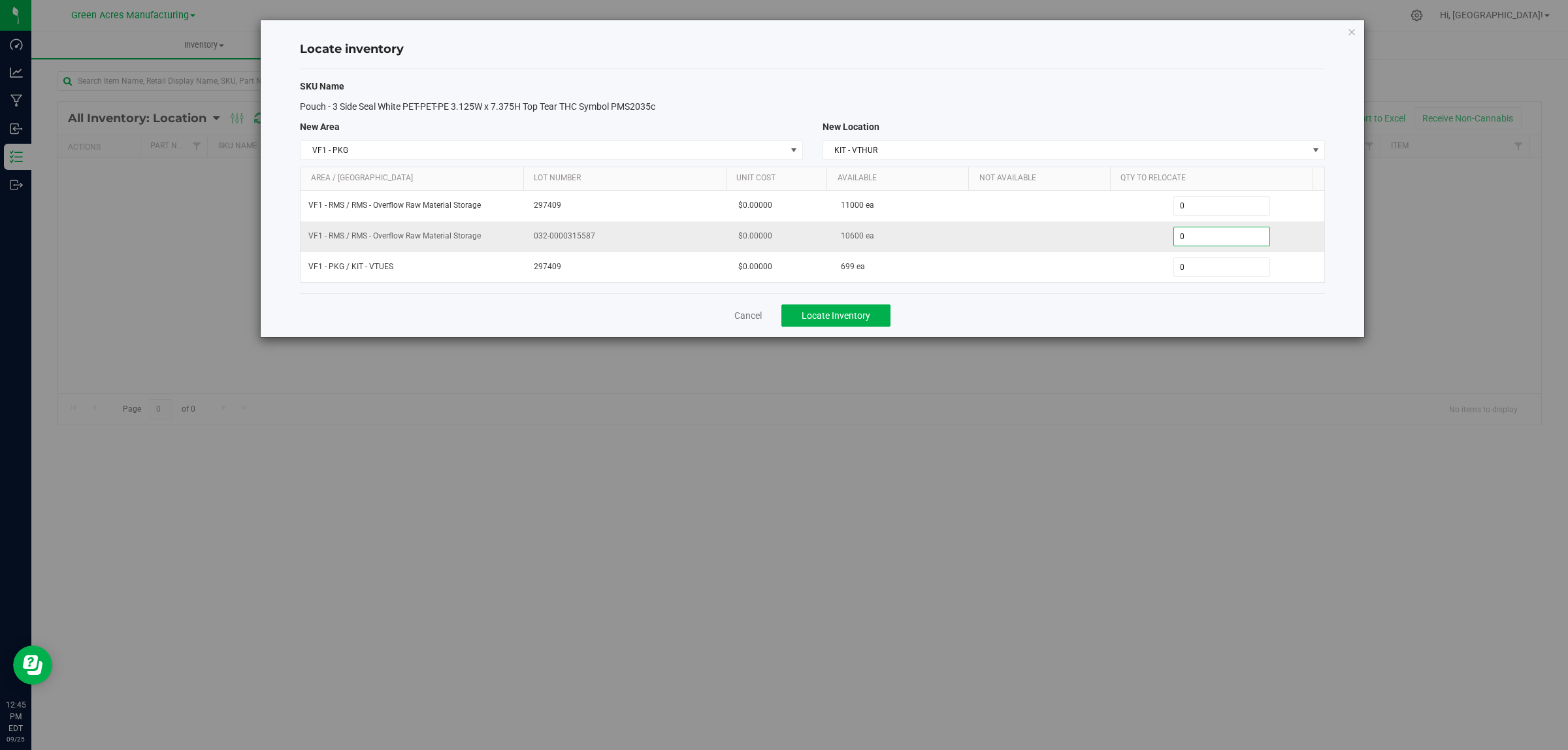
click at [1184, 234] on span "0 0" at bounding box center [1222, 236] width 97 height 20
click at [1184, 235] on input "0" at bounding box center [1222, 236] width 96 height 18
paste input "6706"
type input "6706"
type input "6,706"
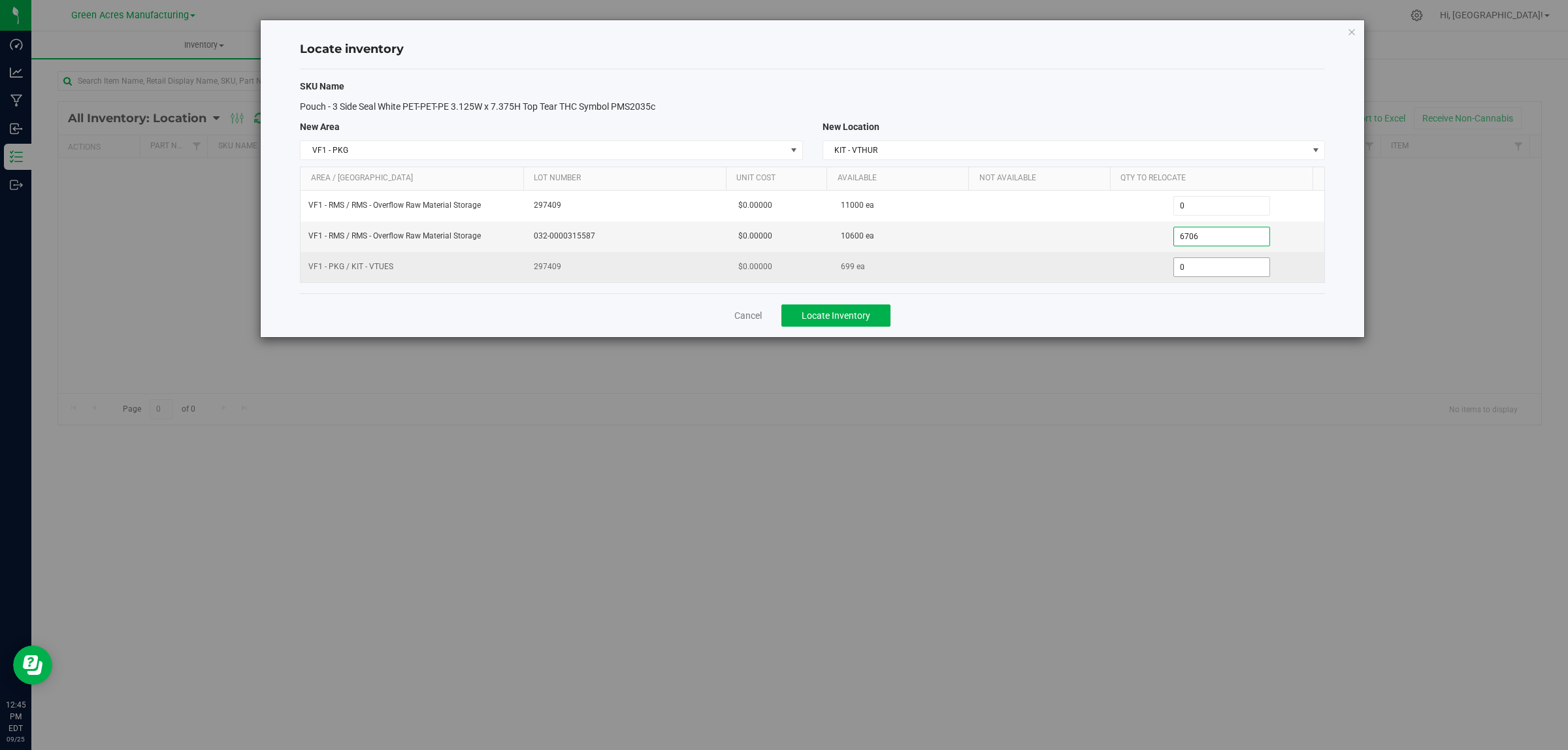
click at [1194, 269] on span "0 0" at bounding box center [1222, 267] width 97 height 20
click at [1194, 269] on input "0" at bounding box center [1222, 267] width 96 height 18
type input "699"
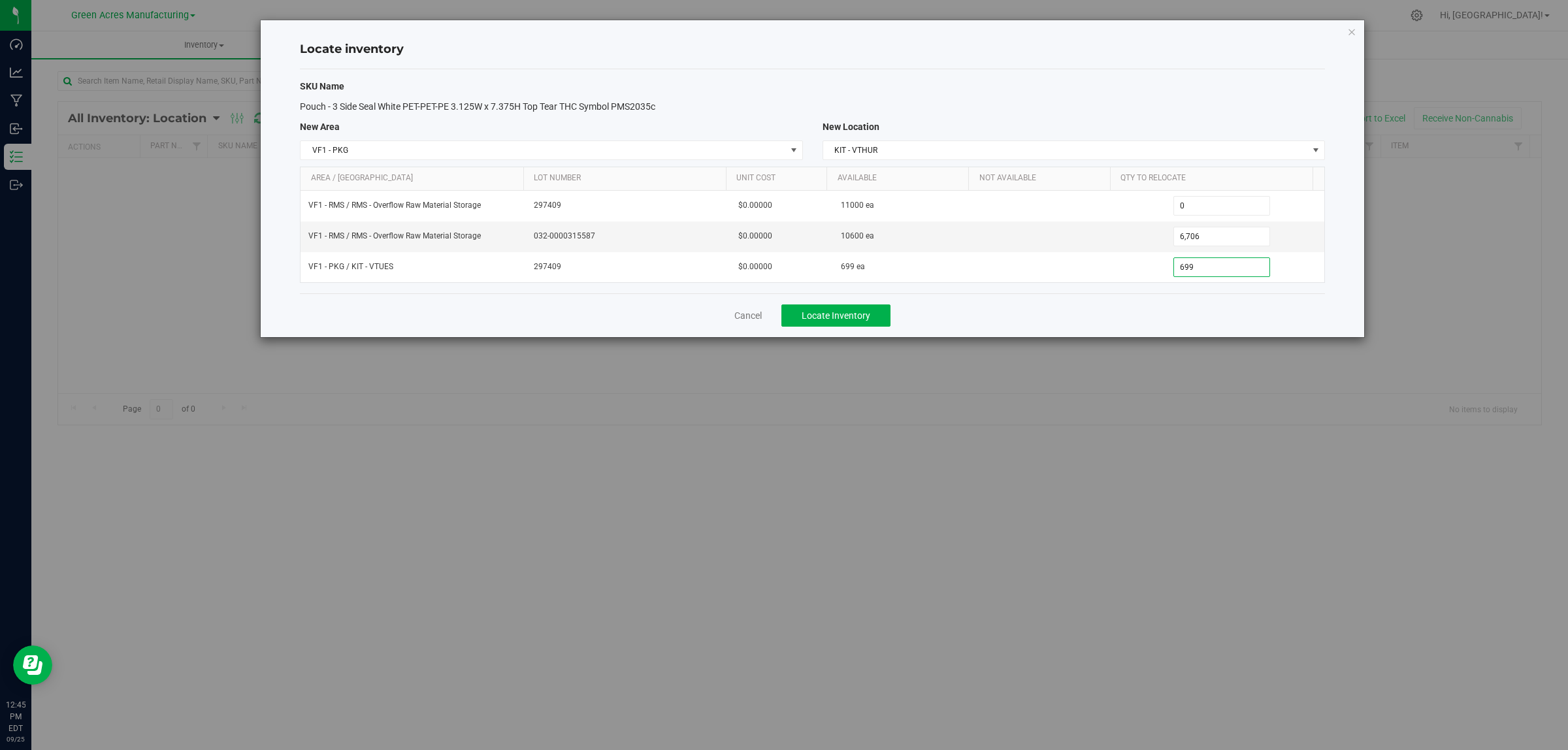
type input "699"
drag, startPoint x: 1052, startPoint y: 321, endPoint x: 955, endPoint y: 322, distance: 97.0
click at [1052, 322] on div "Cancel Locate Inventory" at bounding box center [812, 315] width 1025 height 44
click at [834, 319] on span "Locate Inventory" at bounding box center [836, 316] width 68 height 10
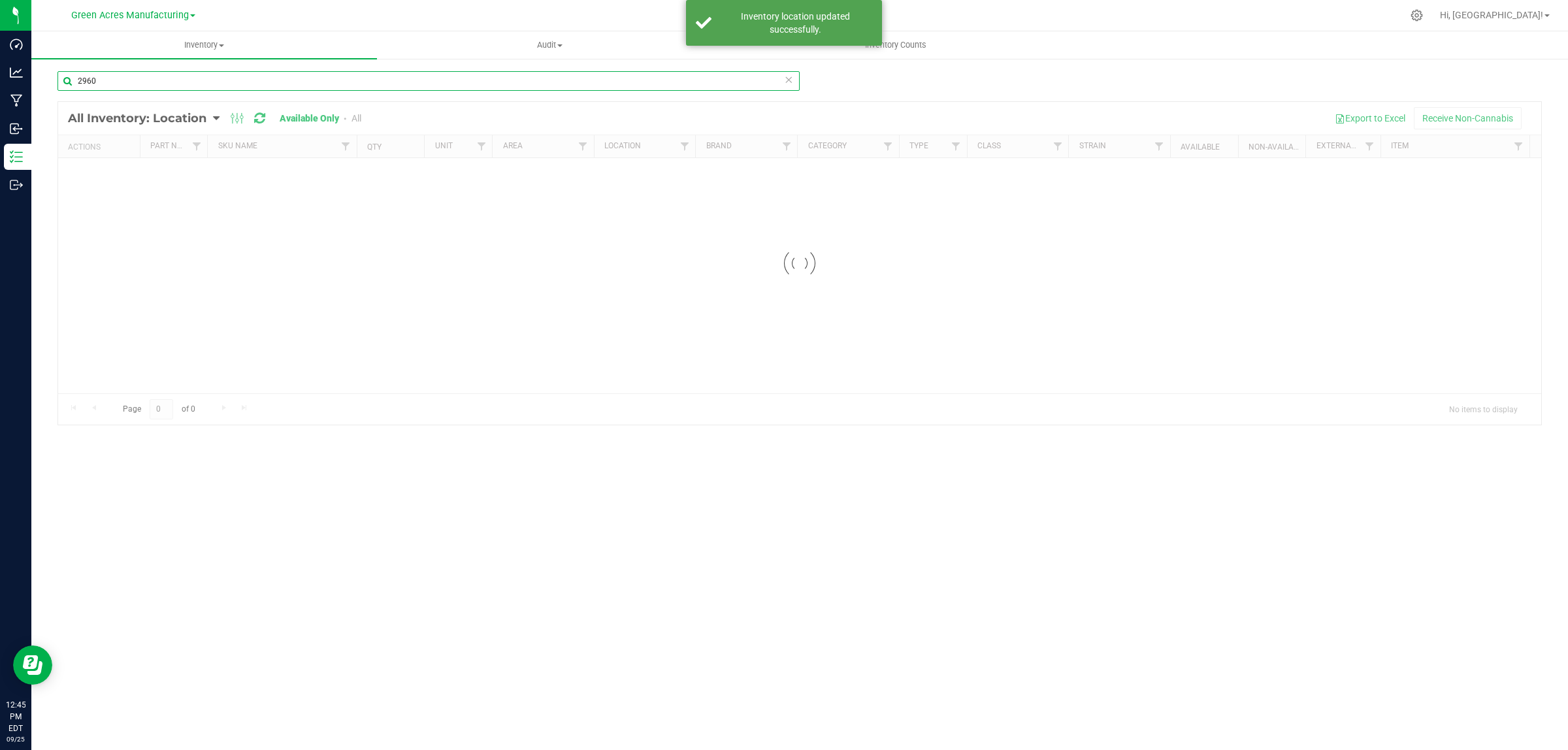
click at [328, 82] on input "2960" at bounding box center [428, 80] width 742 height 20
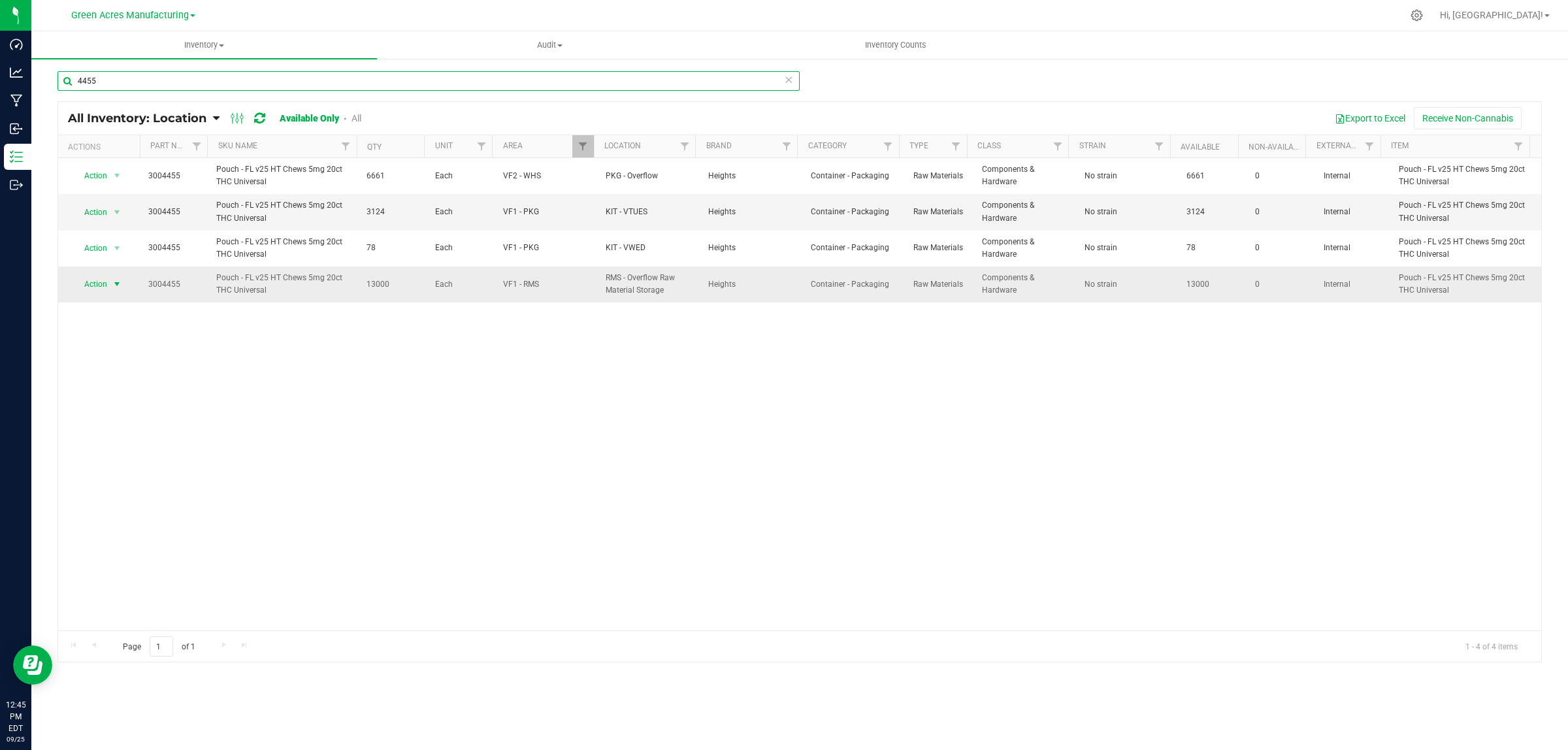
type input "4455"
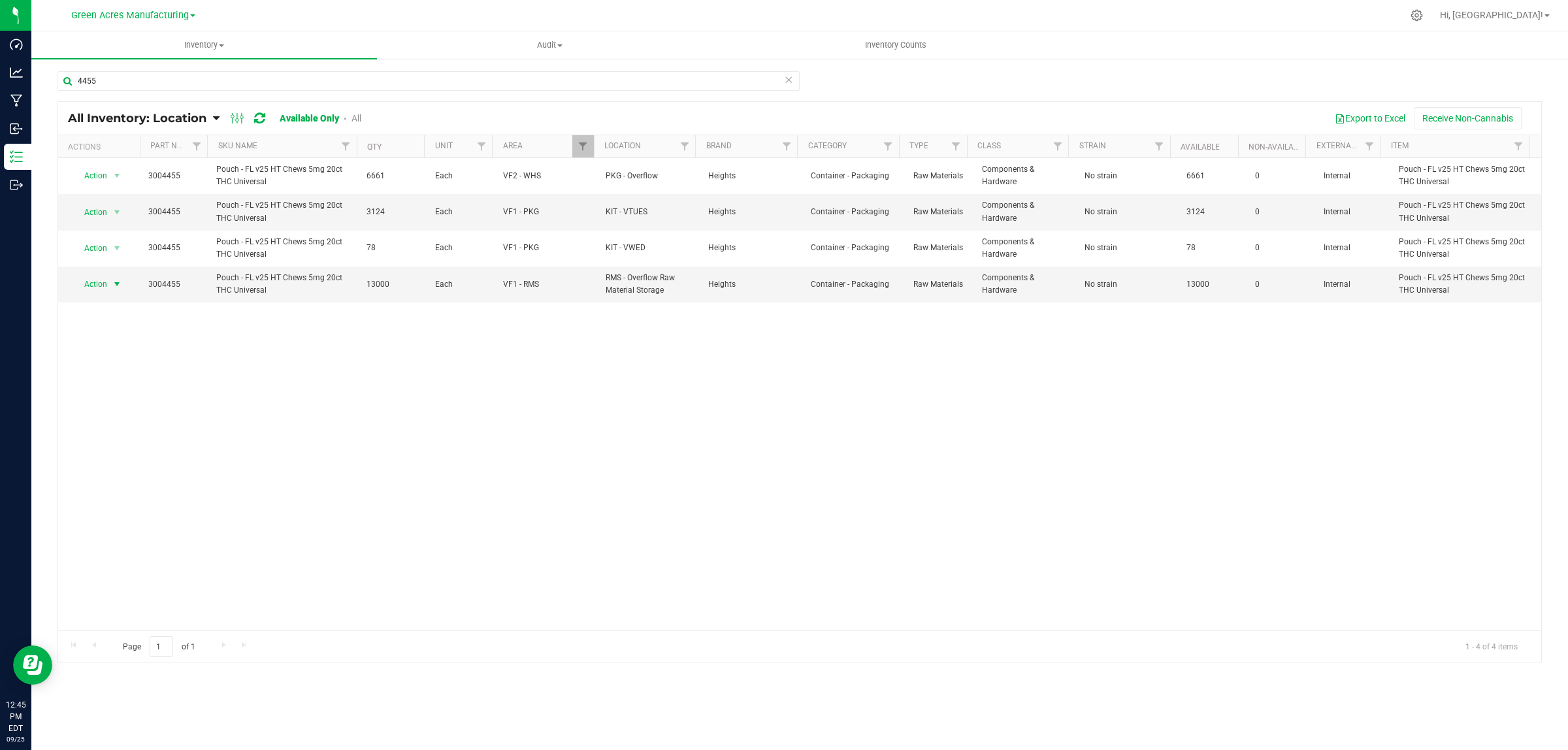
drag, startPoint x: 112, startPoint y: 285, endPoint x: 119, endPoint y: 304, distance: 20.2
click at [115, 285] on span "select" at bounding box center [117, 284] width 10 height 10
click at [126, 360] on li "Locate inventory" at bounding box center [115, 365] width 85 height 20
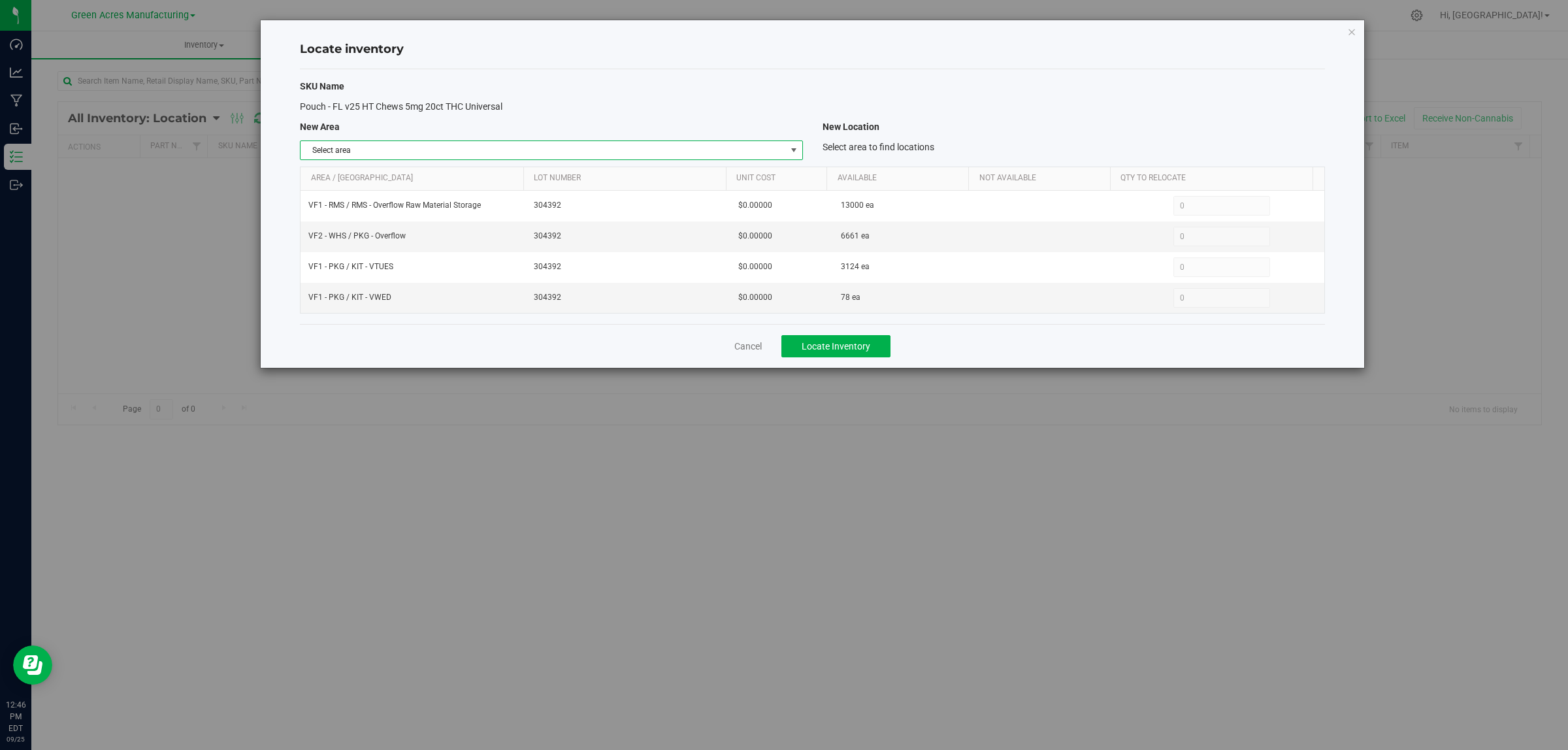
click at [795, 145] on span "select" at bounding box center [793, 151] width 10 height 10
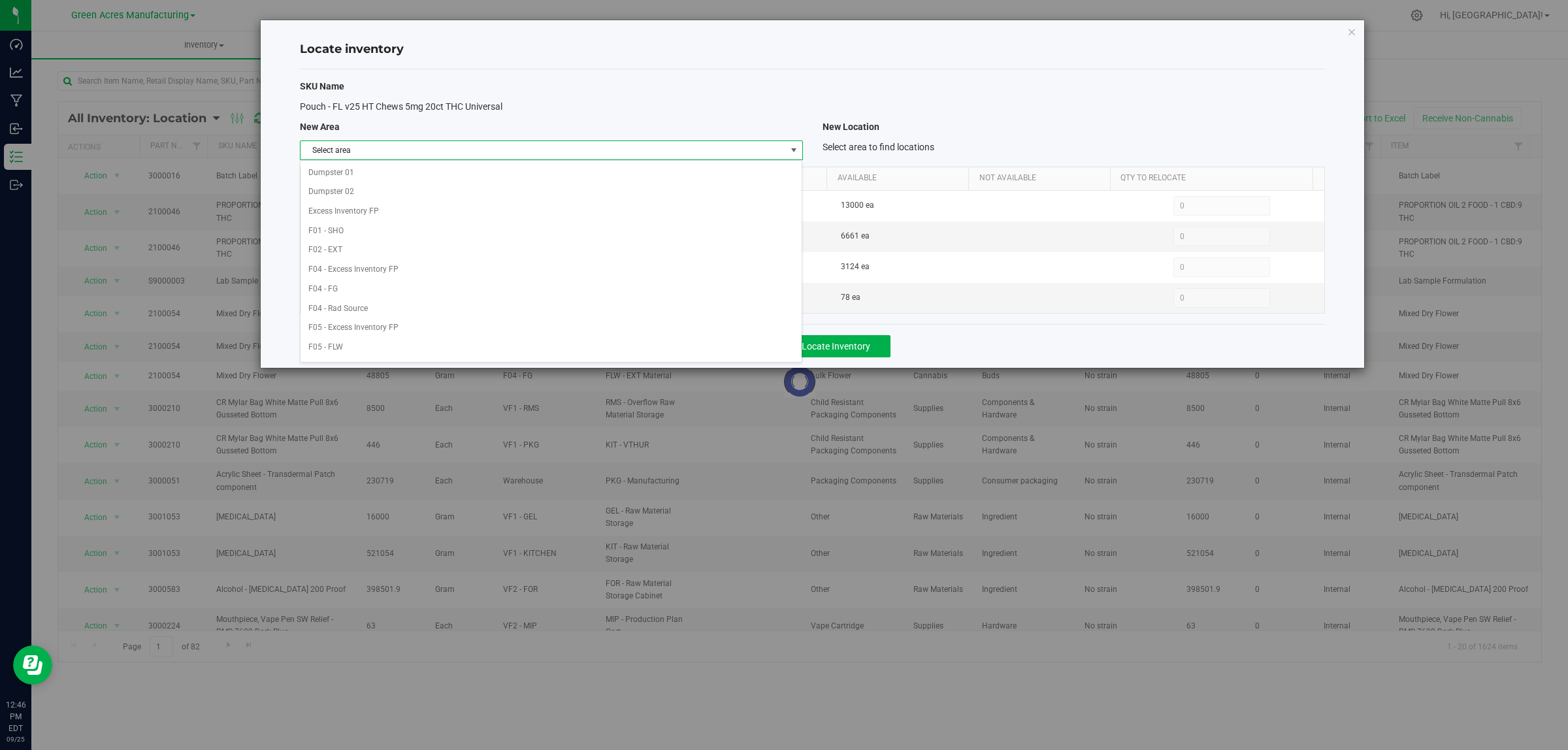
scroll to position [653, 0]
click at [658, 353] on li "Warehouse" at bounding box center [551, 349] width 501 height 20
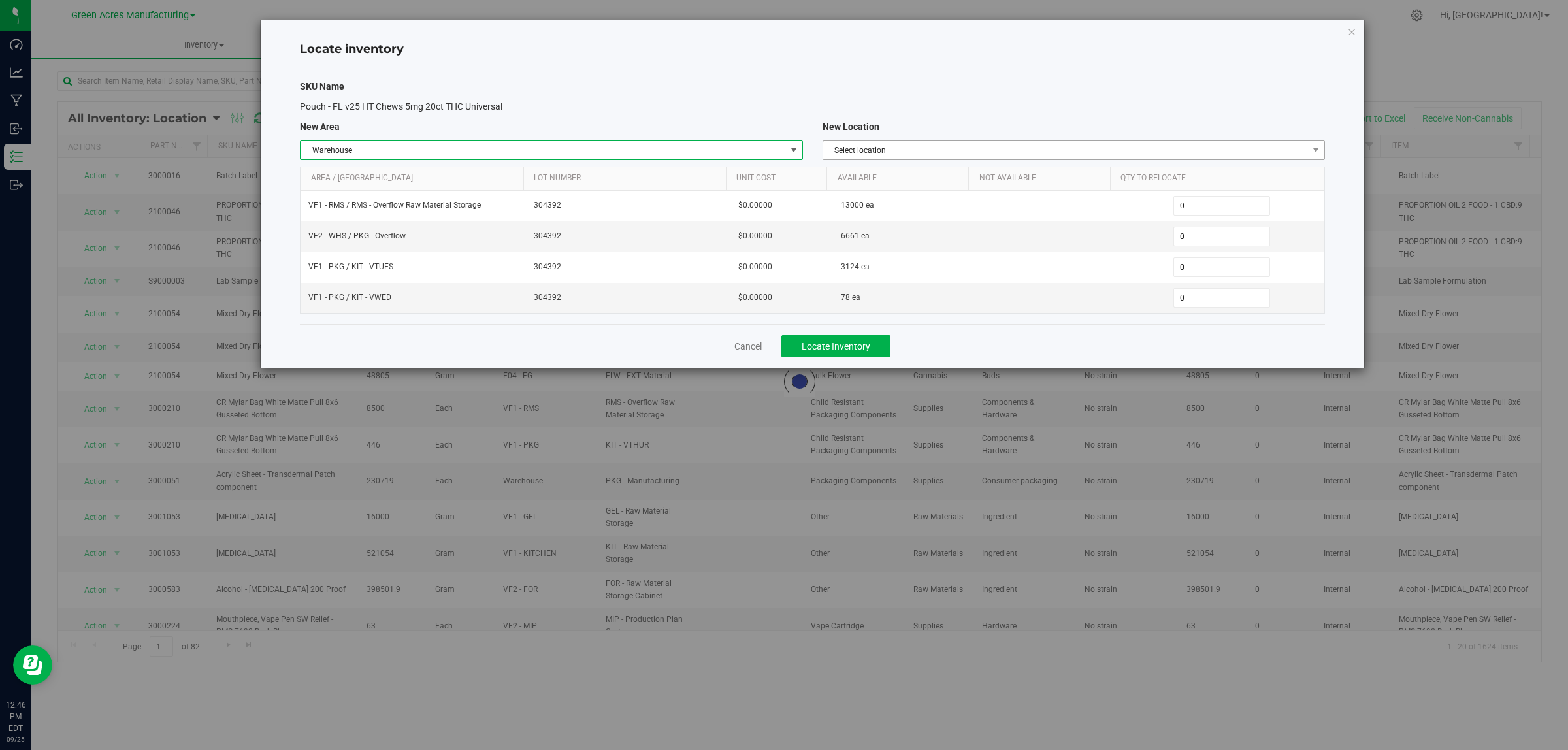
click at [1143, 151] on span "Select location" at bounding box center [1065, 150] width 485 height 18
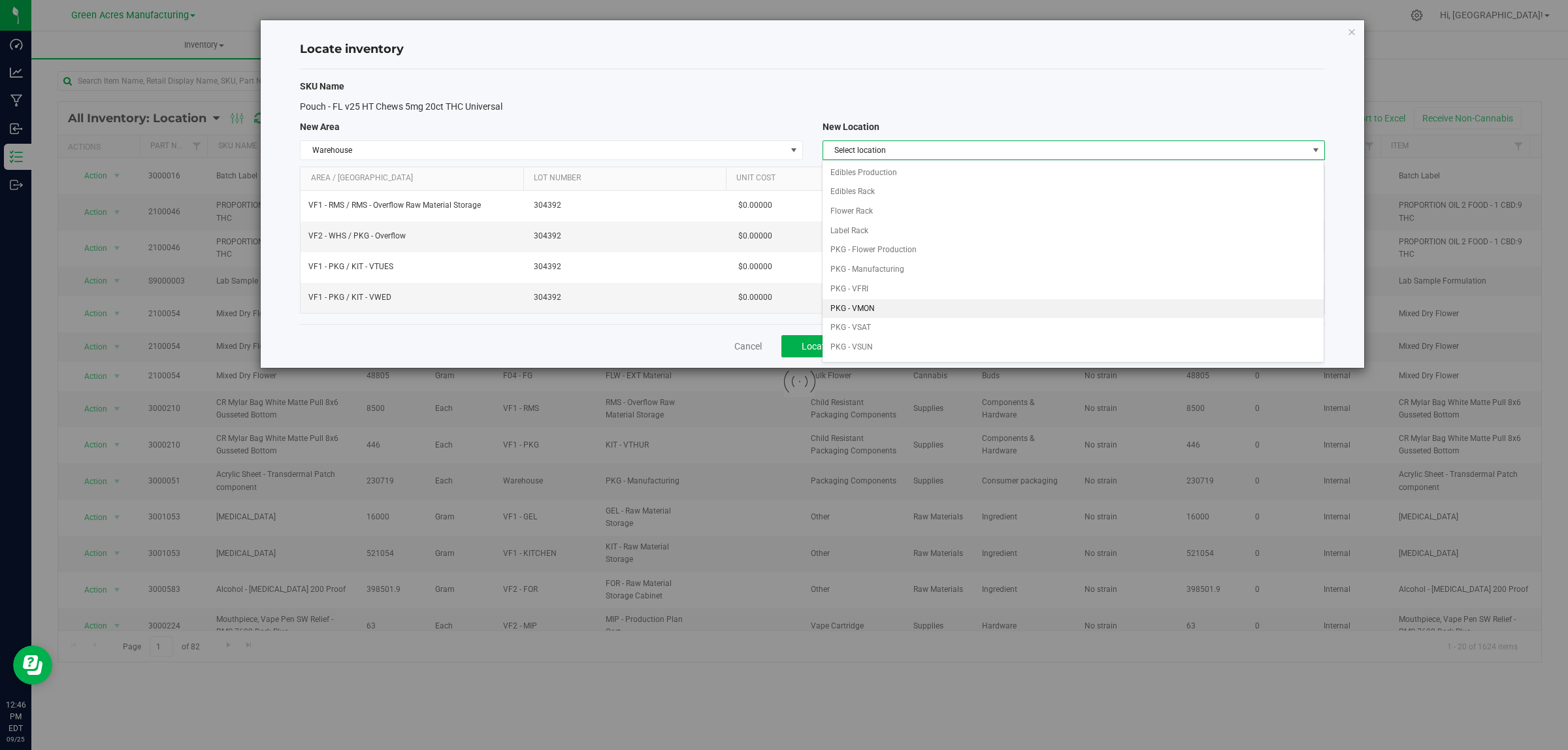
scroll to position [163, 0]
click at [964, 208] on li "PKG - VTHUR" at bounding box center [1073, 204] width 501 height 20
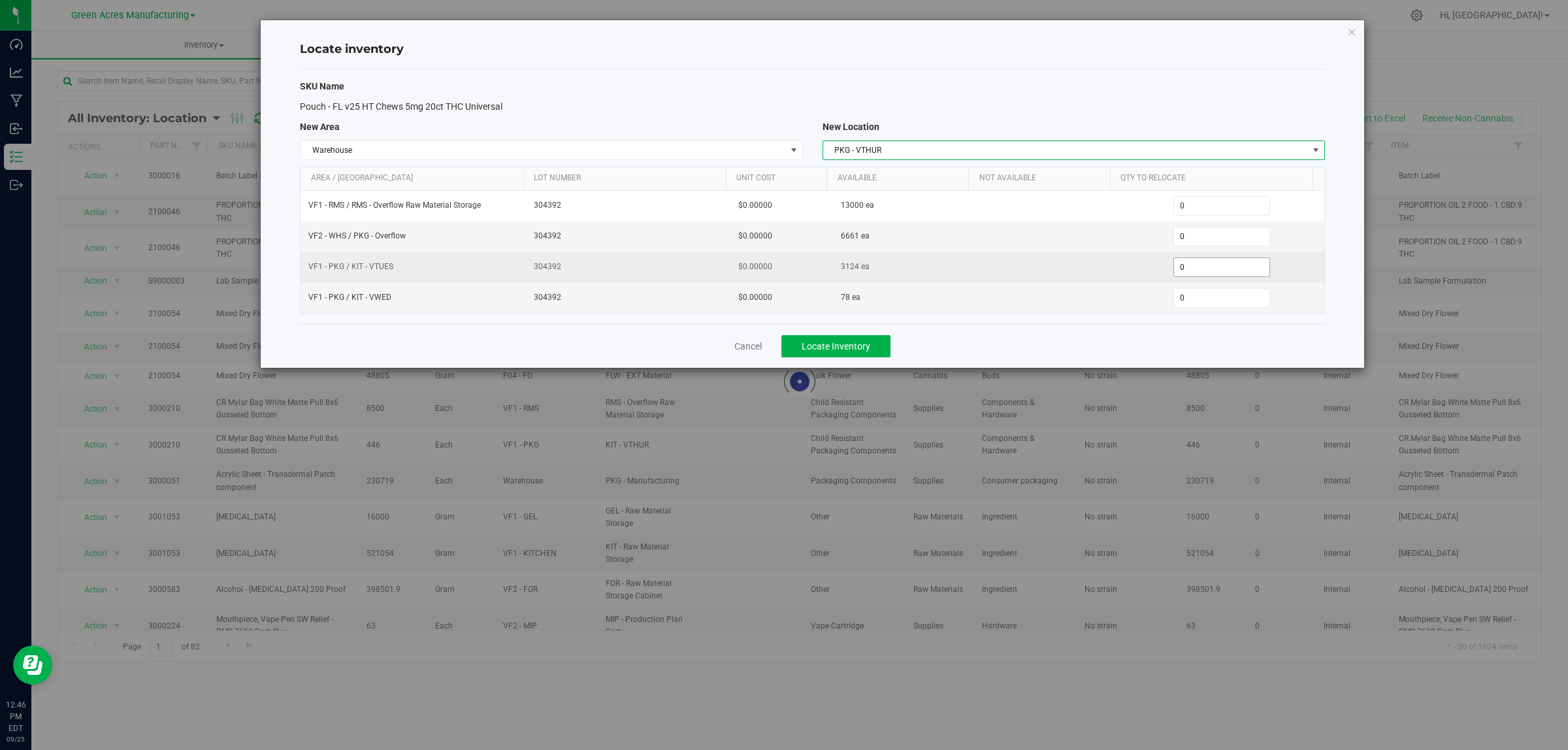
click at [1196, 275] on span "0 0" at bounding box center [1222, 267] width 97 height 20
click at [0, 0] on input "0" at bounding box center [0, 0] width 0 height 0
type input "3124"
type input "3,124"
type input "780"
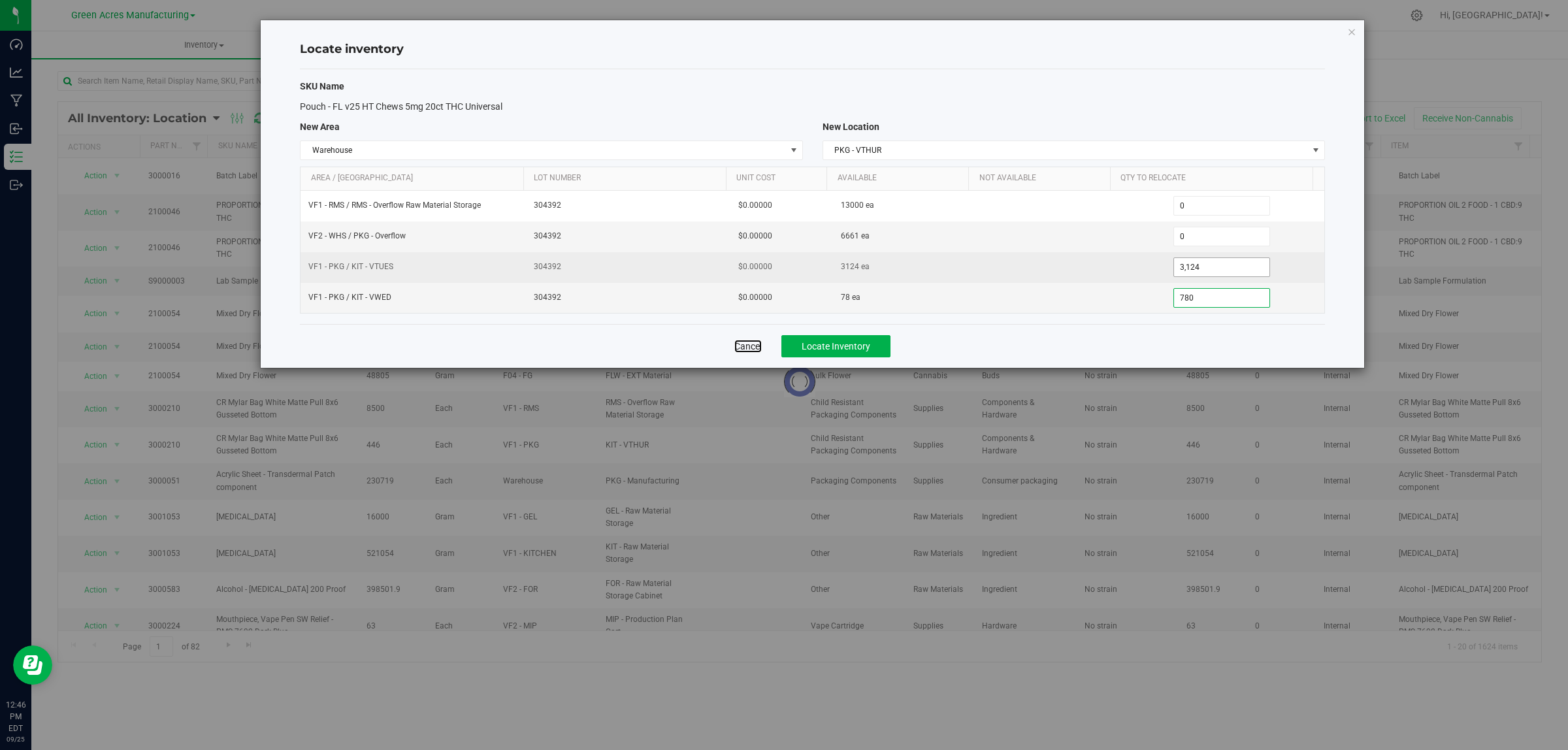
type input "78"
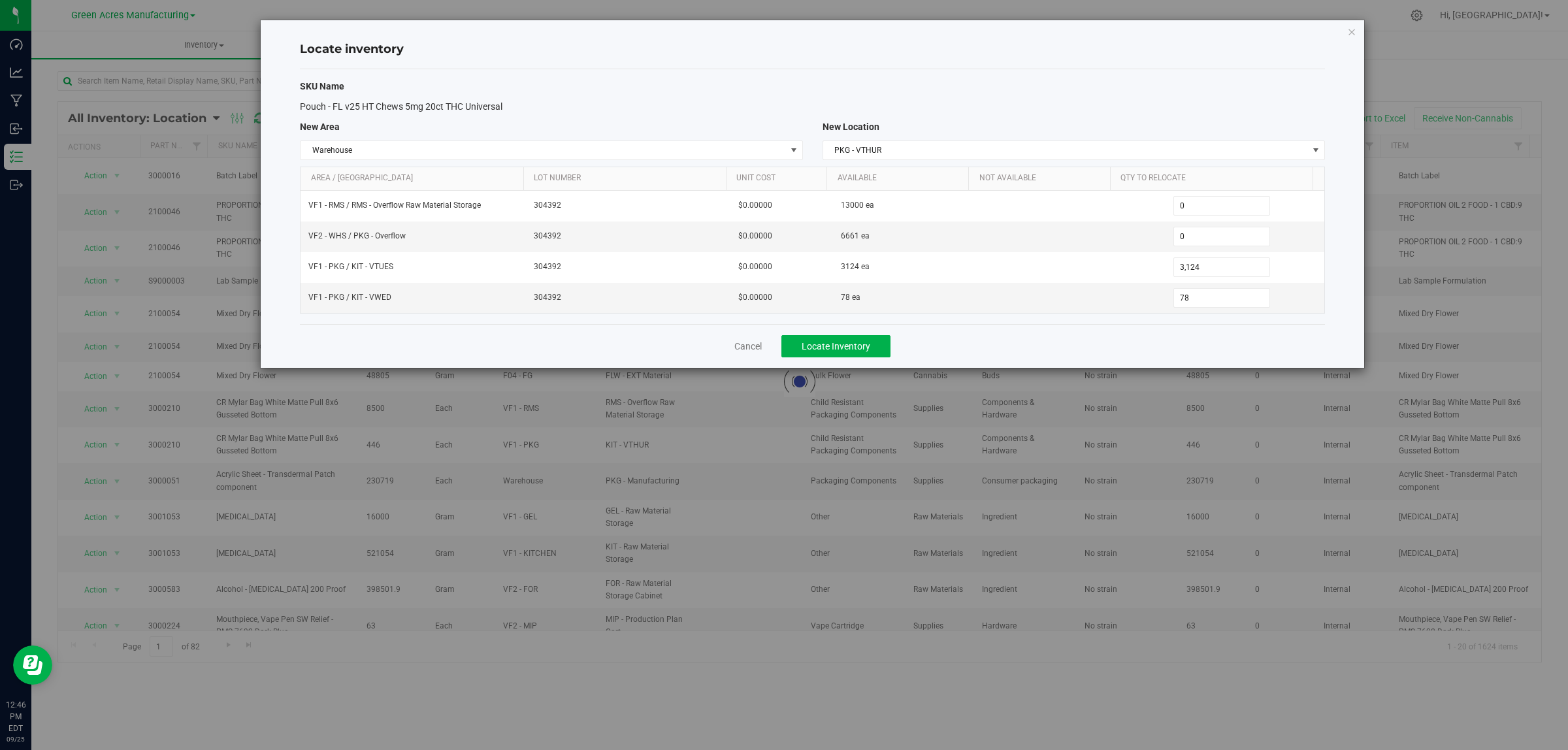
drag, startPoint x: 1147, startPoint y: 368, endPoint x: 1138, endPoint y: 359, distance: 12.7
click at [1147, 367] on div "Cancel Locate Inventory" at bounding box center [812, 345] width 1025 height 44
click at [1134, 351] on div "Cancel Locate Inventory" at bounding box center [812, 345] width 1025 height 44
click at [860, 345] on span "Locate Inventory" at bounding box center [836, 346] width 68 height 10
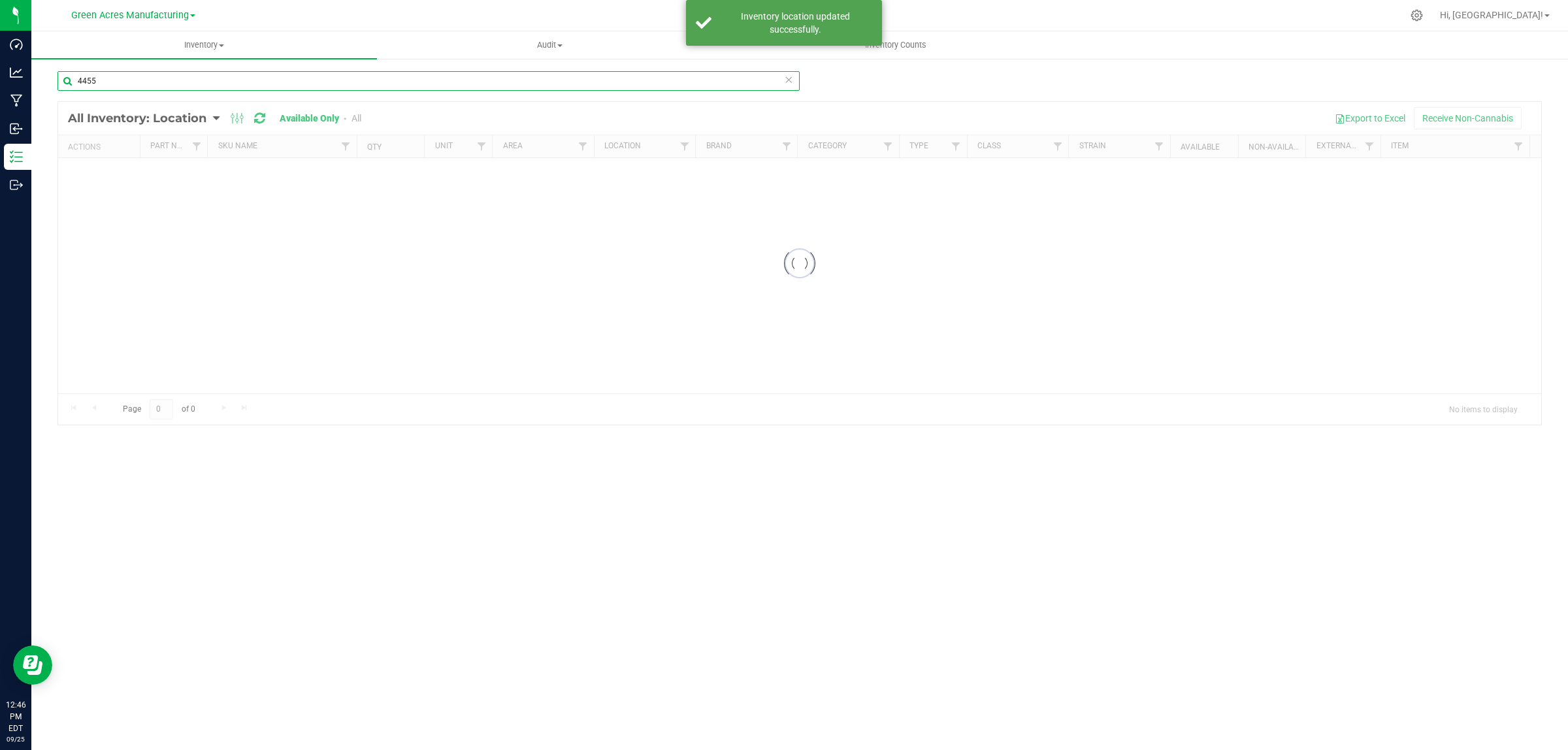
click at [256, 84] on input "4455" at bounding box center [428, 80] width 742 height 20
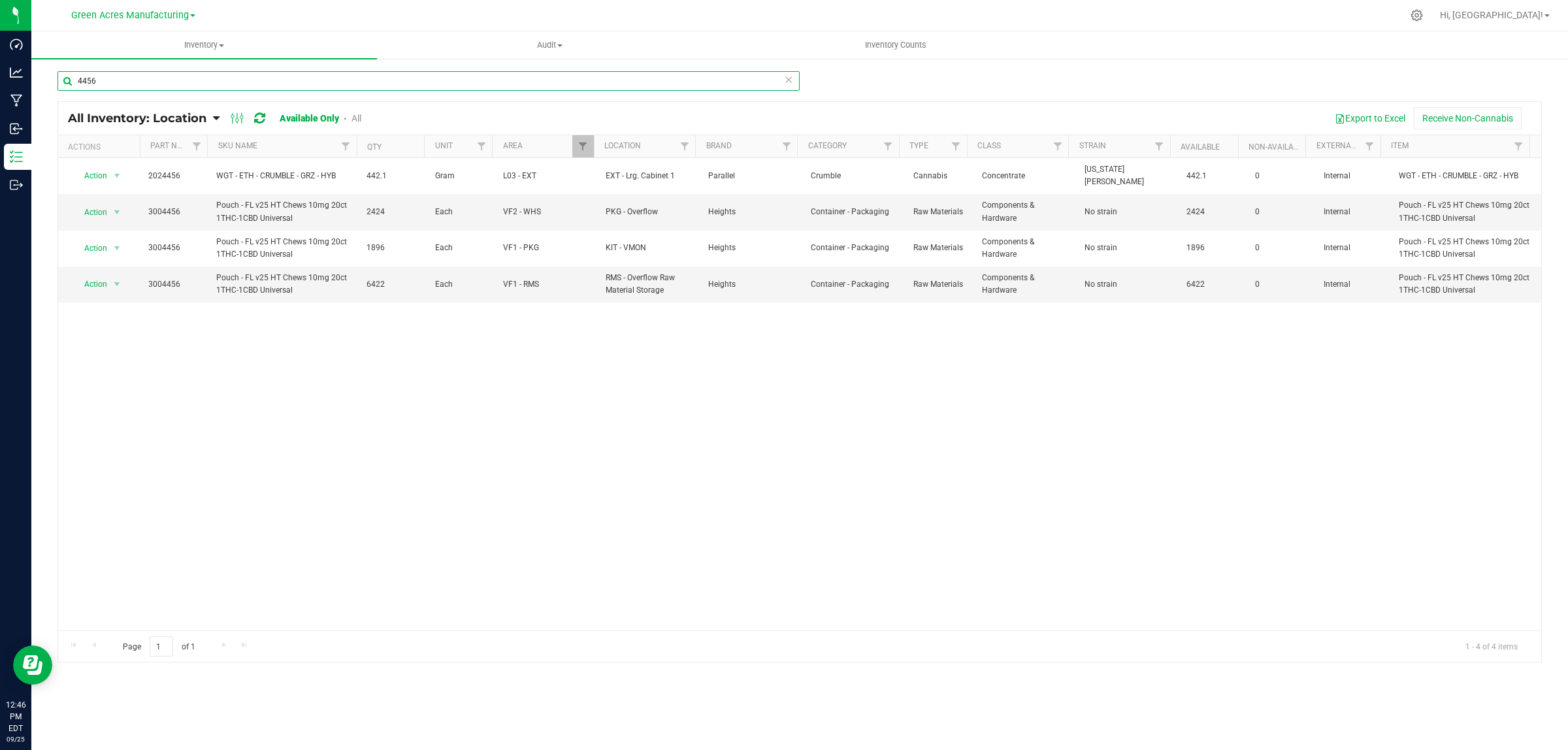
click at [262, 79] on input "4456" at bounding box center [428, 80] width 742 height 20
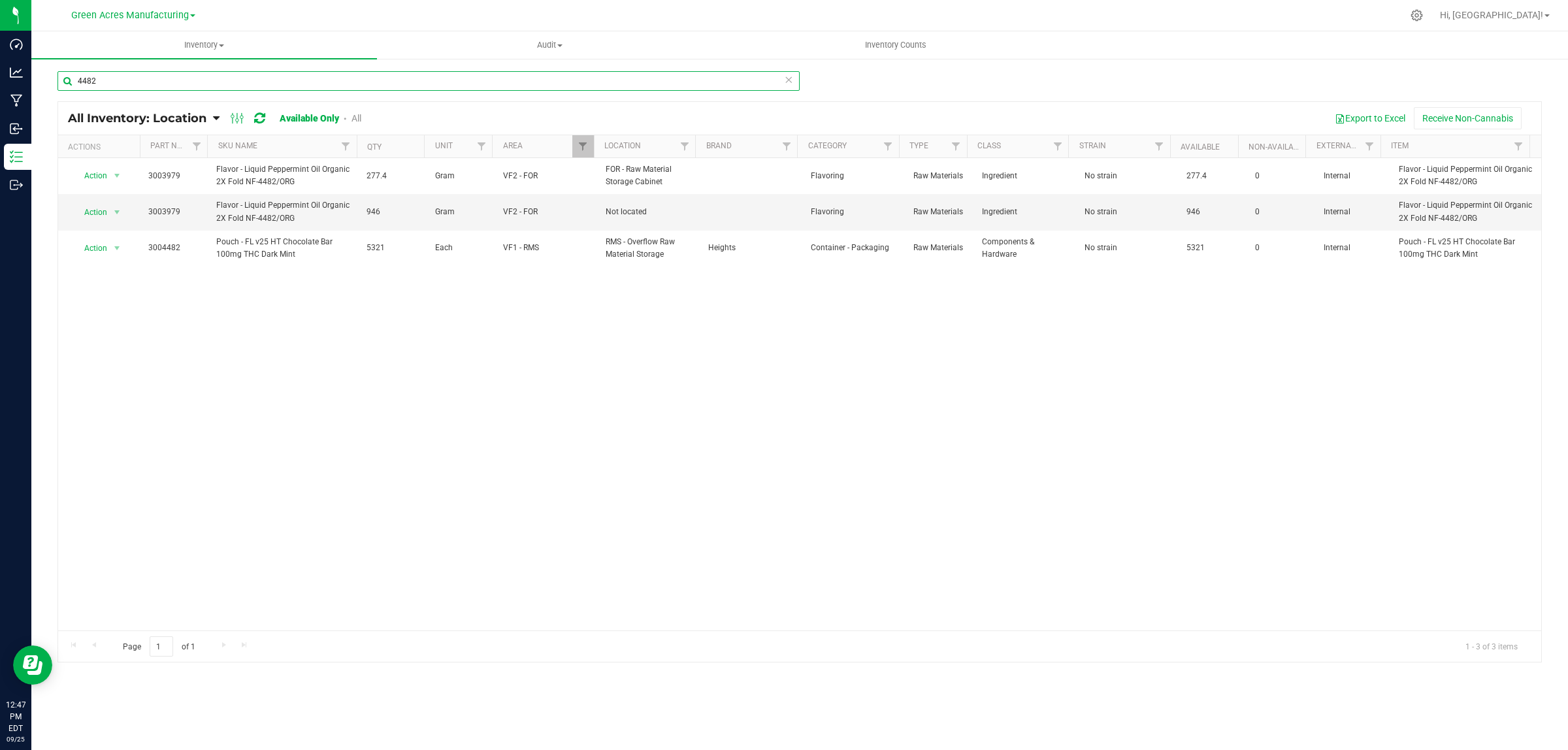
click at [151, 76] on input "4482" at bounding box center [428, 80] width 742 height 20
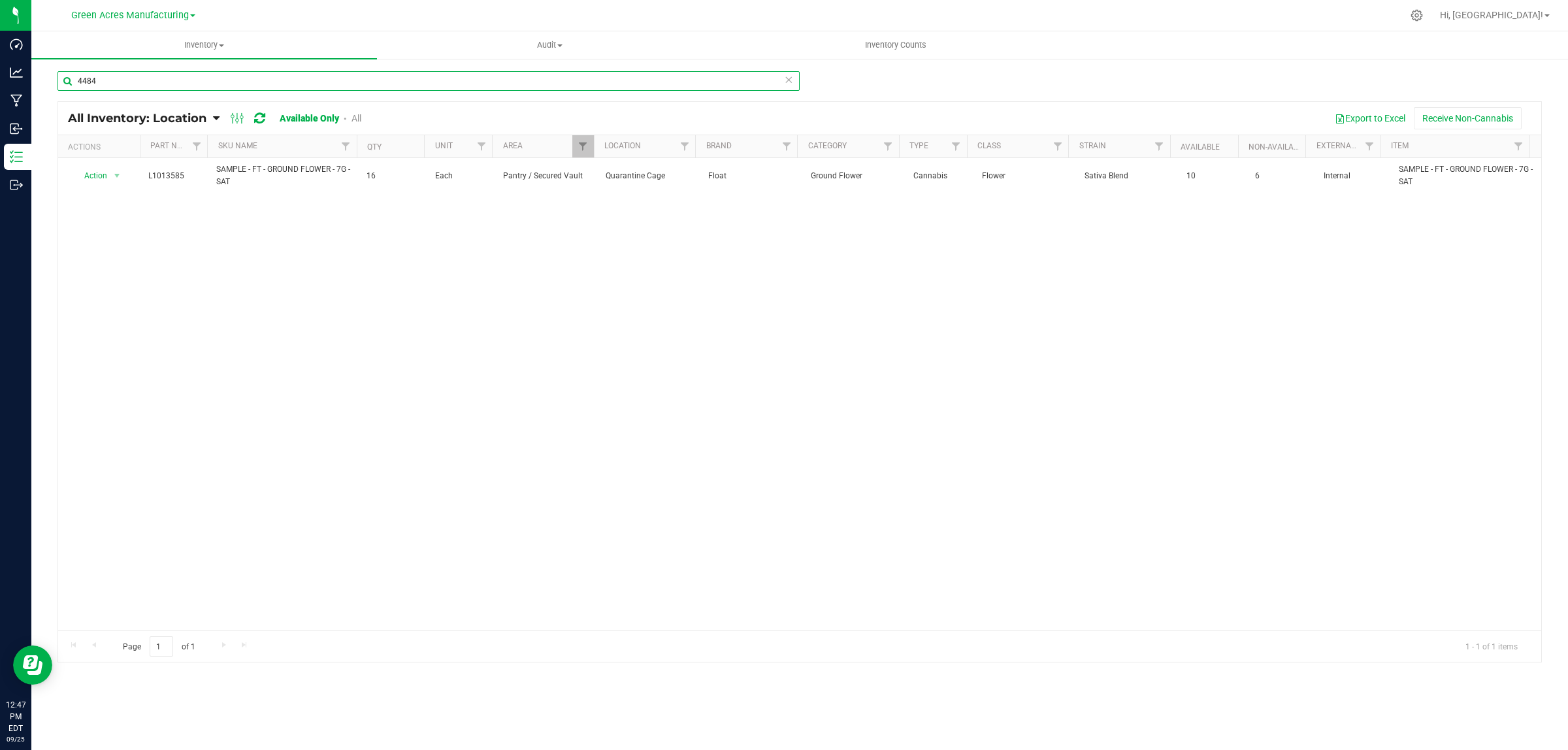
click at [112, 80] on input "4484" at bounding box center [428, 80] width 742 height 20
click at [295, 80] on input "4484" at bounding box center [428, 80] width 742 height 20
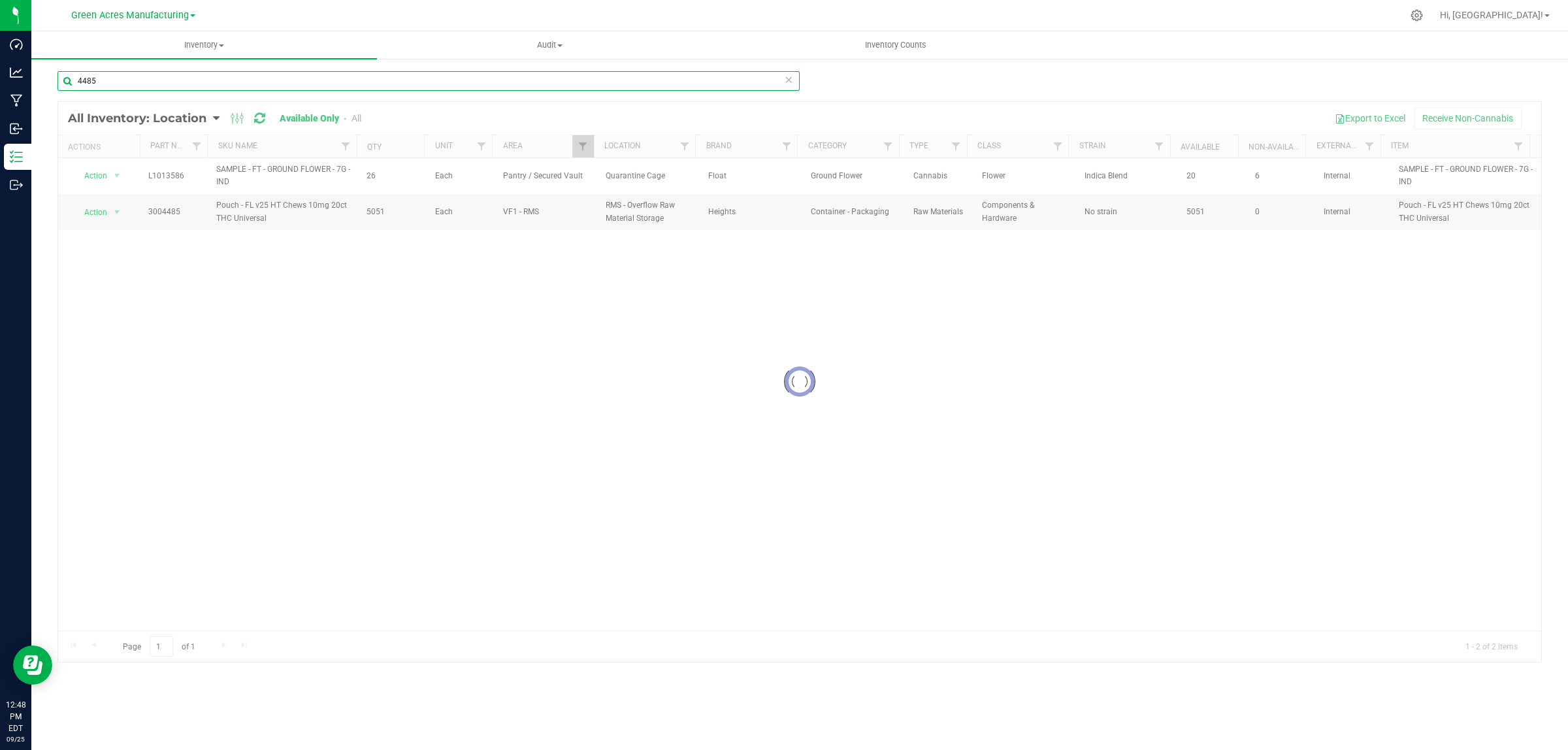
type input "4485"
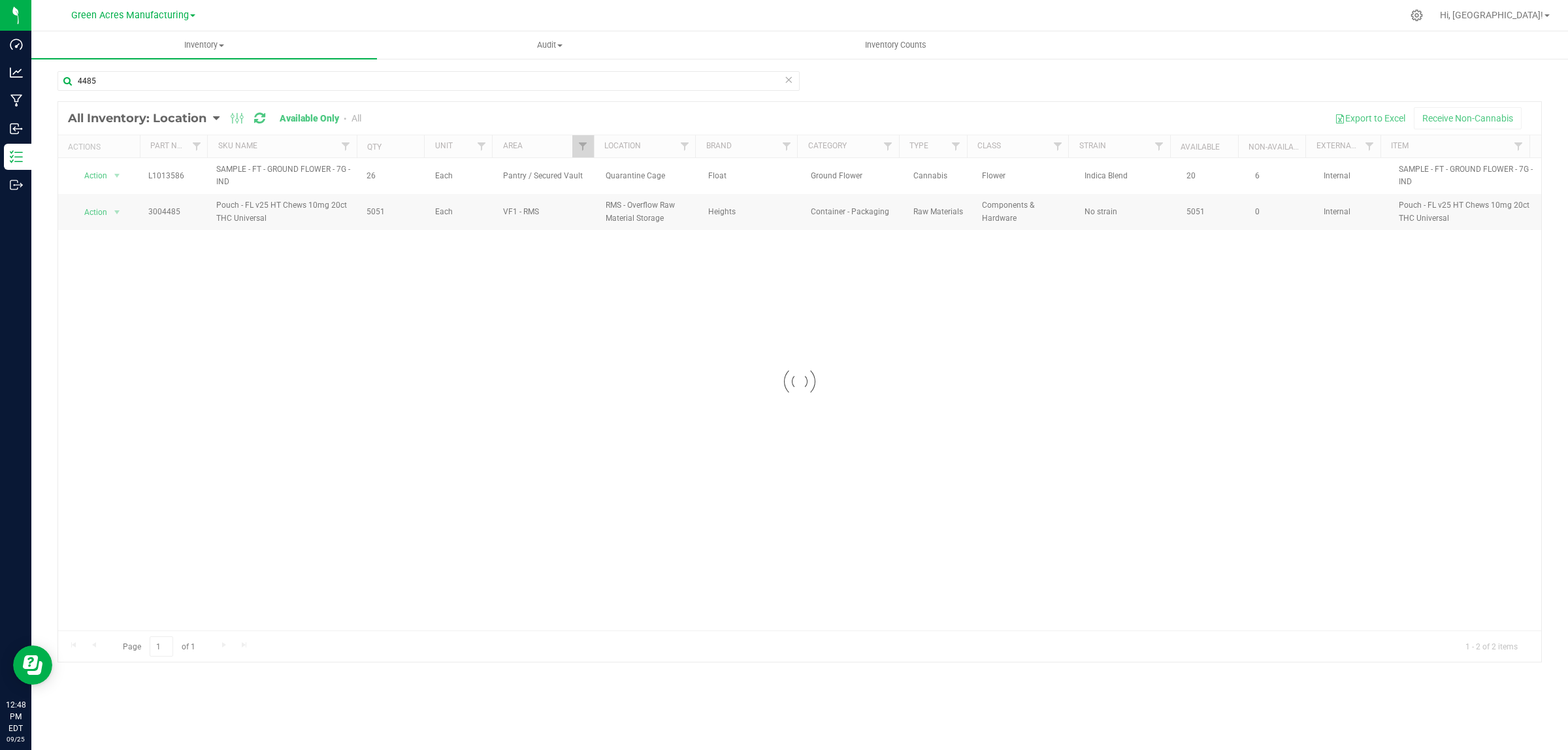
click at [112, 211] on div at bounding box center [799, 381] width 1483 height 560
click at [112, 211] on span "select" at bounding box center [117, 212] width 10 height 10
click at [131, 237] on li "Adjust qty" at bounding box center [115, 234] width 85 height 20
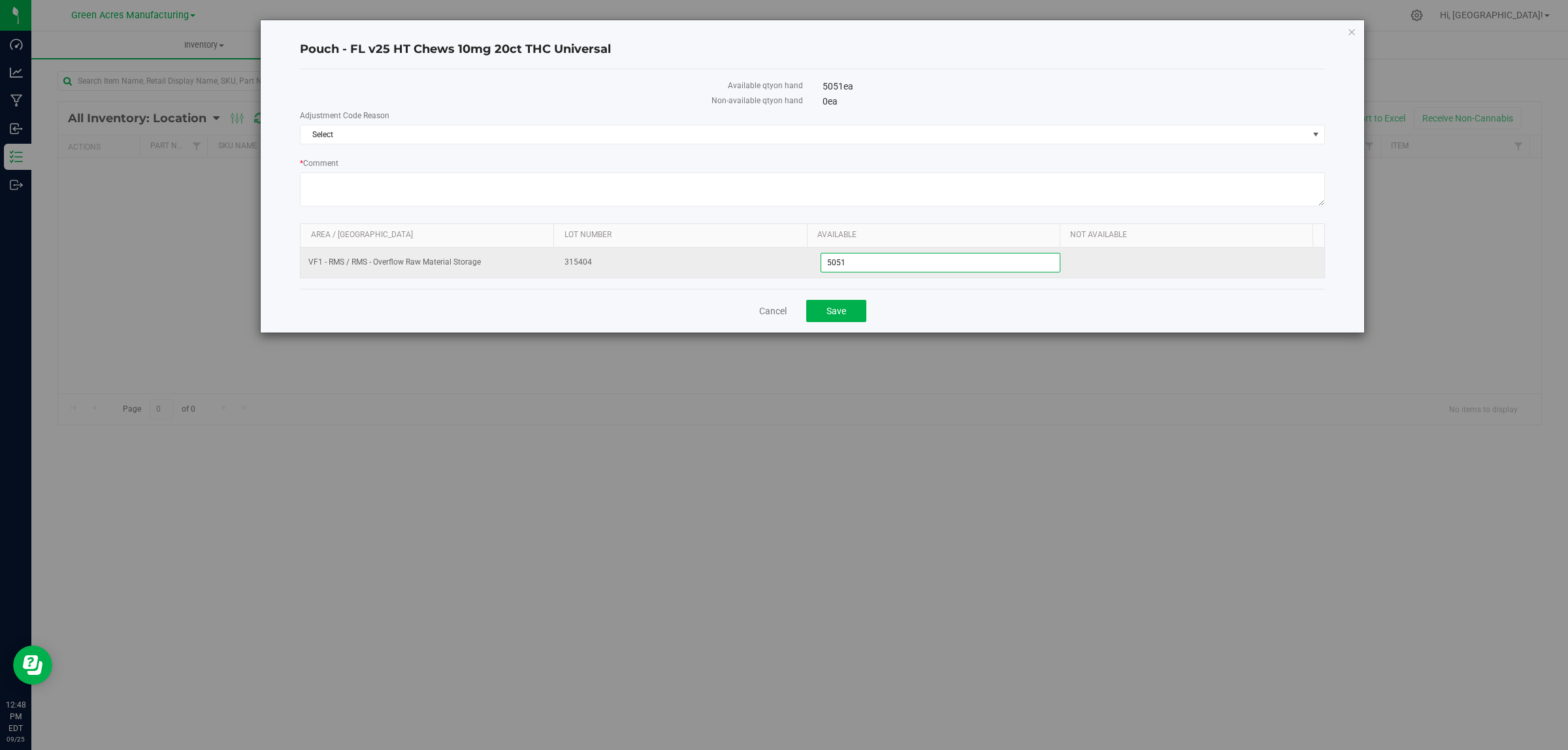
click at [879, 272] on span "5,051 5051" at bounding box center [940, 263] width 240 height 20
click at [879, 272] on input "5051" at bounding box center [940, 262] width 239 height 18
type input "5034"
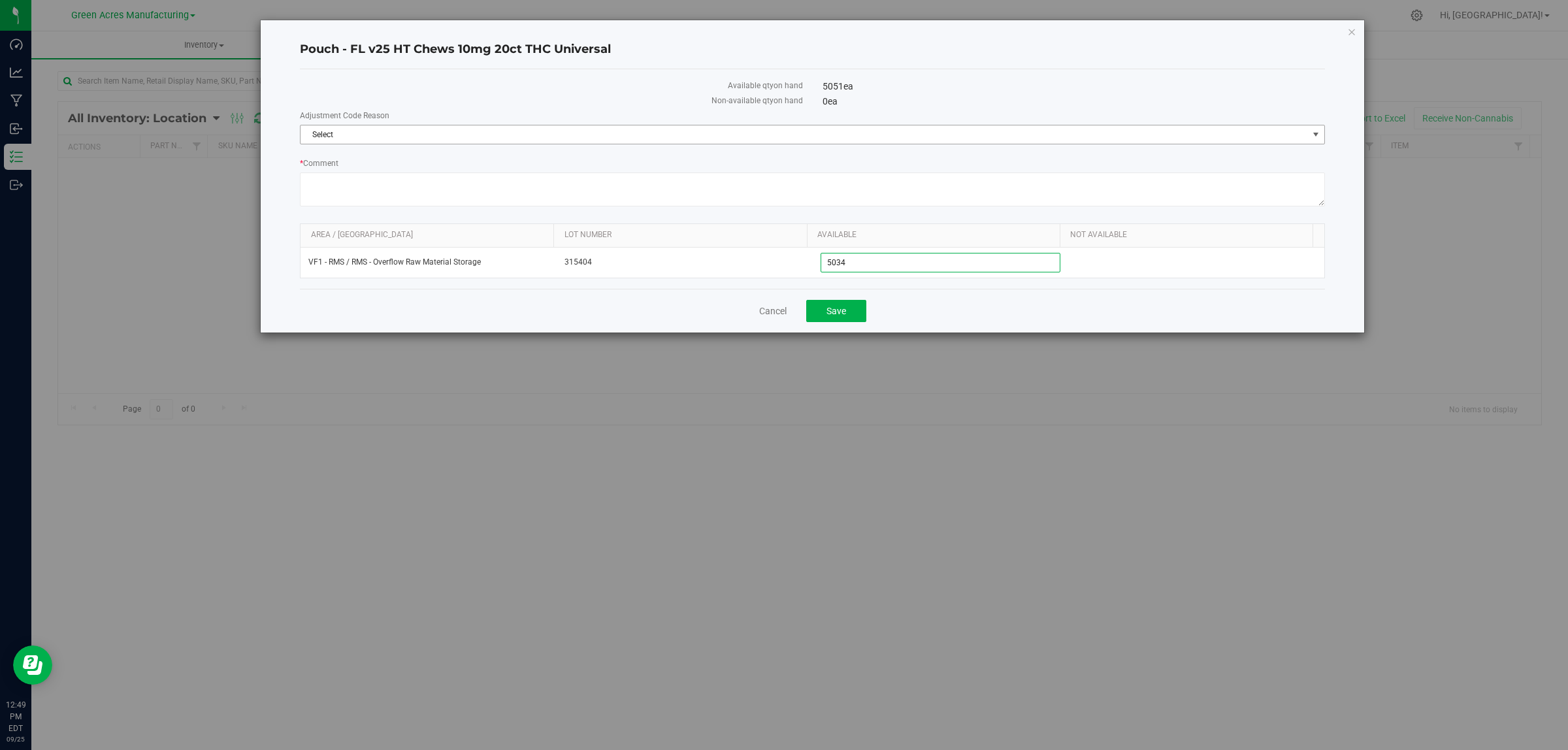
type input "5,034"
click at [955, 129] on span "Select" at bounding box center [804, 134] width 1007 height 18
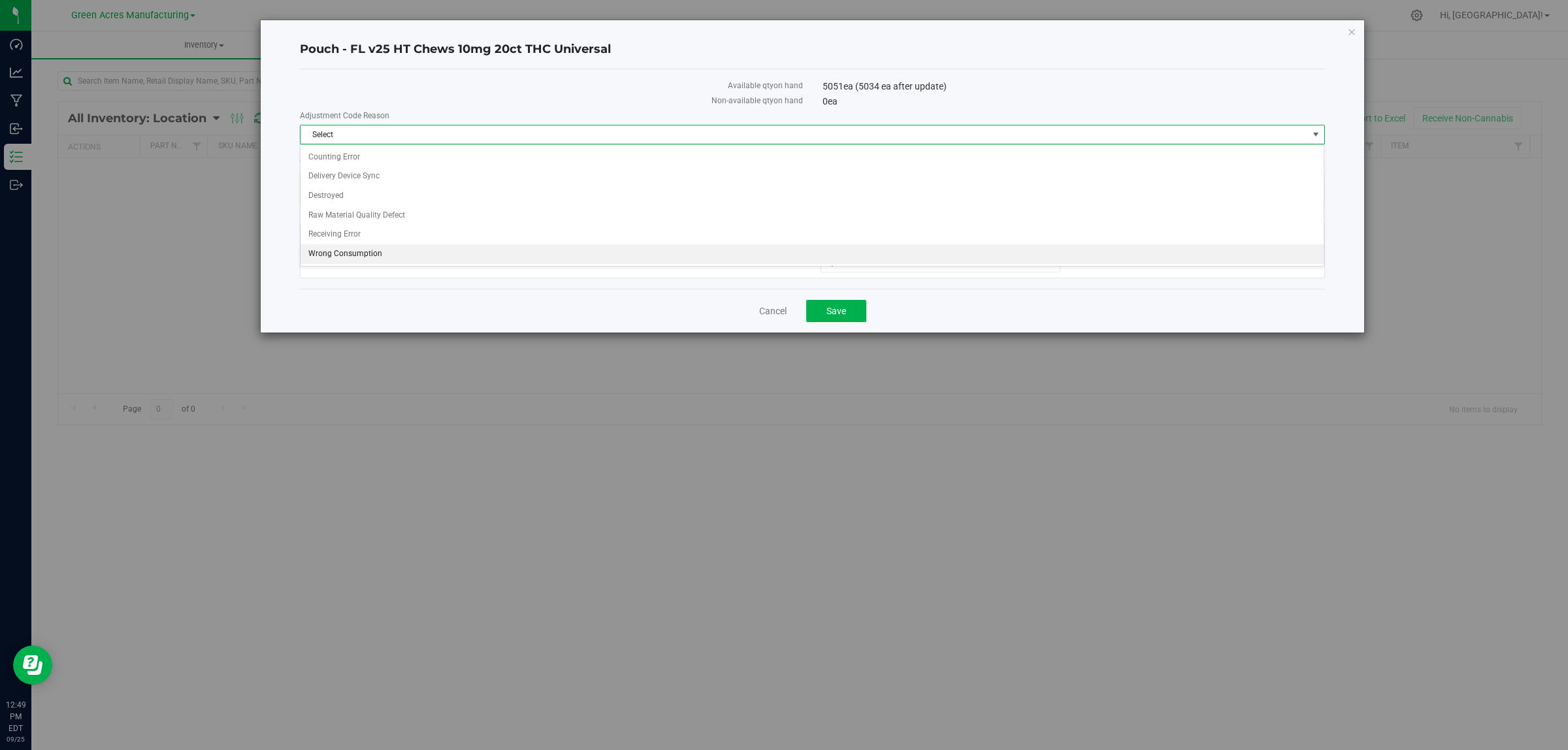
click at [410, 259] on li "Wrong Consumption" at bounding box center [811, 254] width 1023 height 20
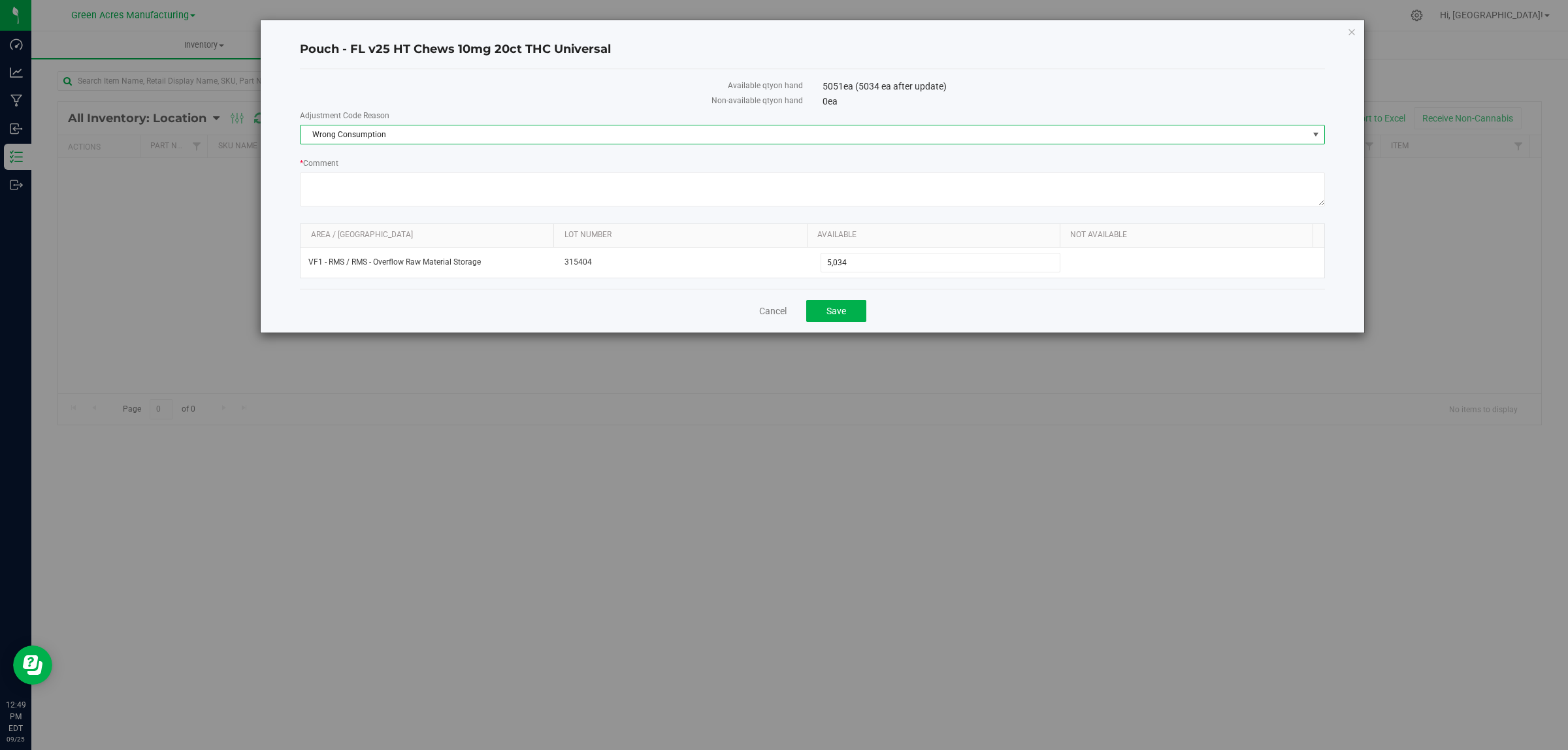
click at [993, 299] on div "Cancel Save" at bounding box center [812, 310] width 1025 height 44
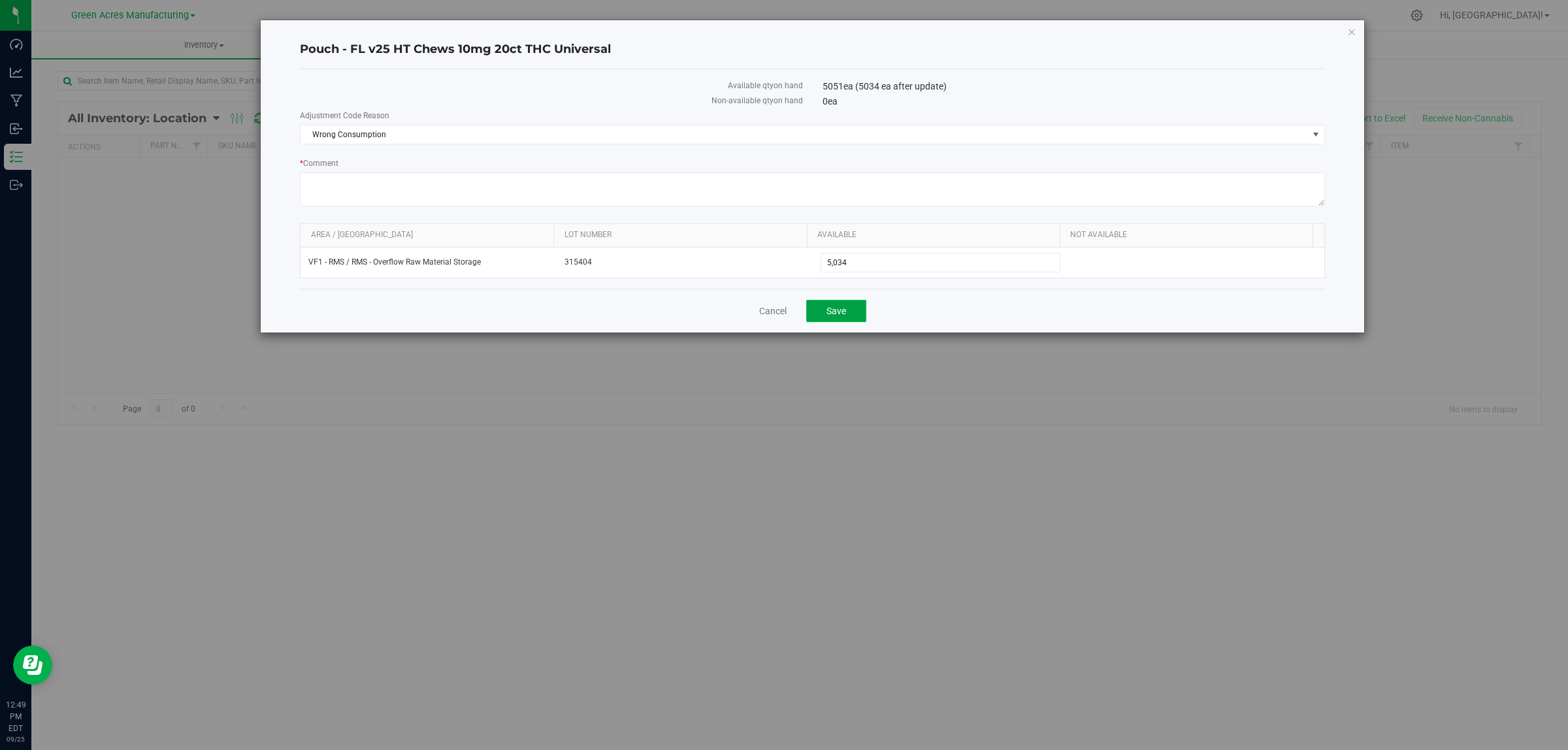
click at [851, 310] on button "Save" at bounding box center [836, 311] width 60 height 22
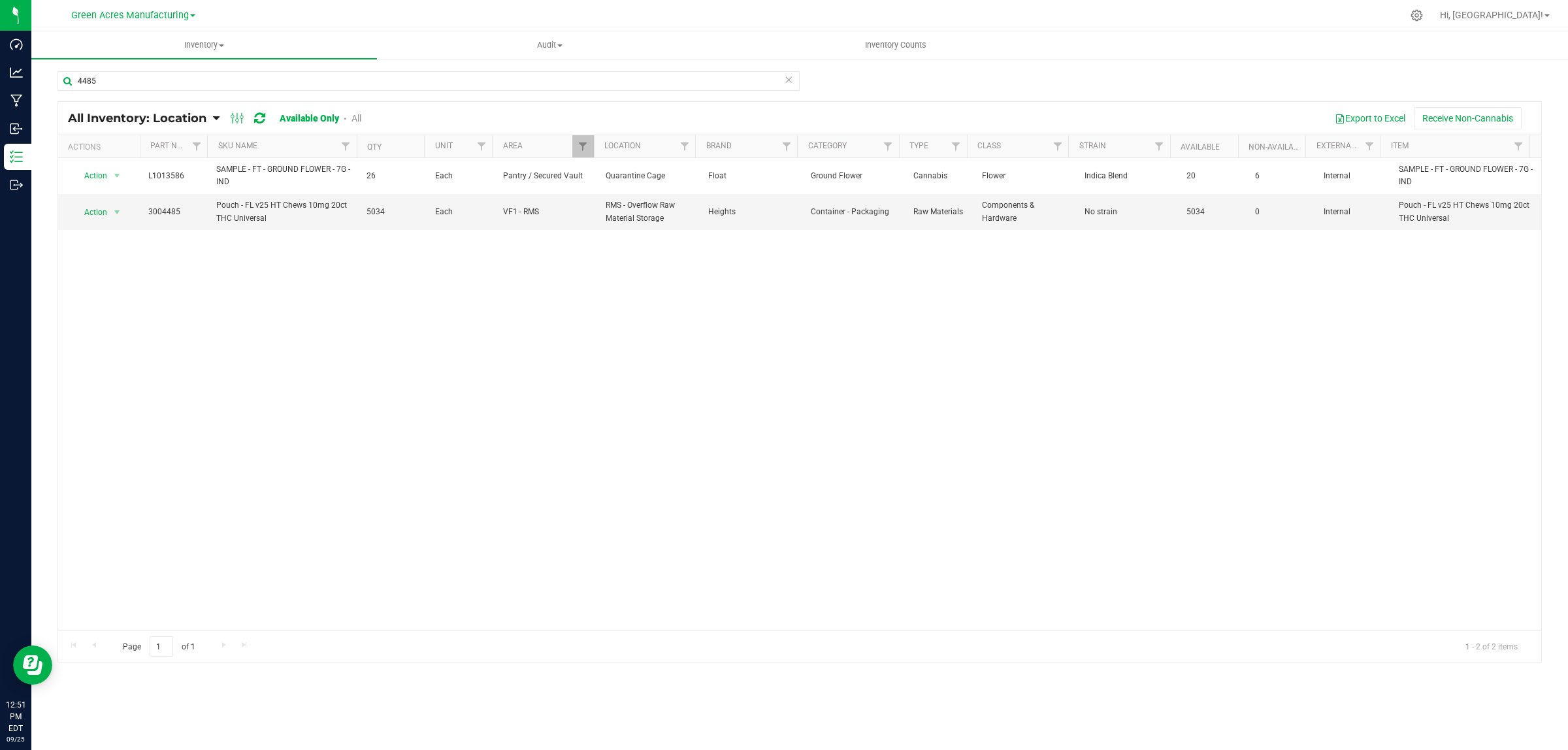
drag, startPoint x: 121, startPoint y: 227, endPoint x: 534, endPoint y: 363, distance: 434.8
click at [530, 420] on div "Action Action Global inventory View packages L1013586 SAMPLE - FT - GROUND FLOW…" at bounding box center [799, 394] width 1483 height 472
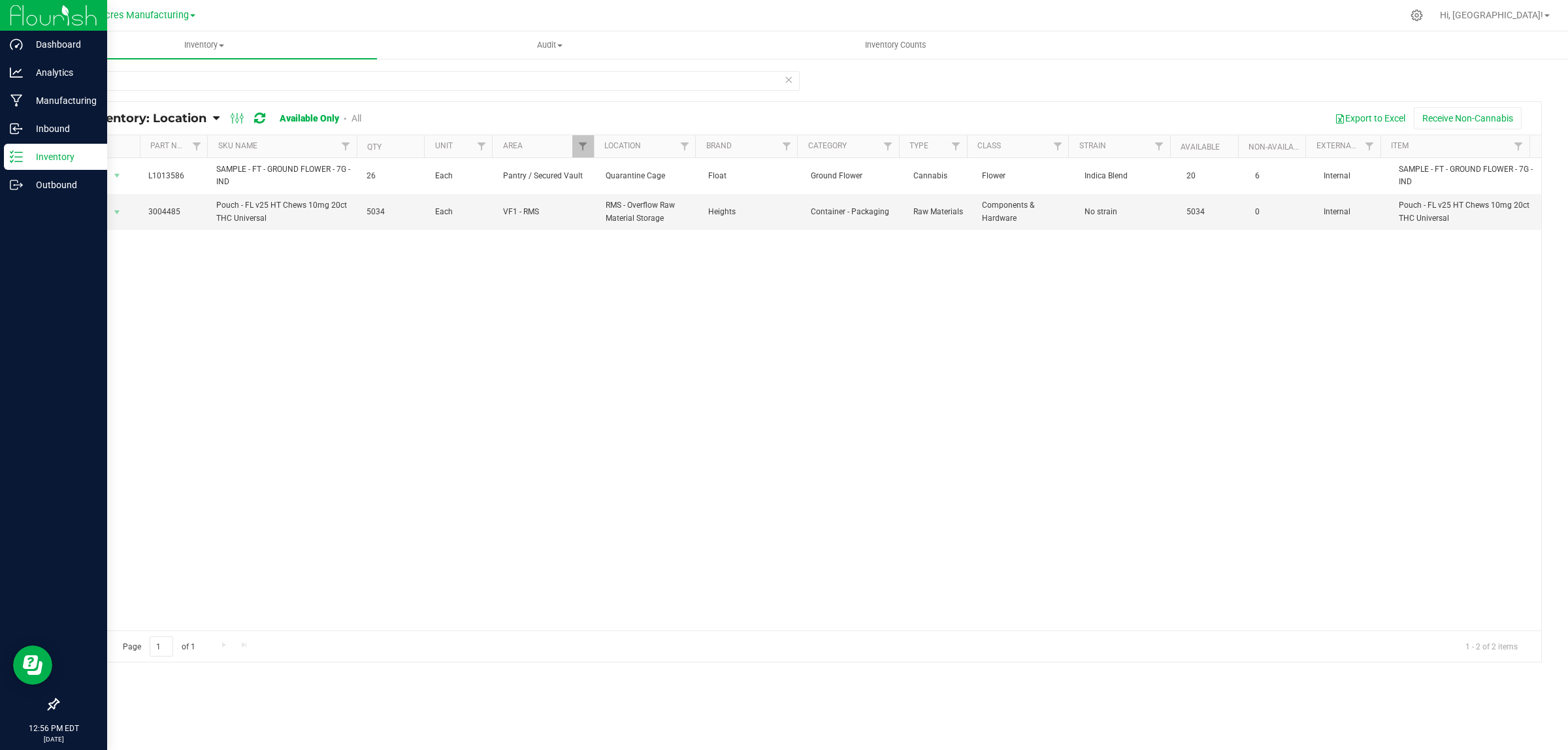
click at [18, 151] on icon at bounding box center [15, 156] width 13 height 13
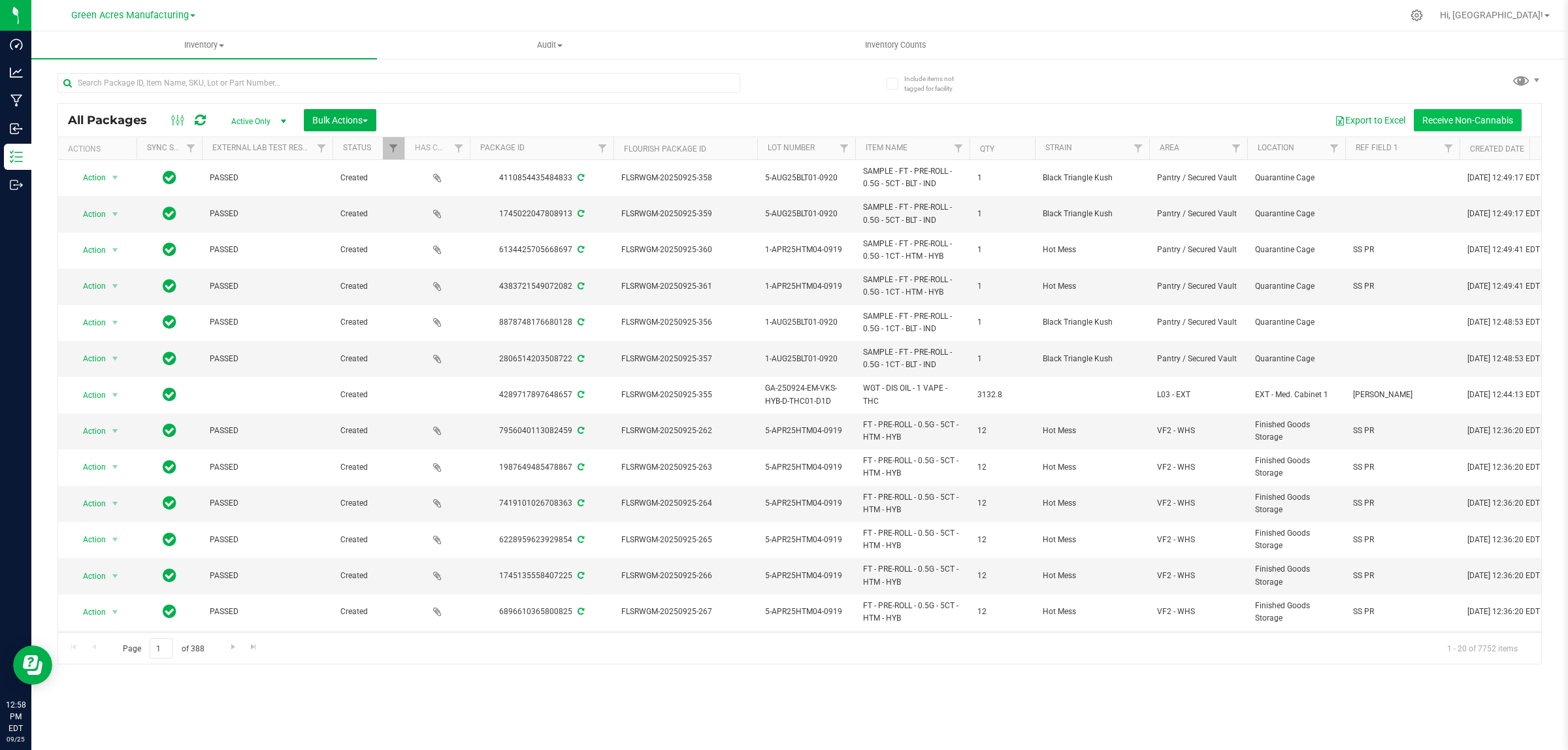
click at [1457, 112] on button "Receive Non-Cannabis" at bounding box center [1467, 121] width 108 height 22
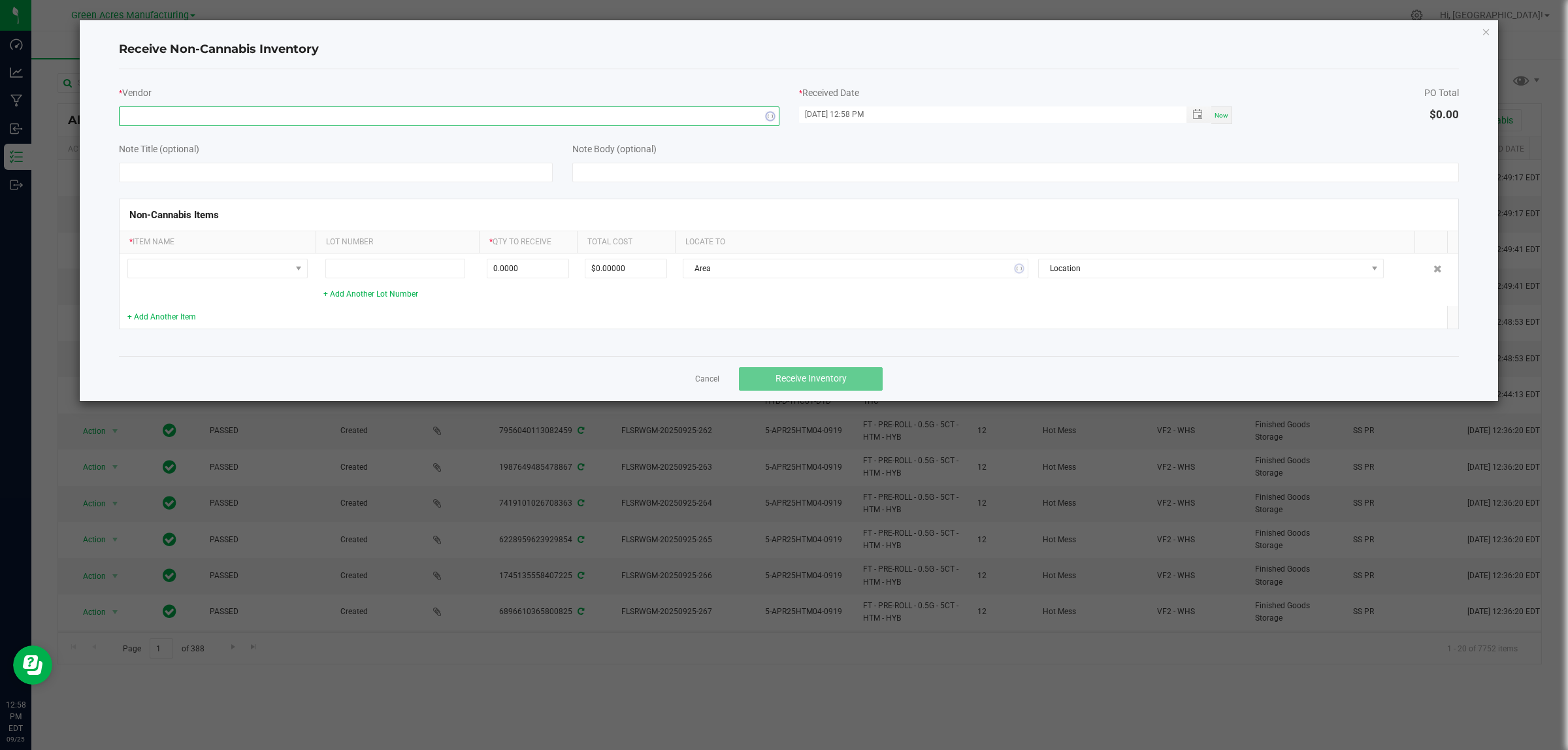
click at [165, 116] on span at bounding box center [441, 115] width 643 height 18
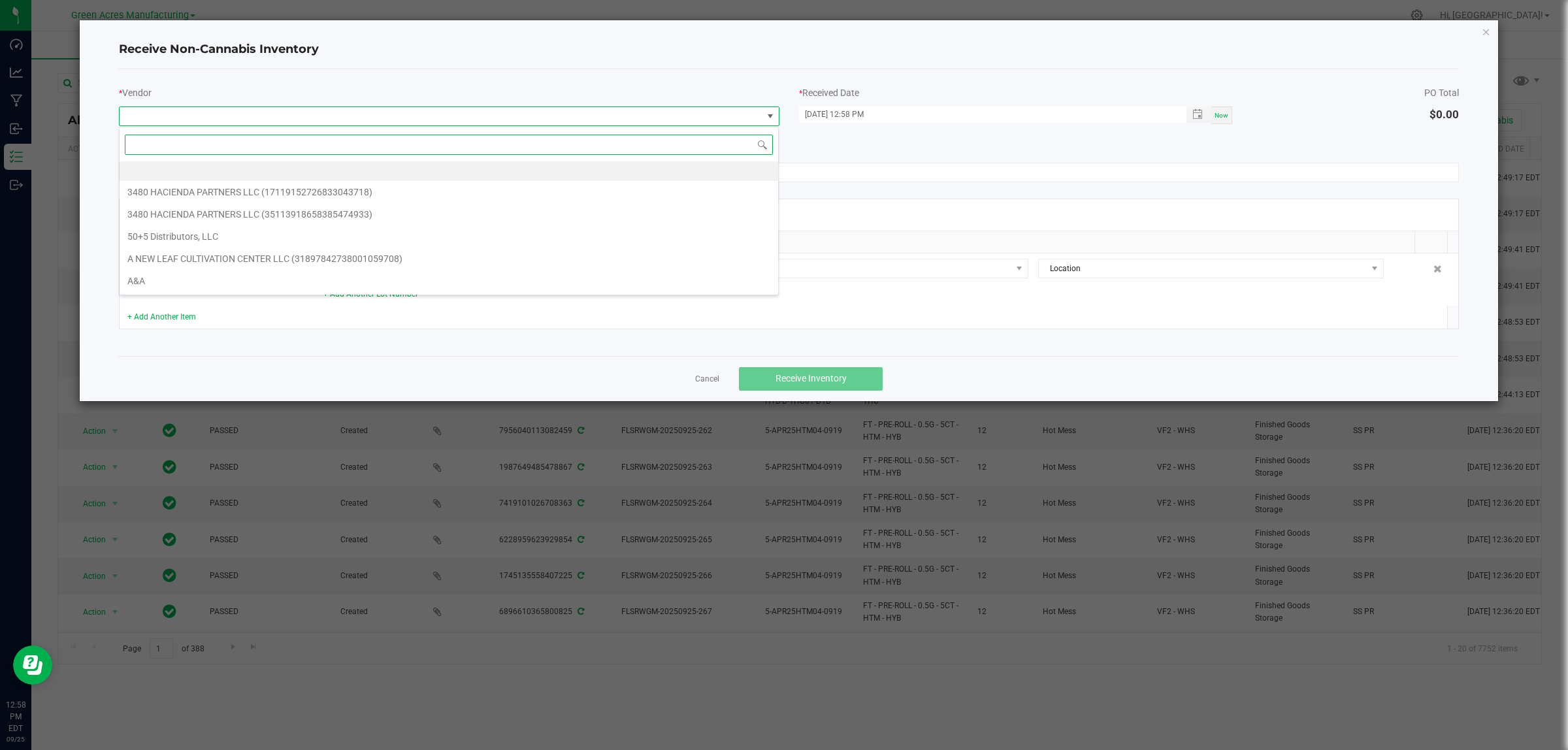
scroll to position [21, 660]
type input "uline"
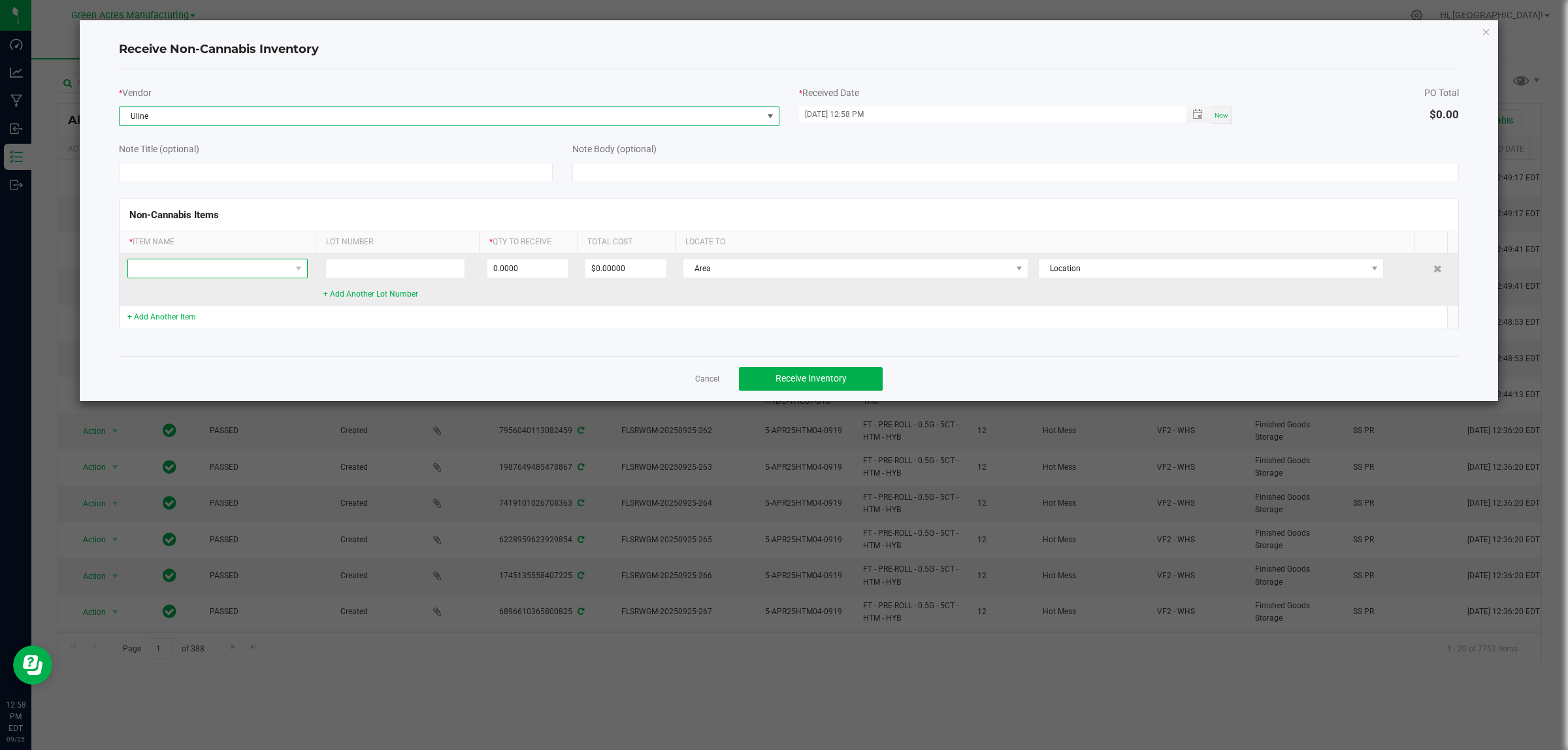
click at [167, 271] on span at bounding box center [209, 268] width 162 height 18
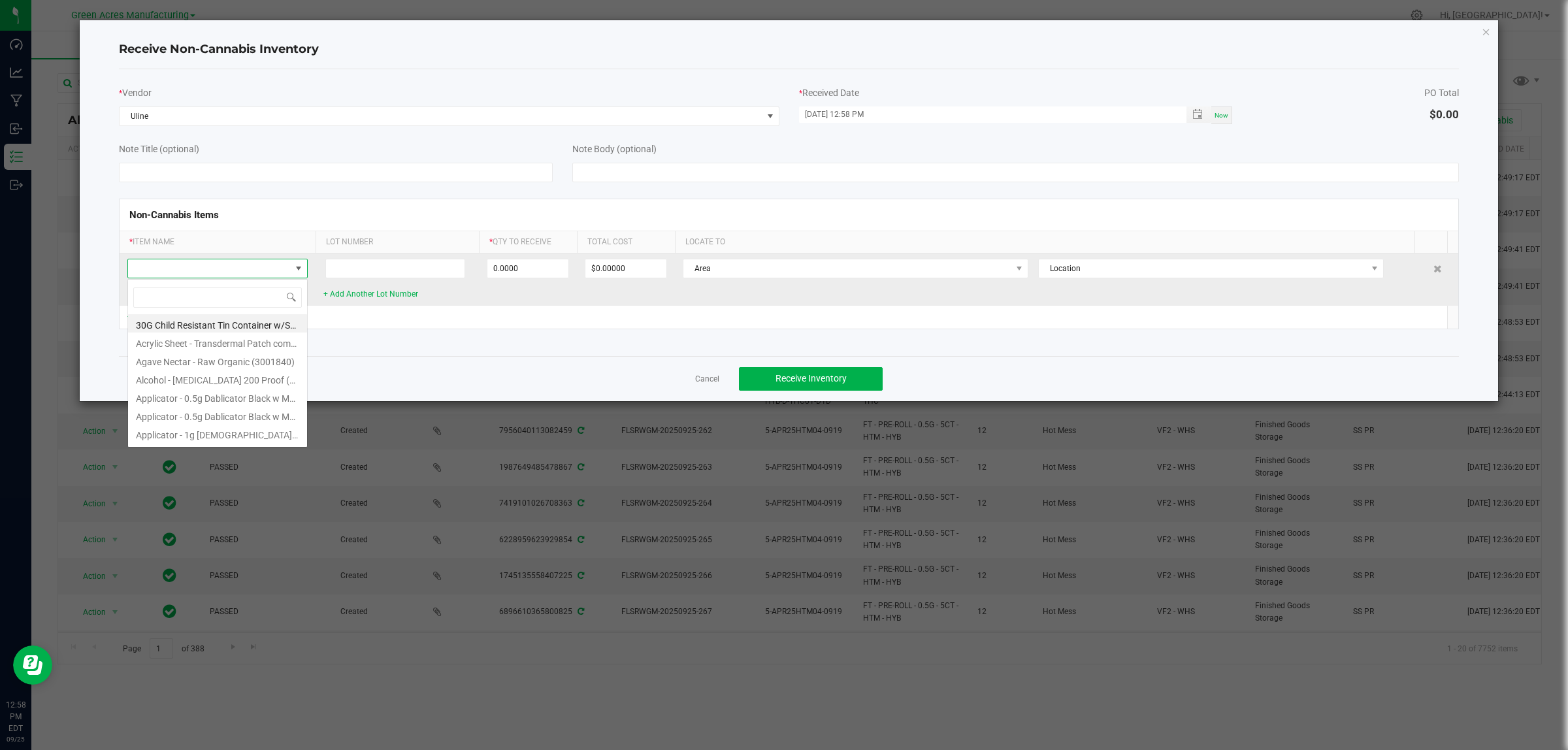
scroll to position [21, 180]
type input "batch"
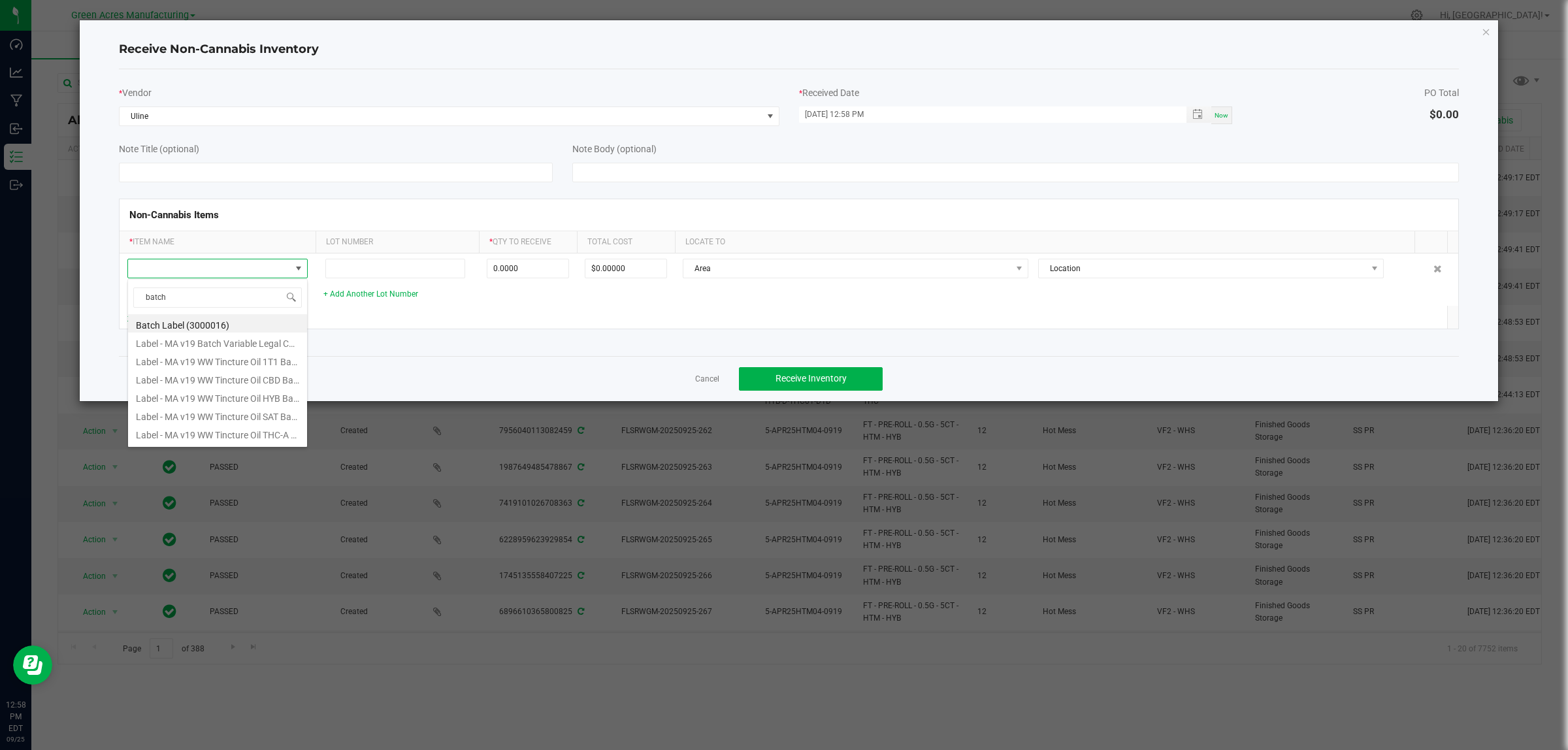
click at [136, 321] on li "Batch Label (3000016)" at bounding box center [217, 323] width 179 height 18
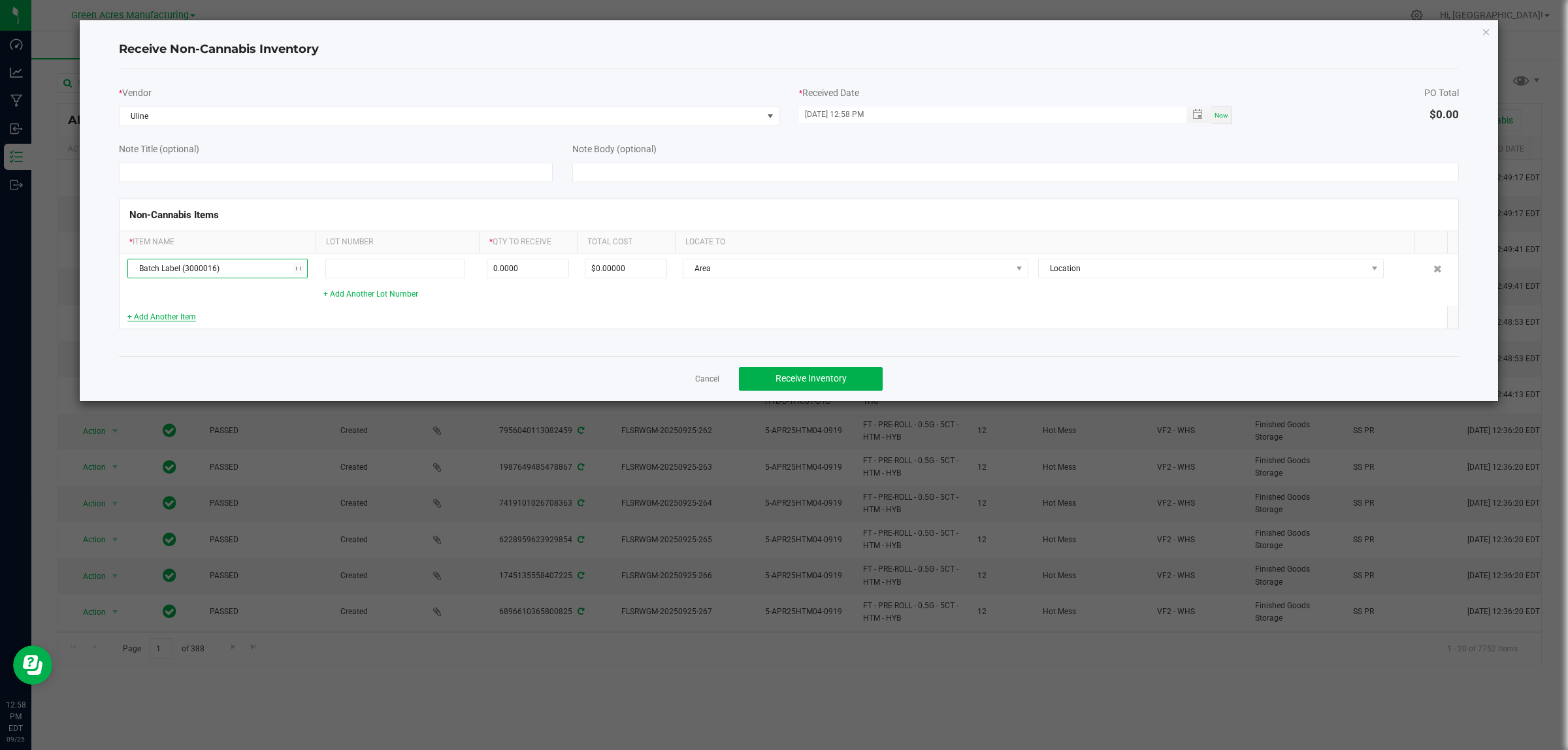
type input "0 ea"
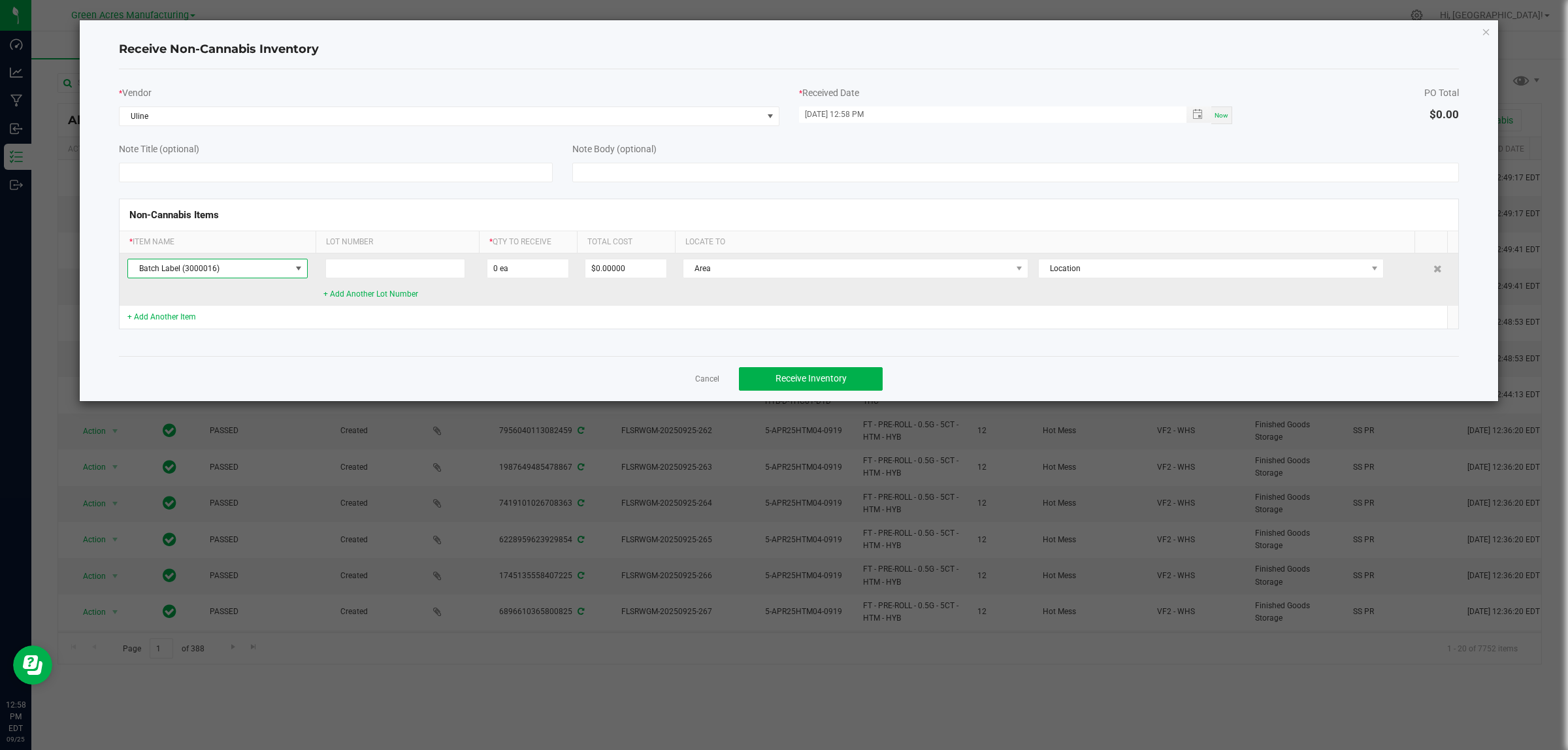
click at [407, 280] on td "+ Add Another Lot Number" at bounding box center [397, 279] width 163 height 52
click at [410, 273] on input at bounding box center [396, 269] width 140 height 20
type input "--"
click at [529, 271] on input "0" at bounding box center [528, 268] width 81 height 18
type input "576000 ea"
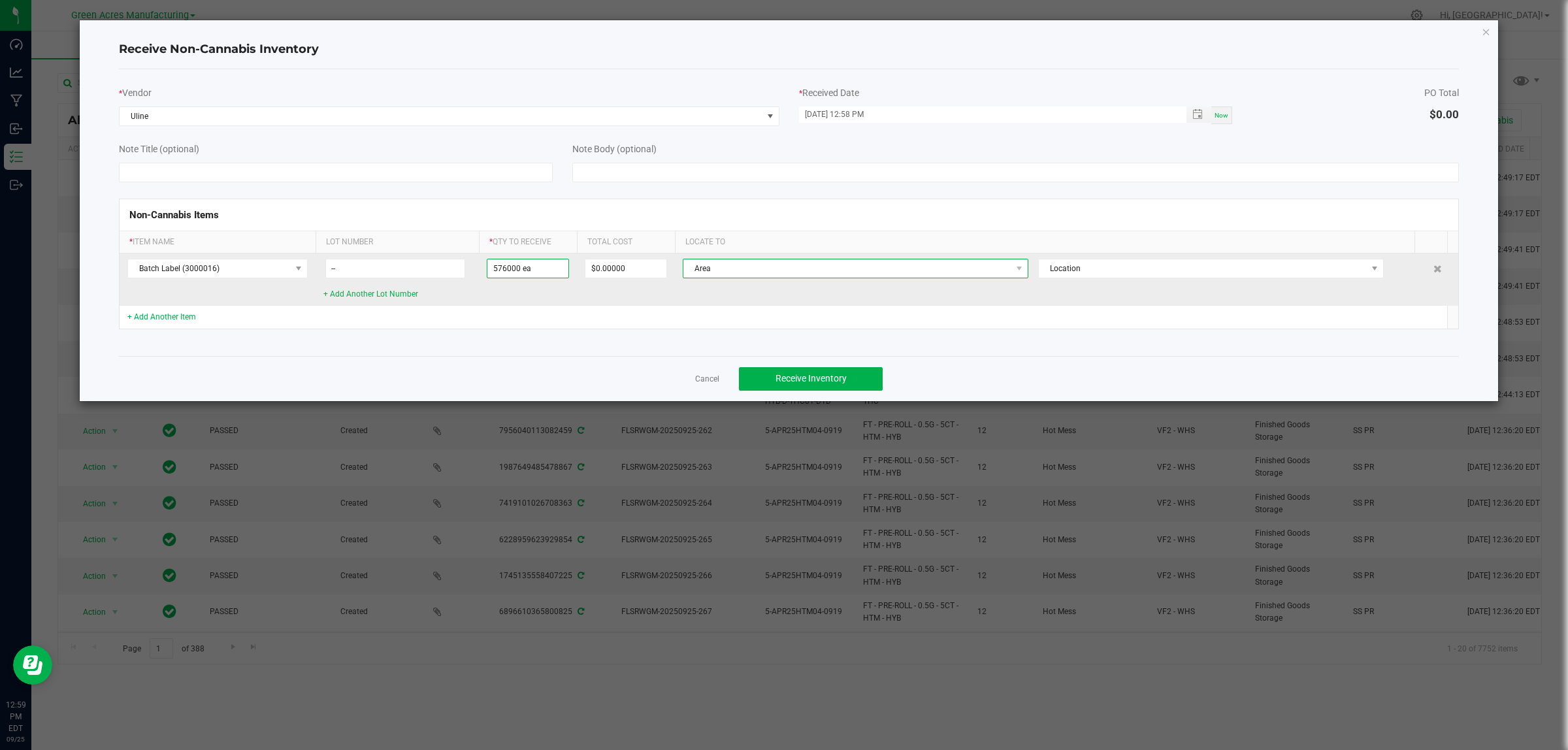
click at [749, 268] on span "Area" at bounding box center [847, 268] width 328 height 18
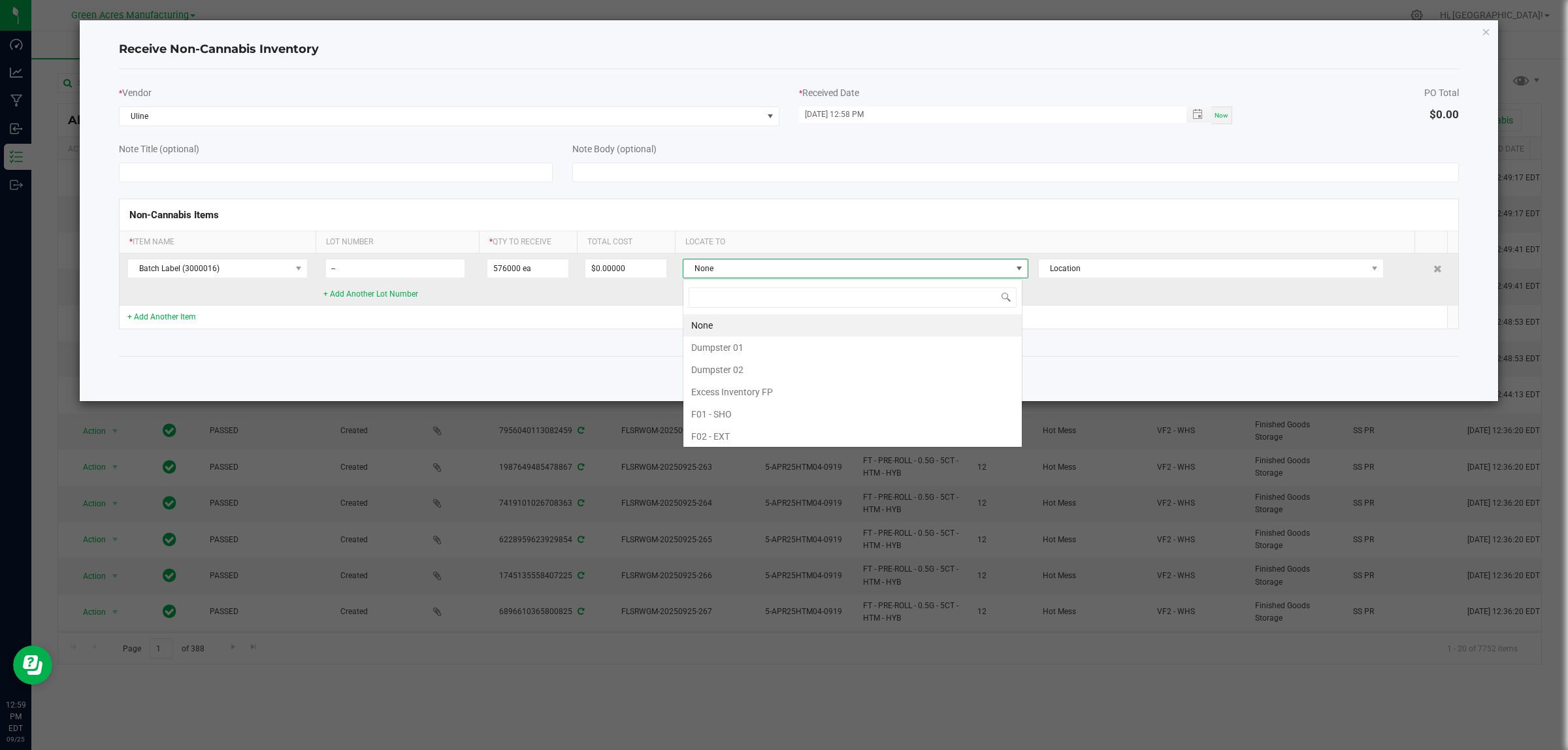
scroll to position [21, 339]
type input "ware"
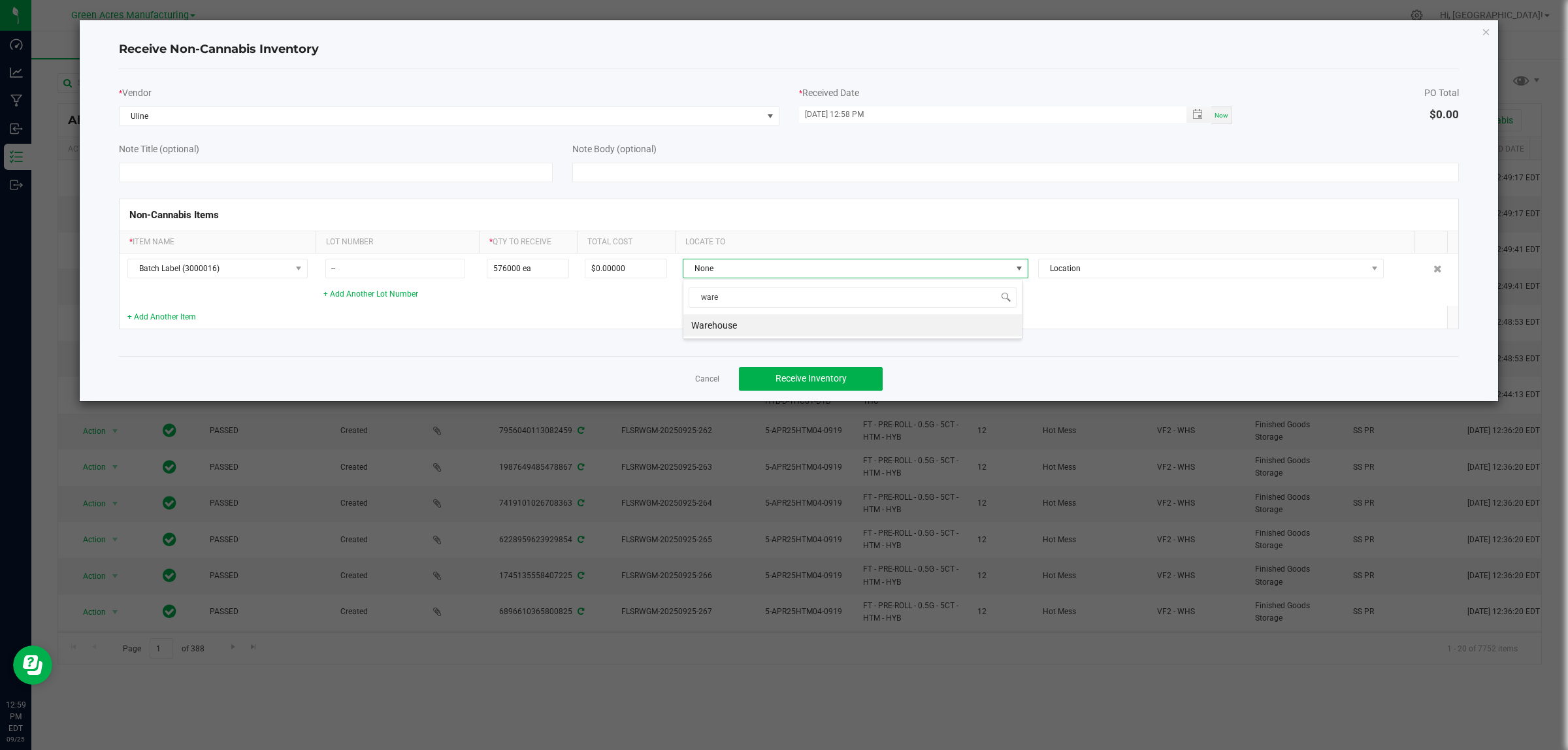
drag, startPoint x: 778, startPoint y: 328, endPoint x: 832, endPoint y: 318, distance: 54.9
click at [778, 328] on li "Warehouse" at bounding box center [852, 326] width 339 height 22
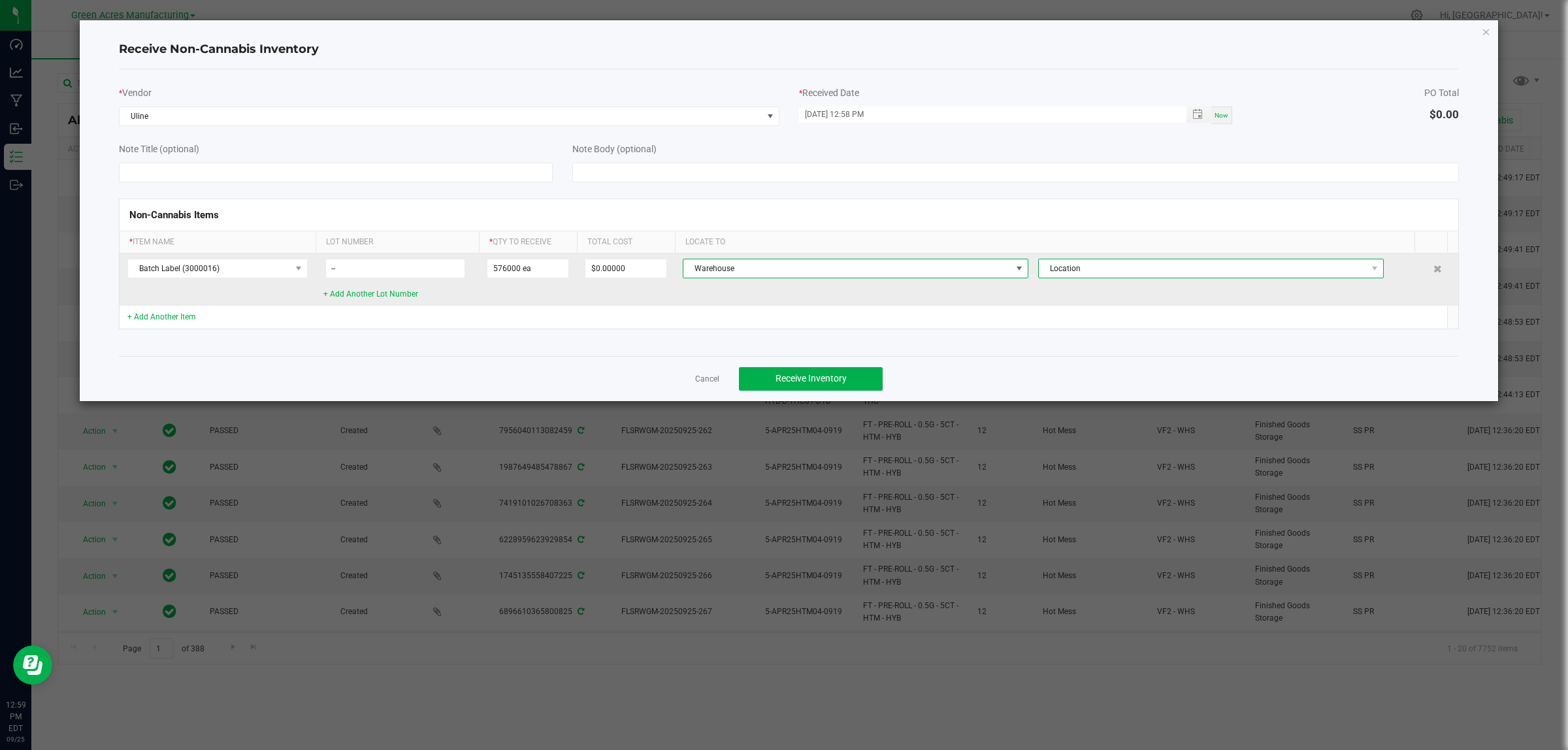
click at [1082, 265] on span "Location" at bounding box center [1203, 268] width 328 height 18
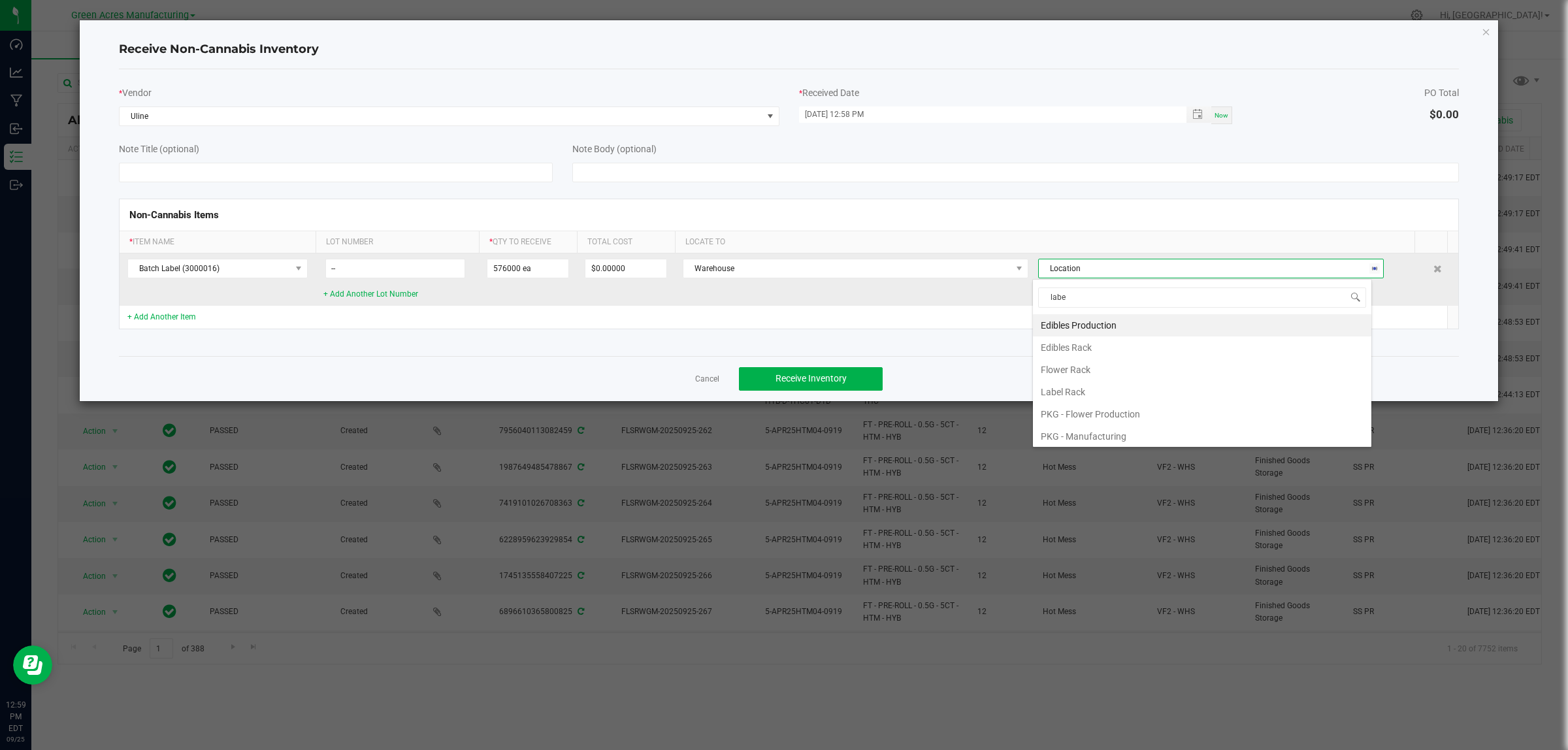
type input "label"
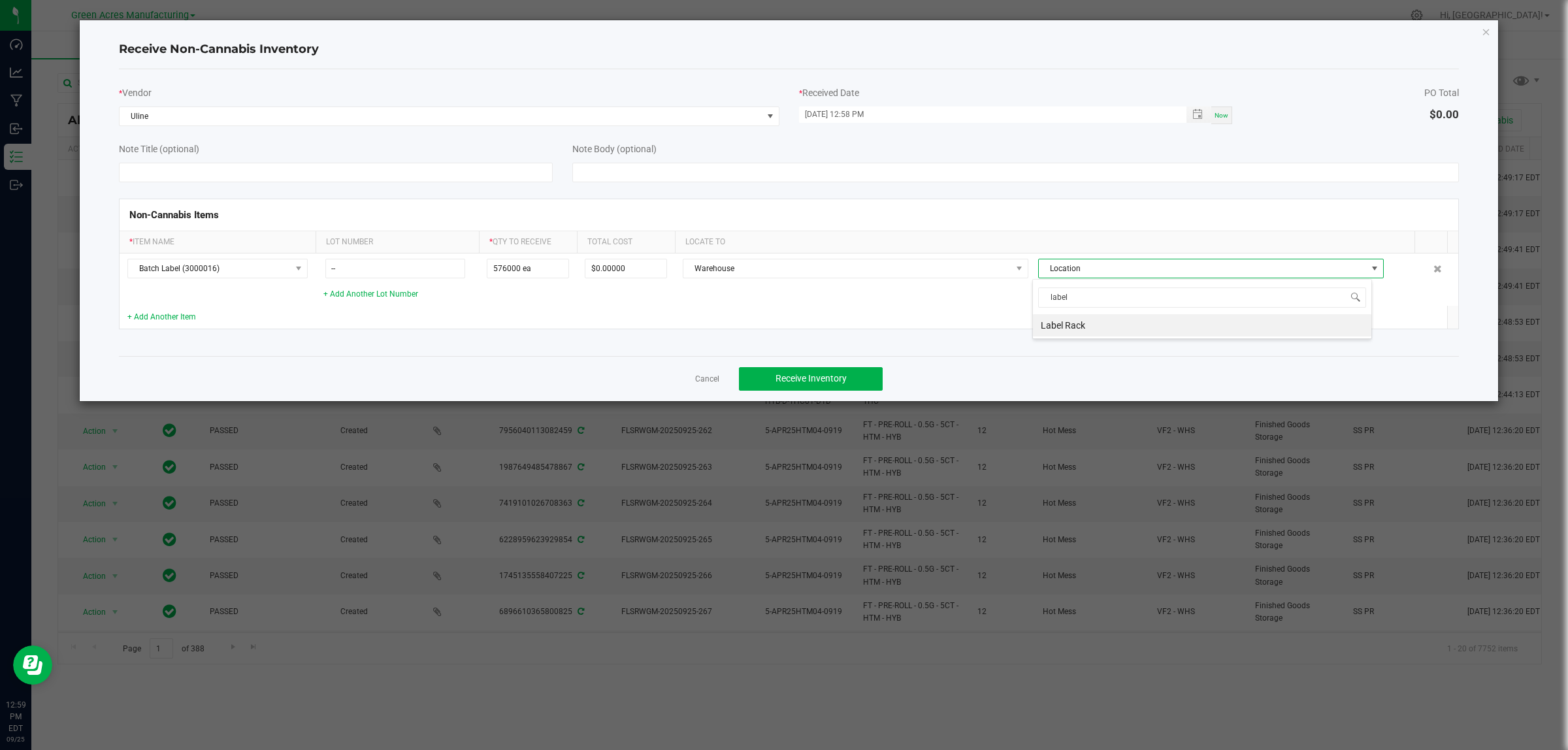
click at [1048, 322] on li "Label Rack" at bounding box center [1202, 326] width 339 height 22
click at [805, 381] on span "Receive Inventory" at bounding box center [811, 378] width 71 height 10
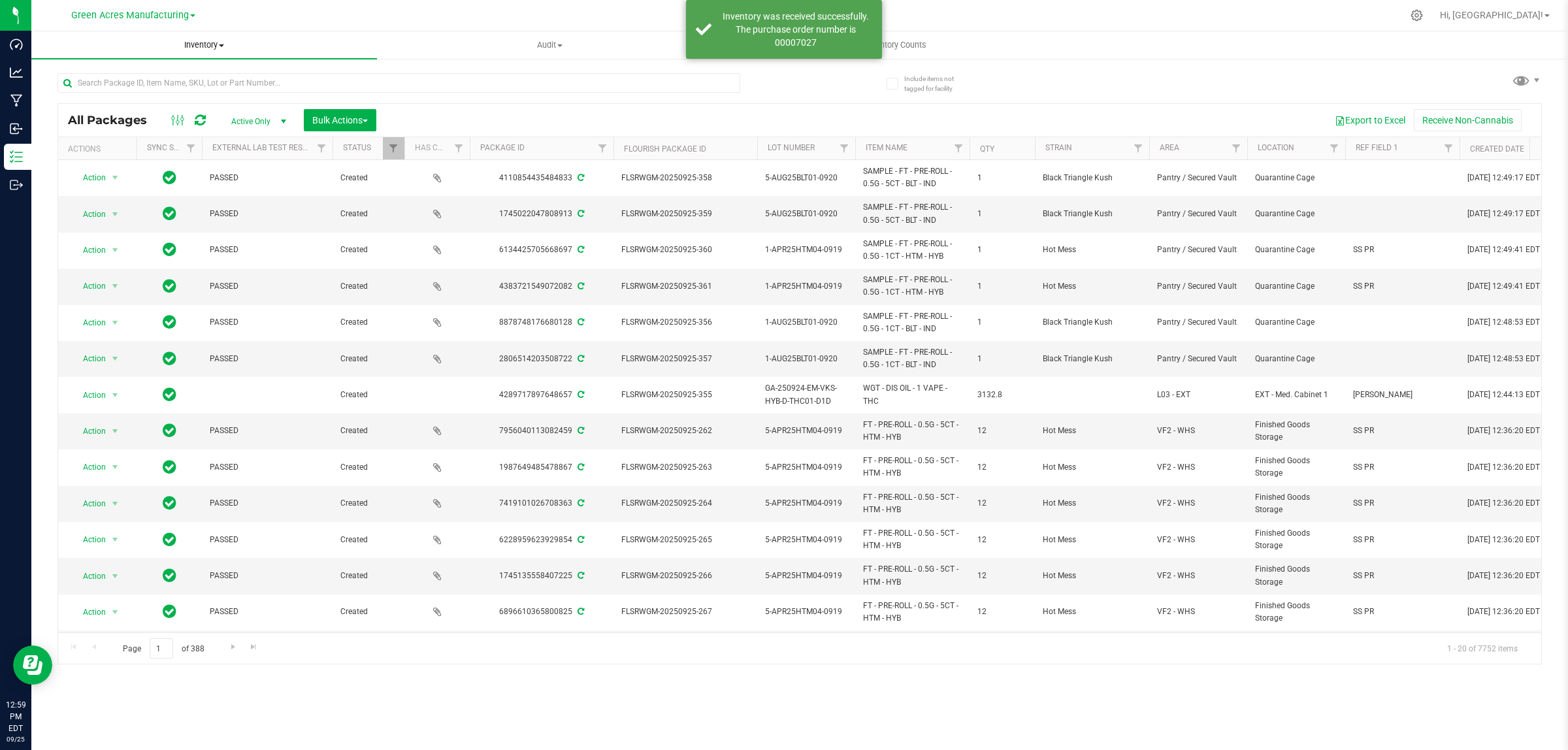
drag, startPoint x: 207, startPoint y: 49, endPoint x: 192, endPoint y: 54, distance: 15.8
click at [207, 48] on span "Inventory" at bounding box center [204, 45] width 345 height 12
click at [123, 97] on li "All inventory" at bounding box center [204, 95] width 345 height 15
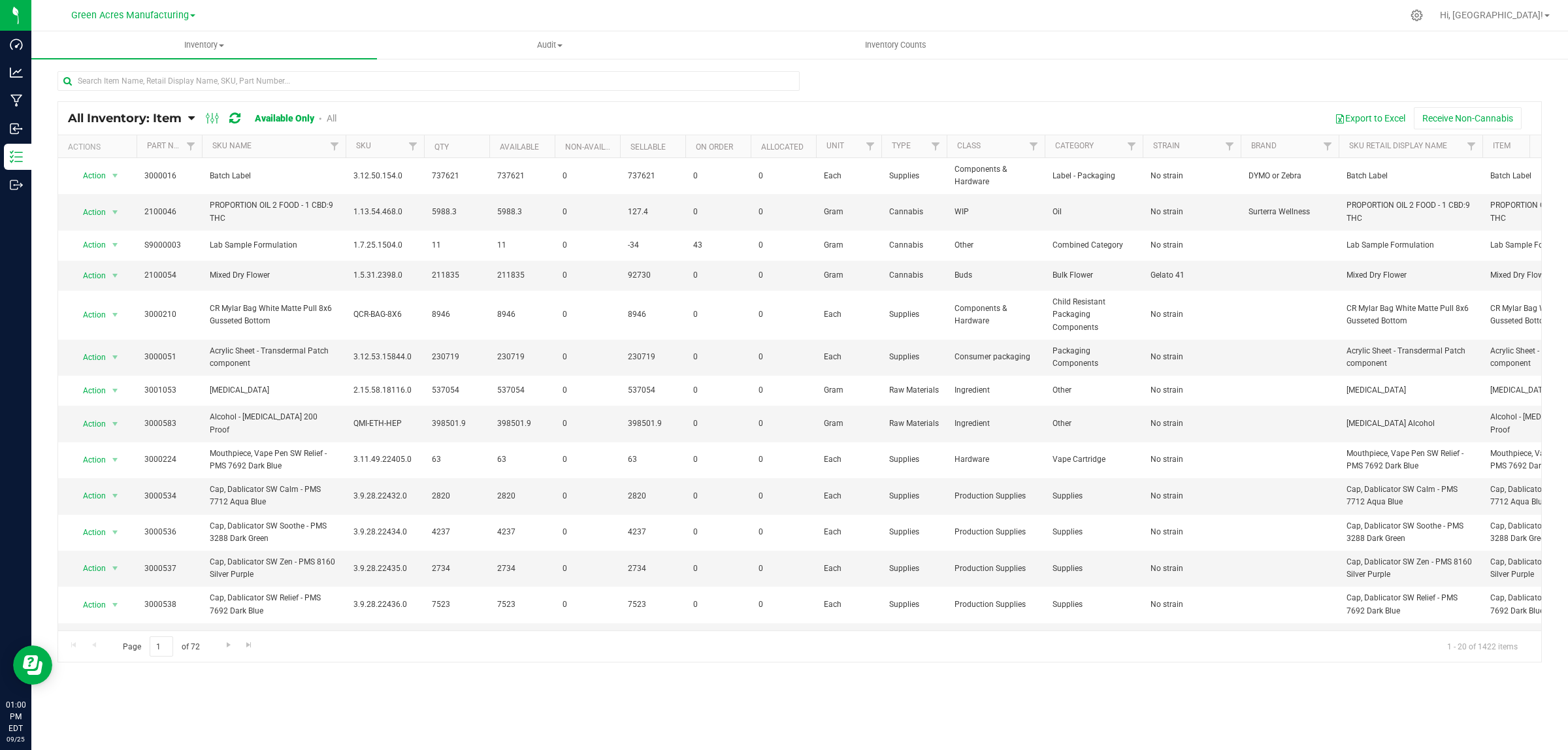
click at [1102, 15] on div at bounding box center [818, 15] width 1168 height 26
